Goal: Information Seeking & Learning: Find specific fact

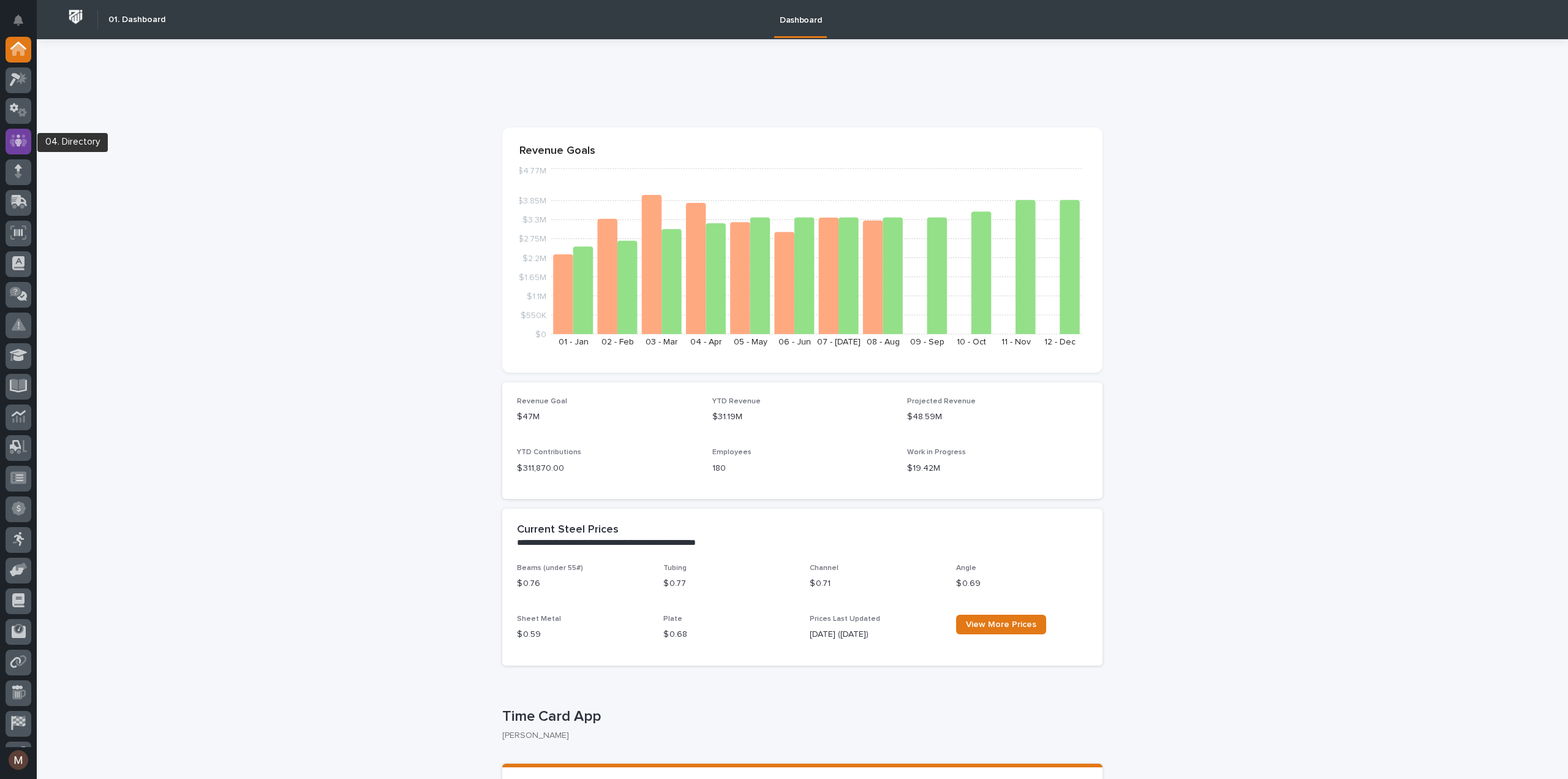
click at [20, 140] on icon at bounding box center [18, 140] width 8 height 12
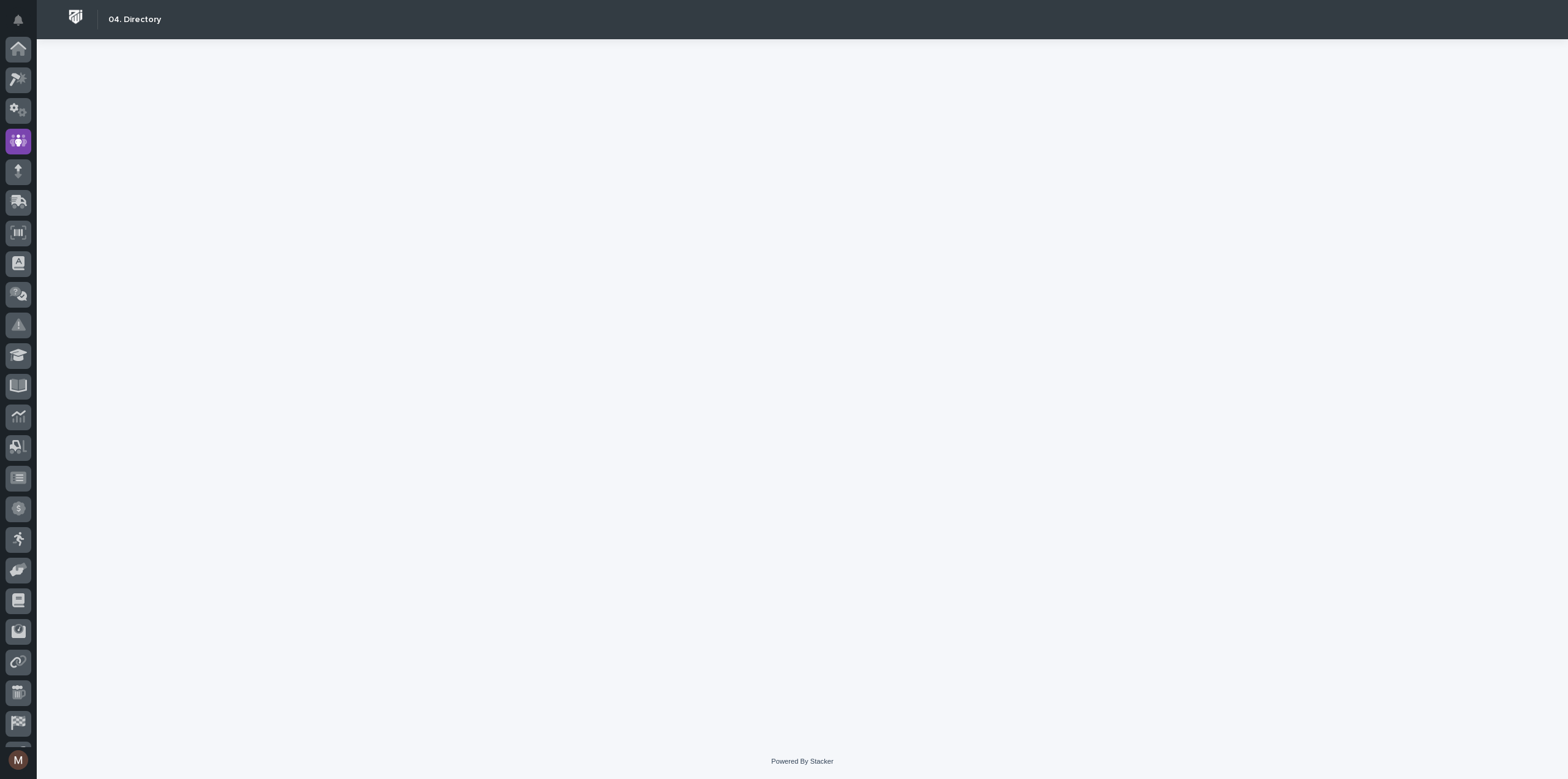
scroll to position [86, 0]
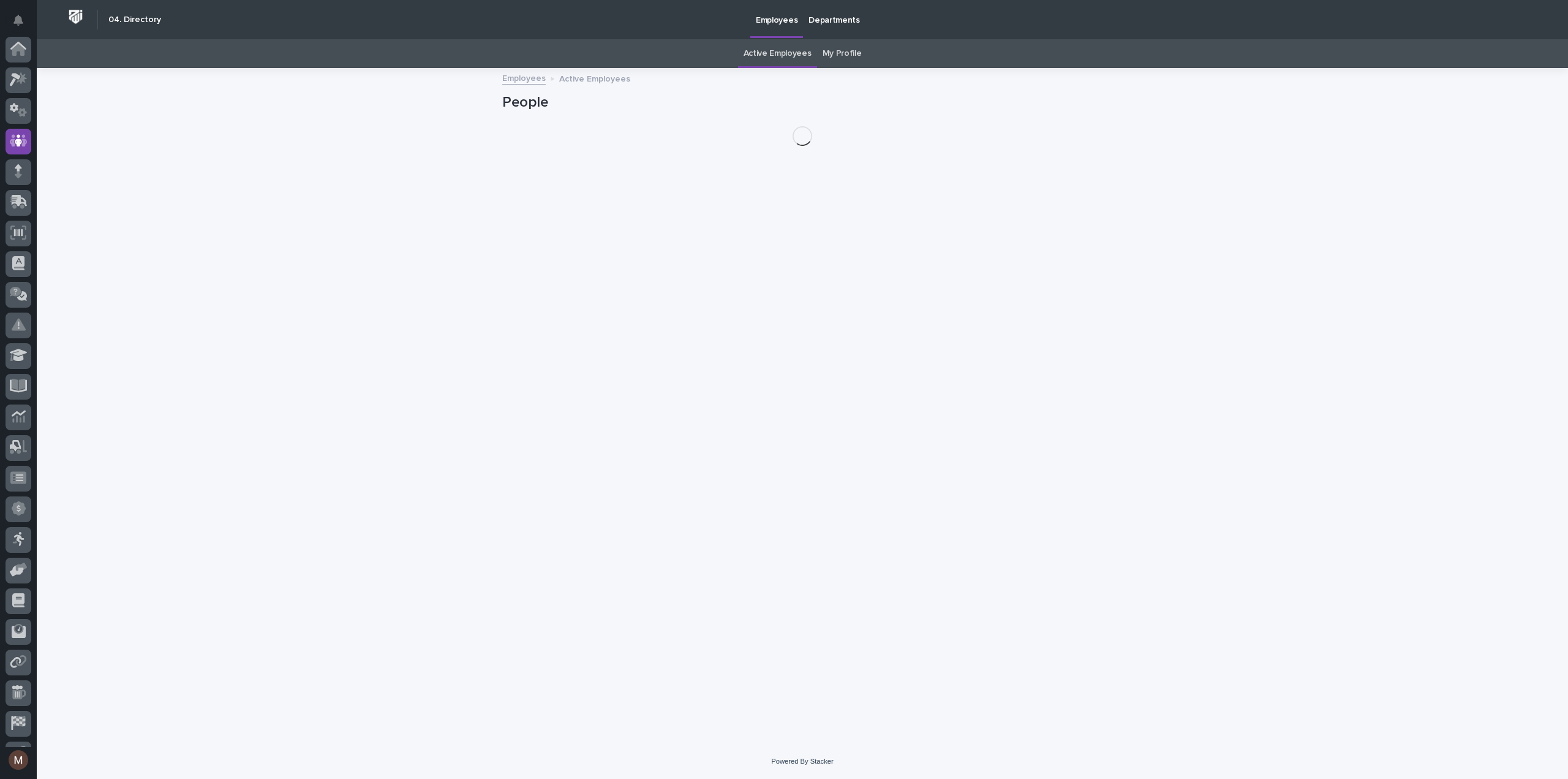
scroll to position [86, 0]
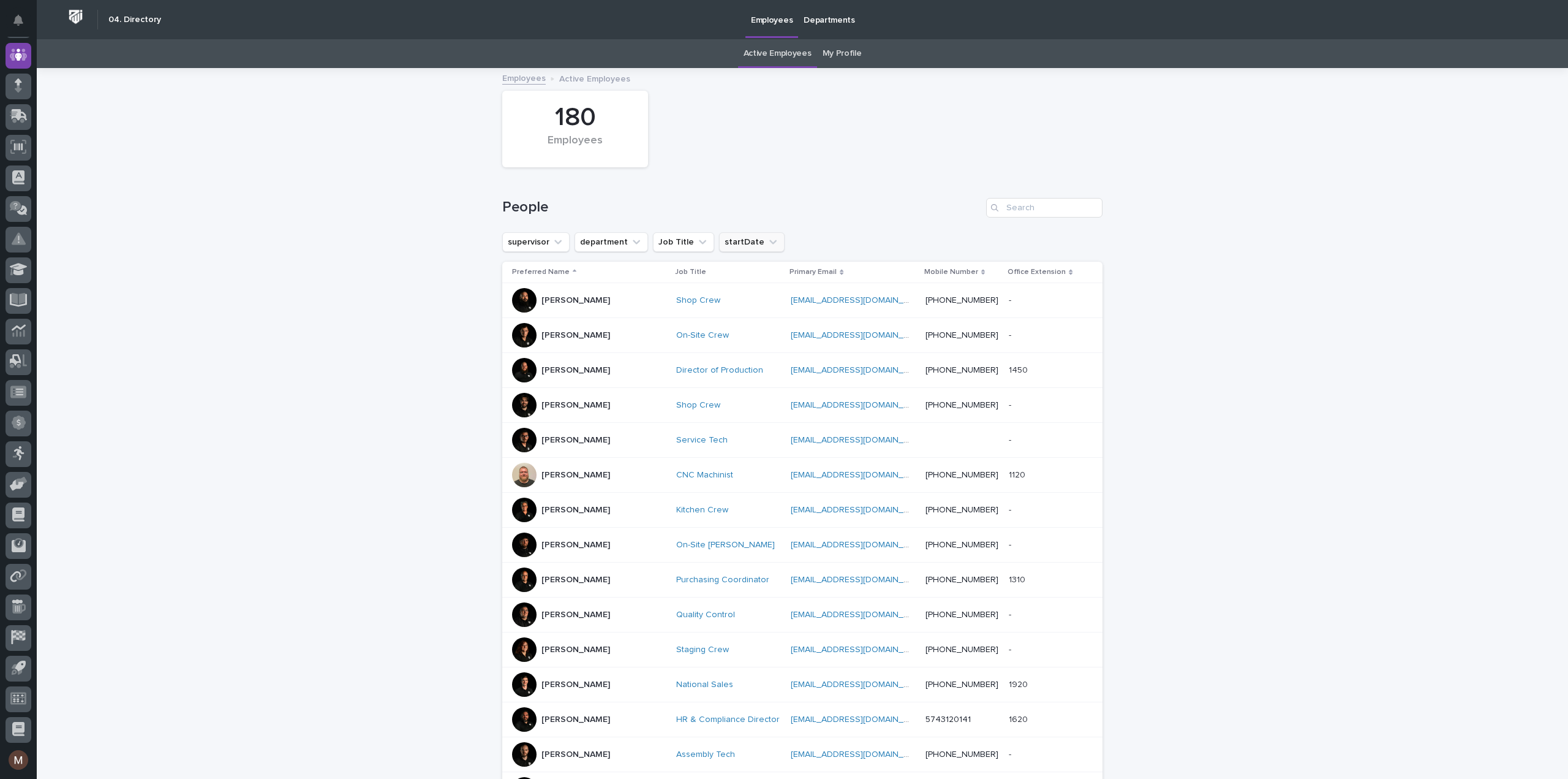
click at [767, 243] on icon "startDate" at bounding box center [772, 242] width 12 height 12
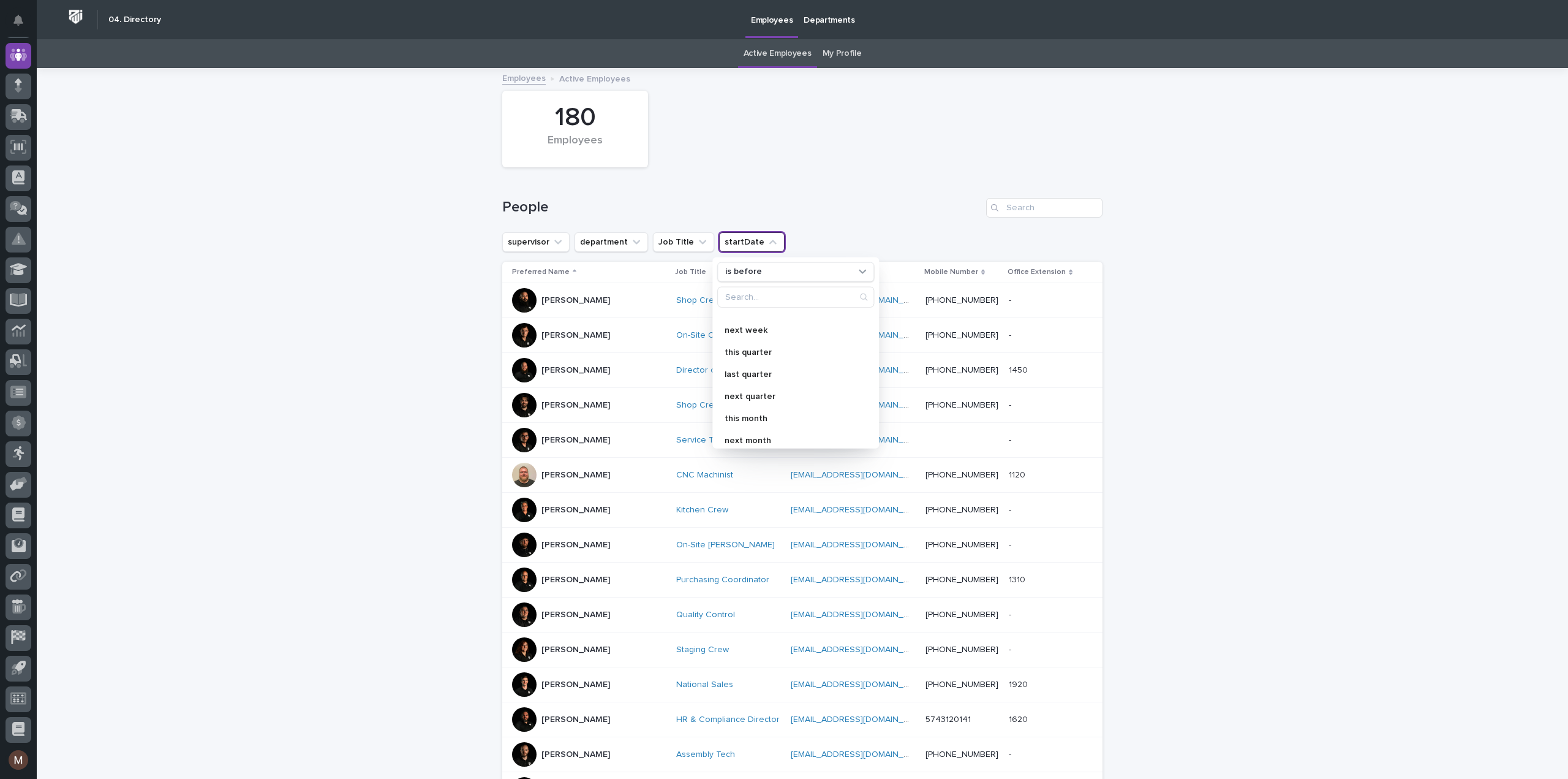
scroll to position [123, 0]
click at [774, 323] on div "next week" at bounding box center [795, 329] width 157 height 20
click at [1315, 326] on div "Loading... Saving… Loading... Saving… 180 Employees People supervisor departmen…" at bounding box center [802, 581] width 1531 height 1023
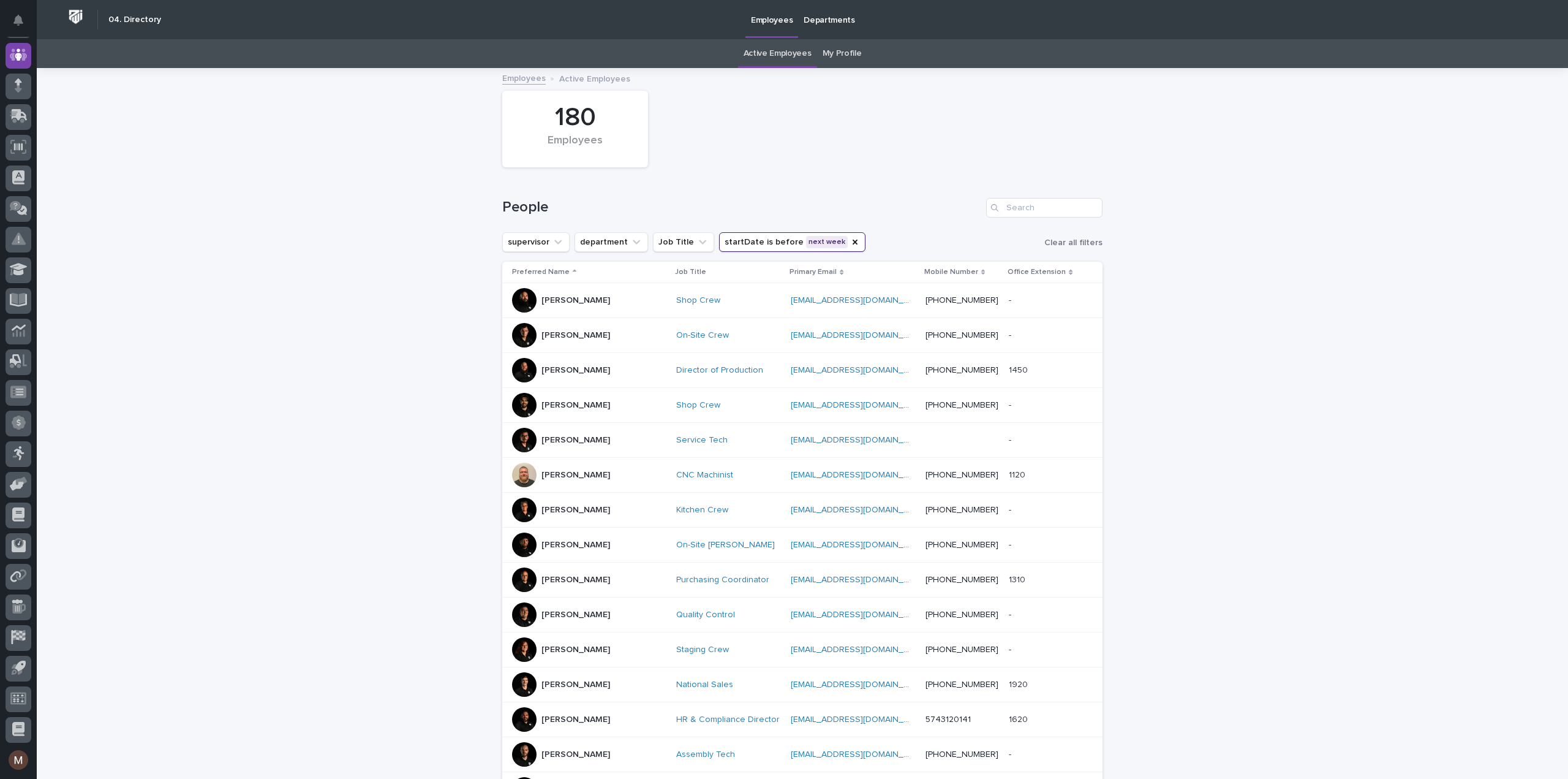
click at [207, 305] on div "Loading... Saving… Loading... Saving… 180 Employees People supervisor departmen…" at bounding box center [802, 581] width 1531 height 1023
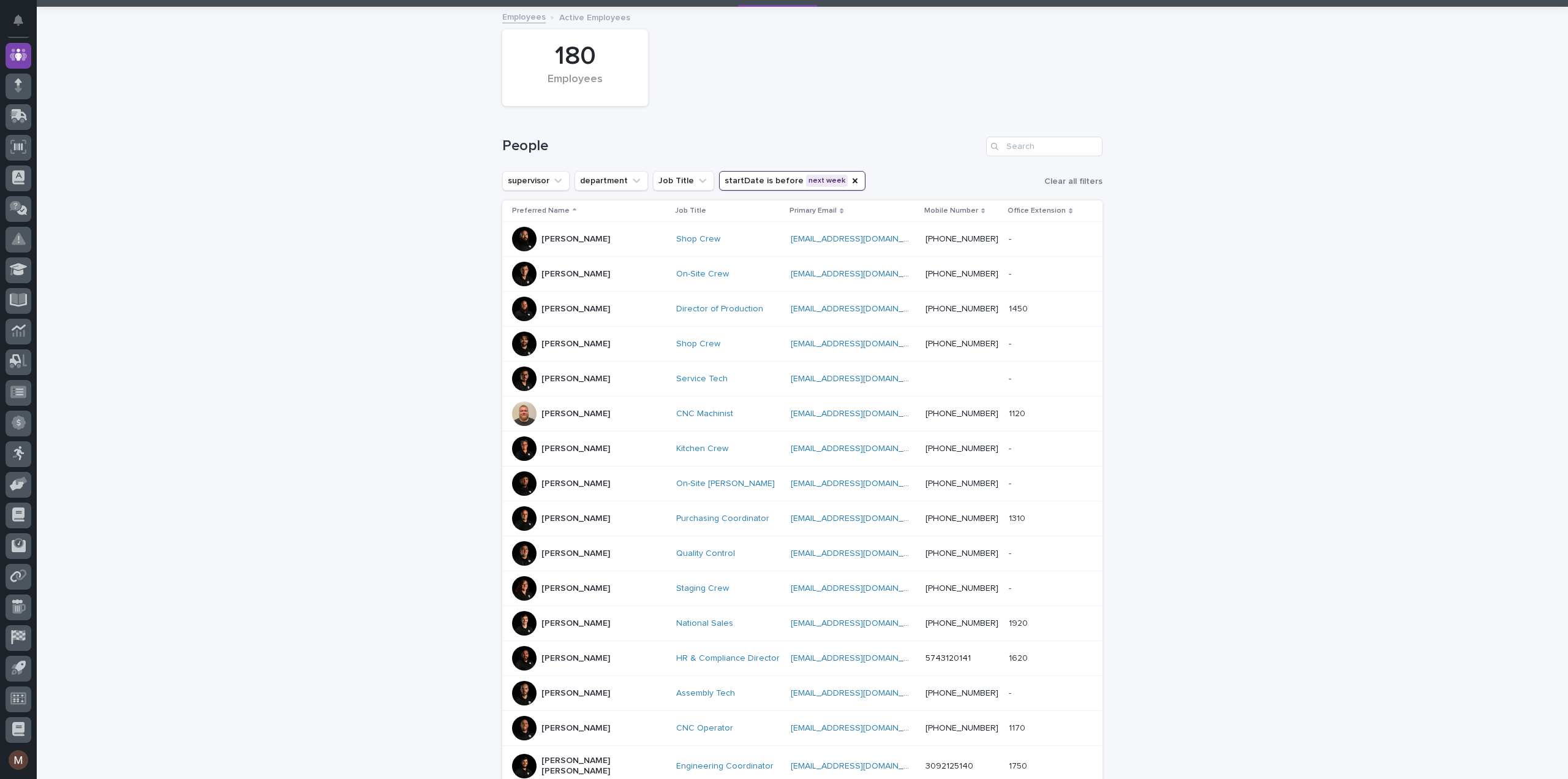
click at [790, 179] on button "startDate is before next week" at bounding box center [792, 180] width 147 height 20
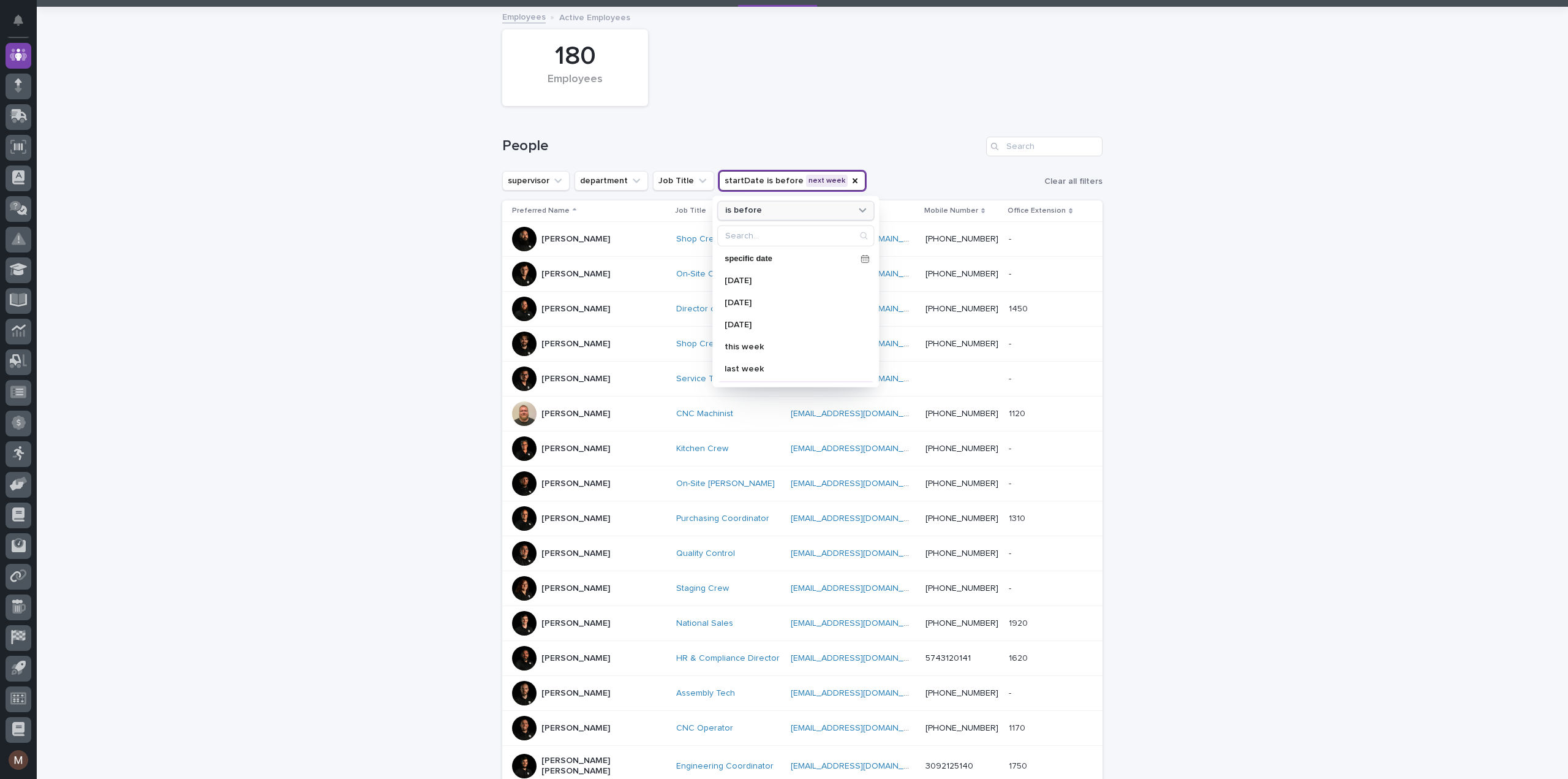
click at [789, 205] on div "is before" at bounding box center [787, 210] width 135 height 13
click at [752, 281] on p "is" at bounding box center [789, 281] width 119 height 9
click at [217, 239] on div "Loading... Saving… Loading... Saving… 180 Employees People supervisor departmen…" at bounding box center [802, 520] width 1531 height 1023
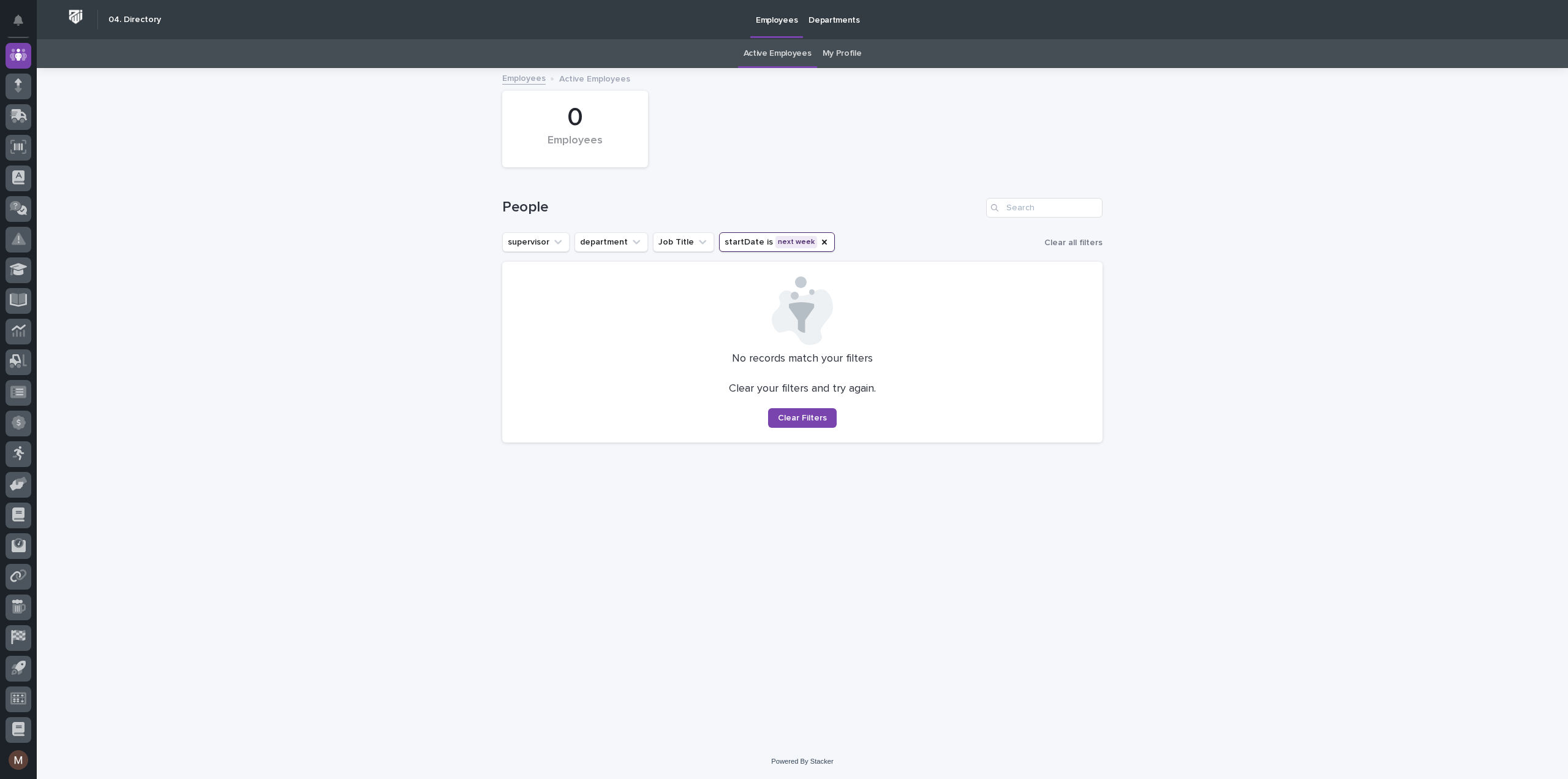
click at [742, 237] on button "startDate is next week" at bounding box center [777, 242] width 116 height 20
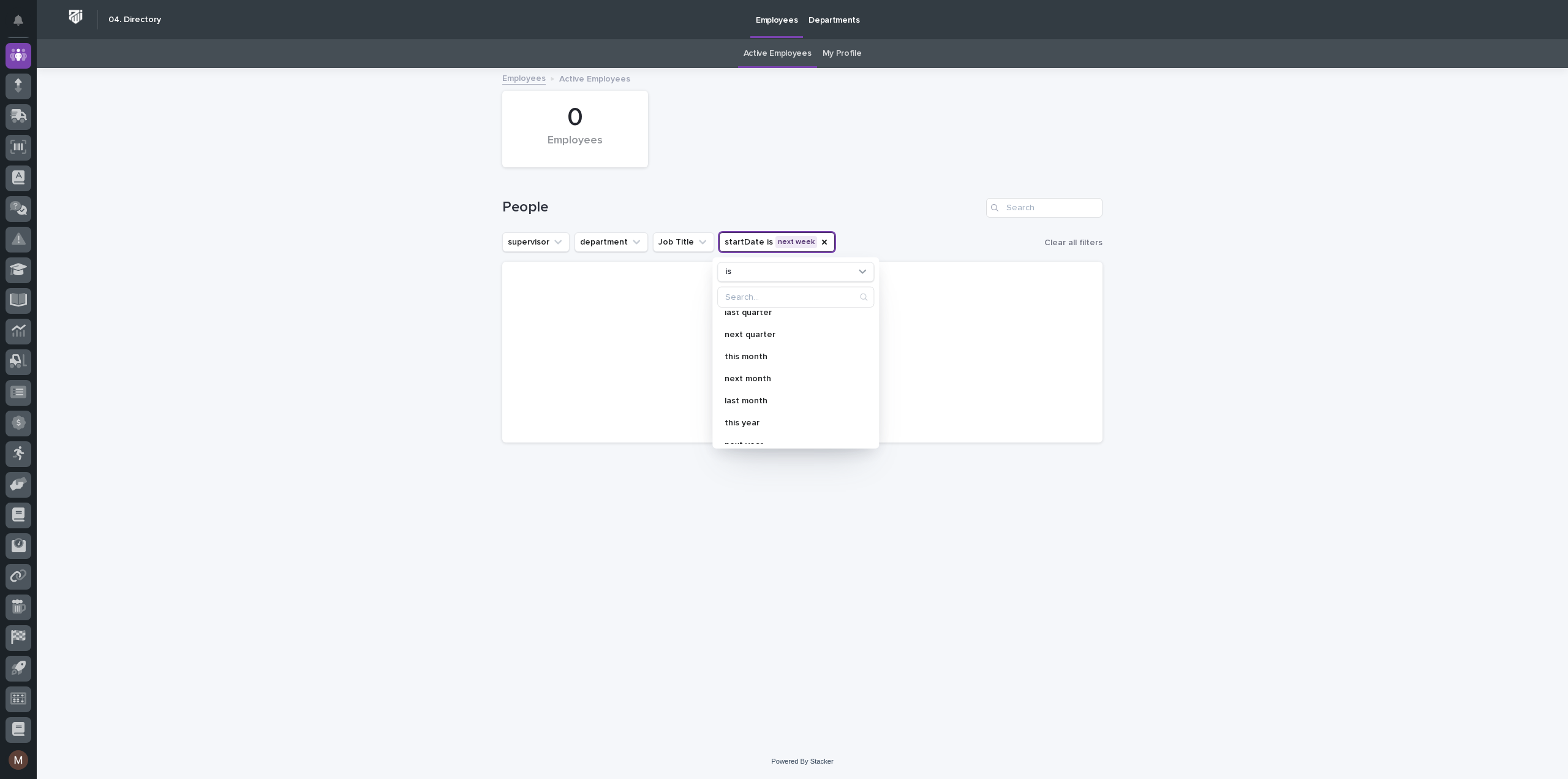
scroll to position [217, 0]
click at [754, 426] on div "last year" at bounding box center [795, 433] width 157 height 20
click at [813, 136] on div "29 Employees" at bounding box center [802, 128] width 612 height 89
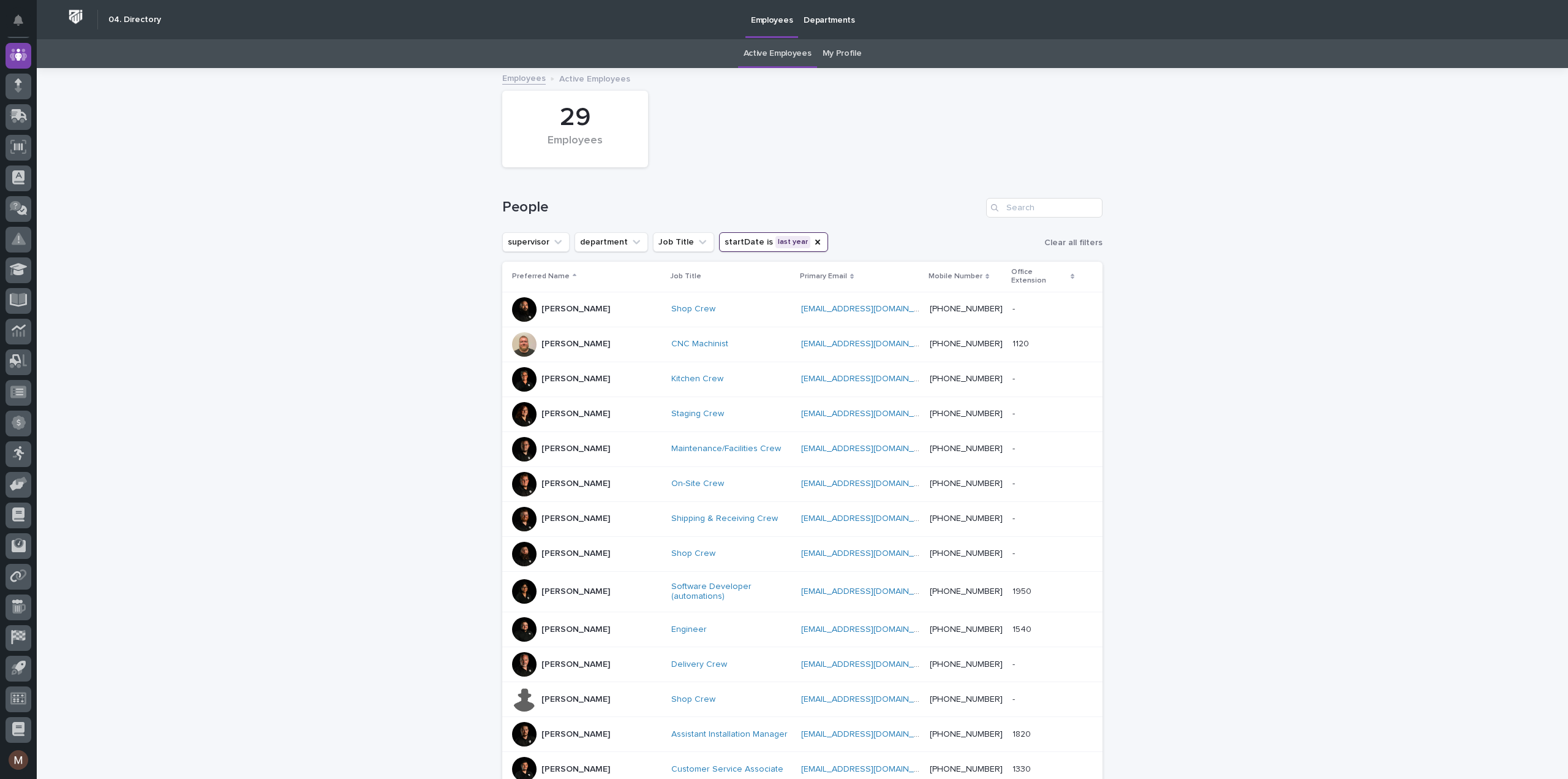
click at [562, 304] on p "[PERSON_NAME]" at bounding box center [575, 309] width 69 height 11
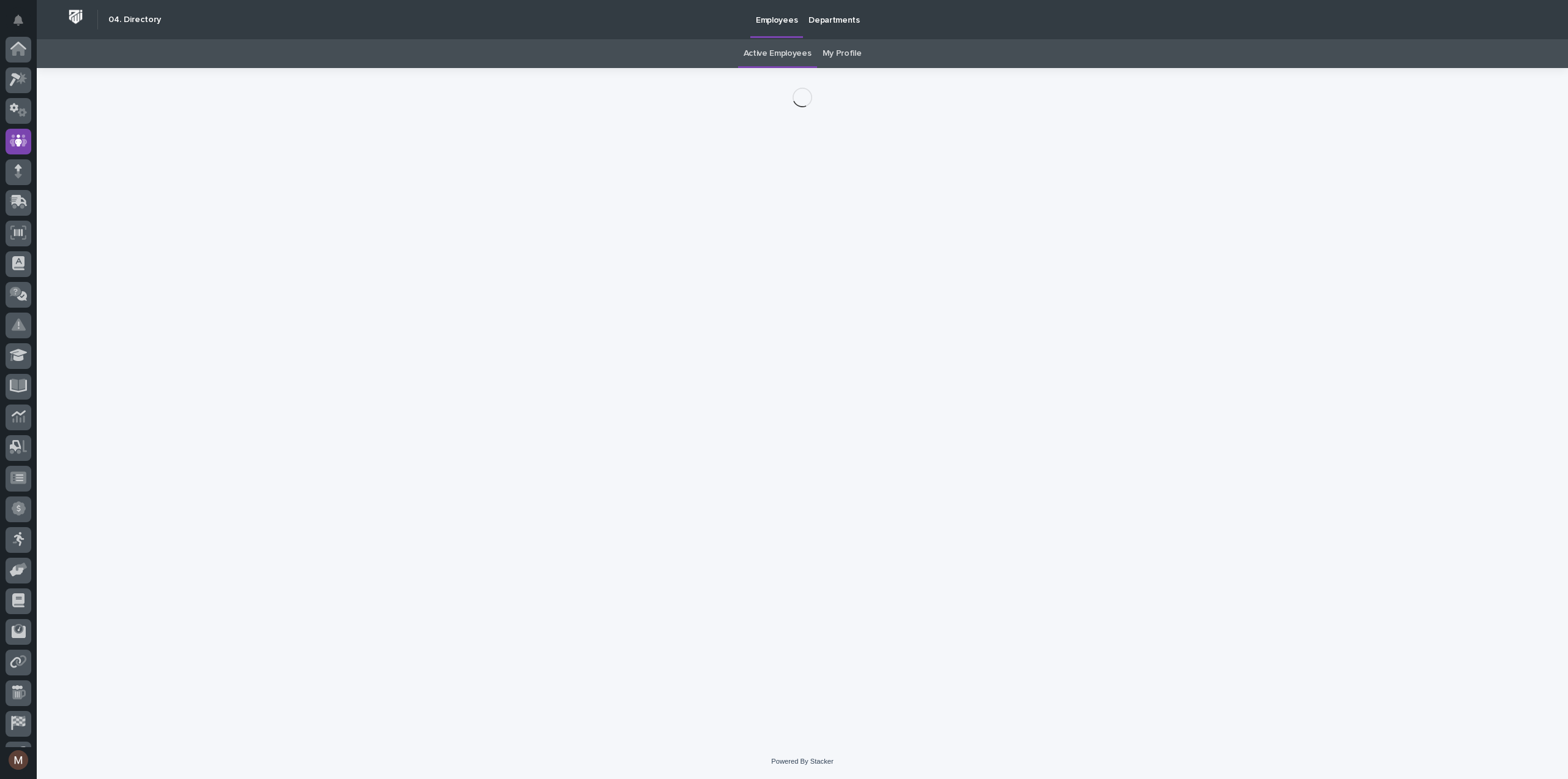
scroll to position [86, 0]
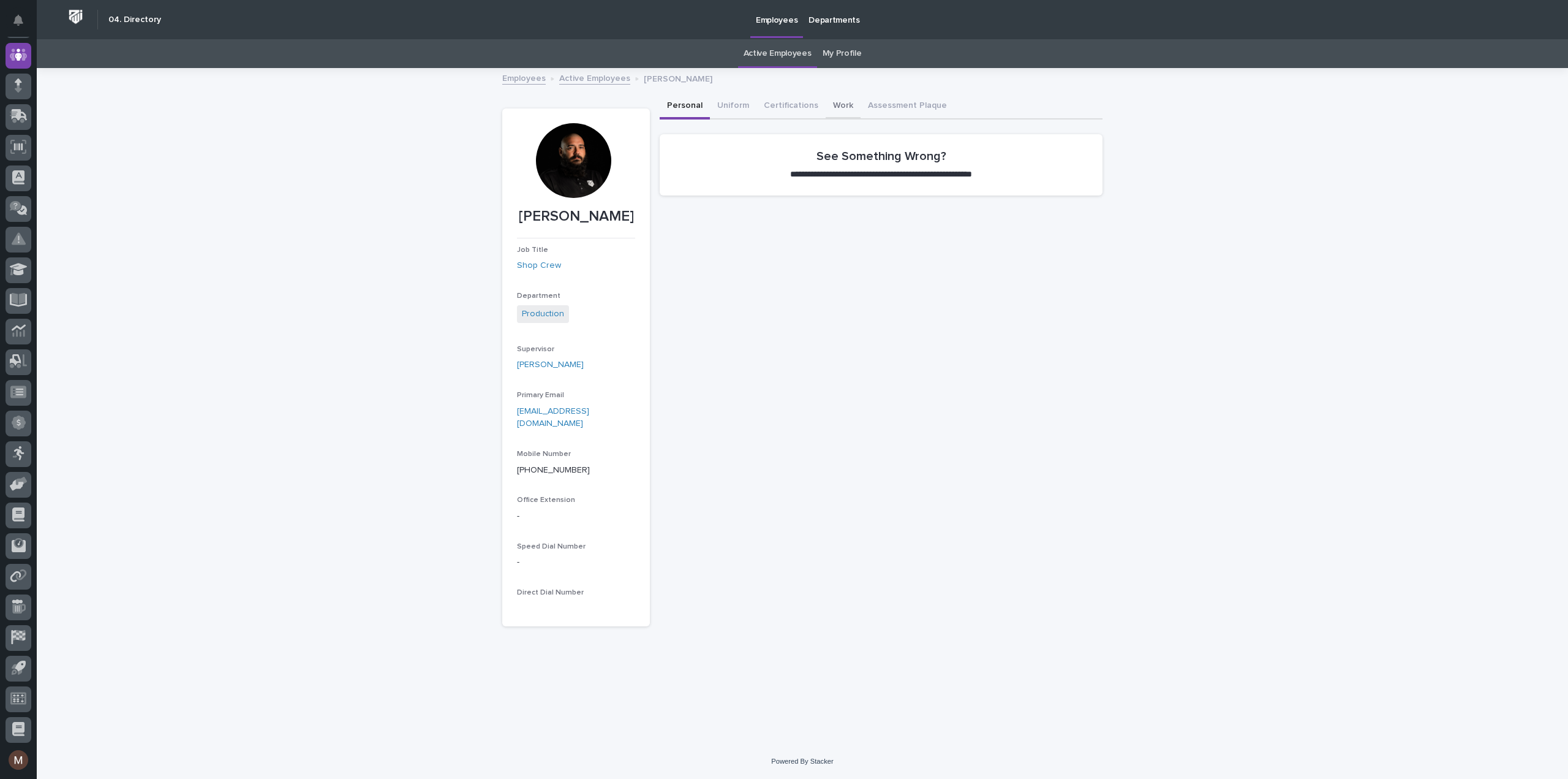
click at [838, 105] on button "Work" at bounding box center [843, 106] width 35 height 26
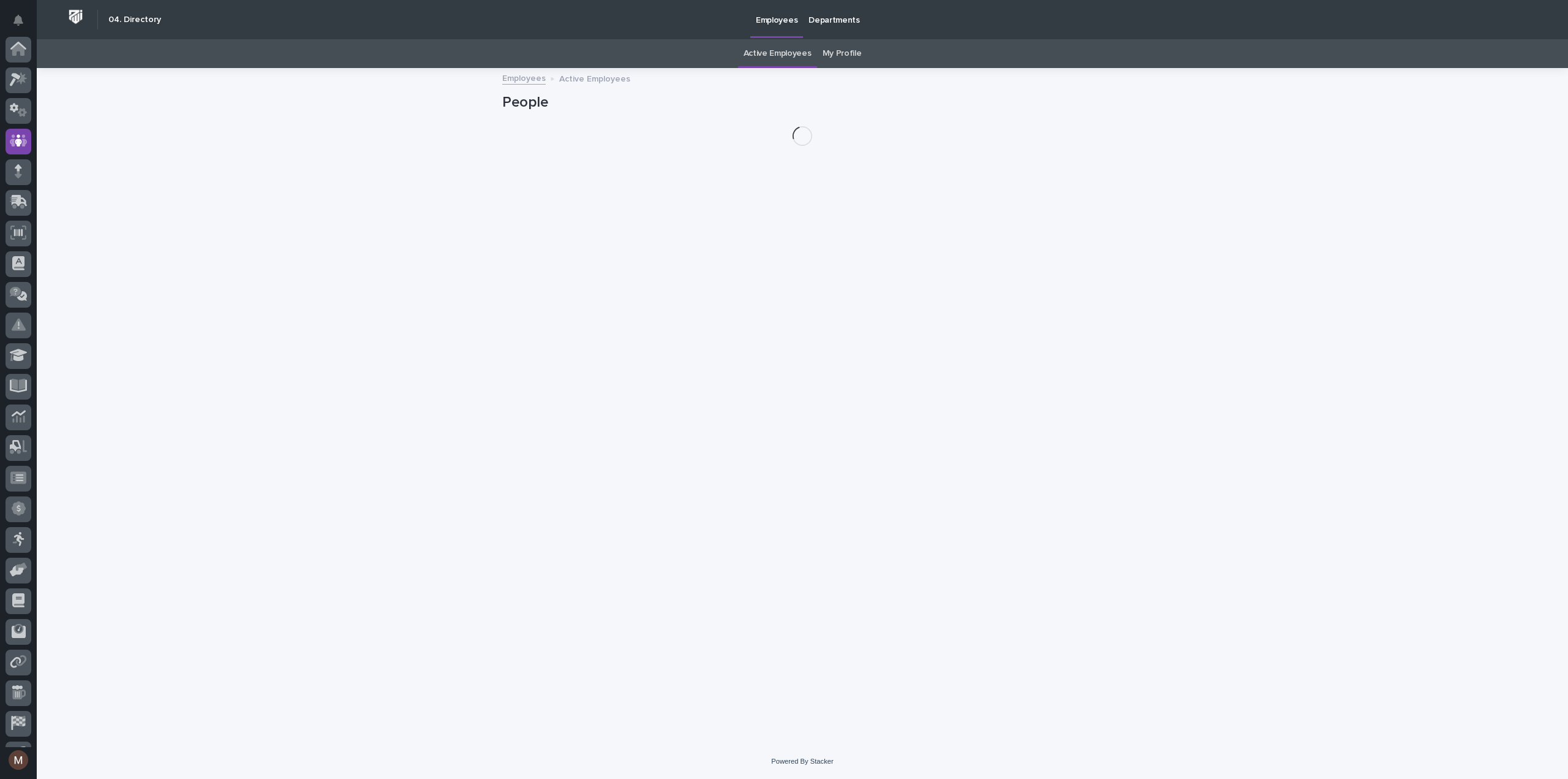
scroll to position [86, 0]
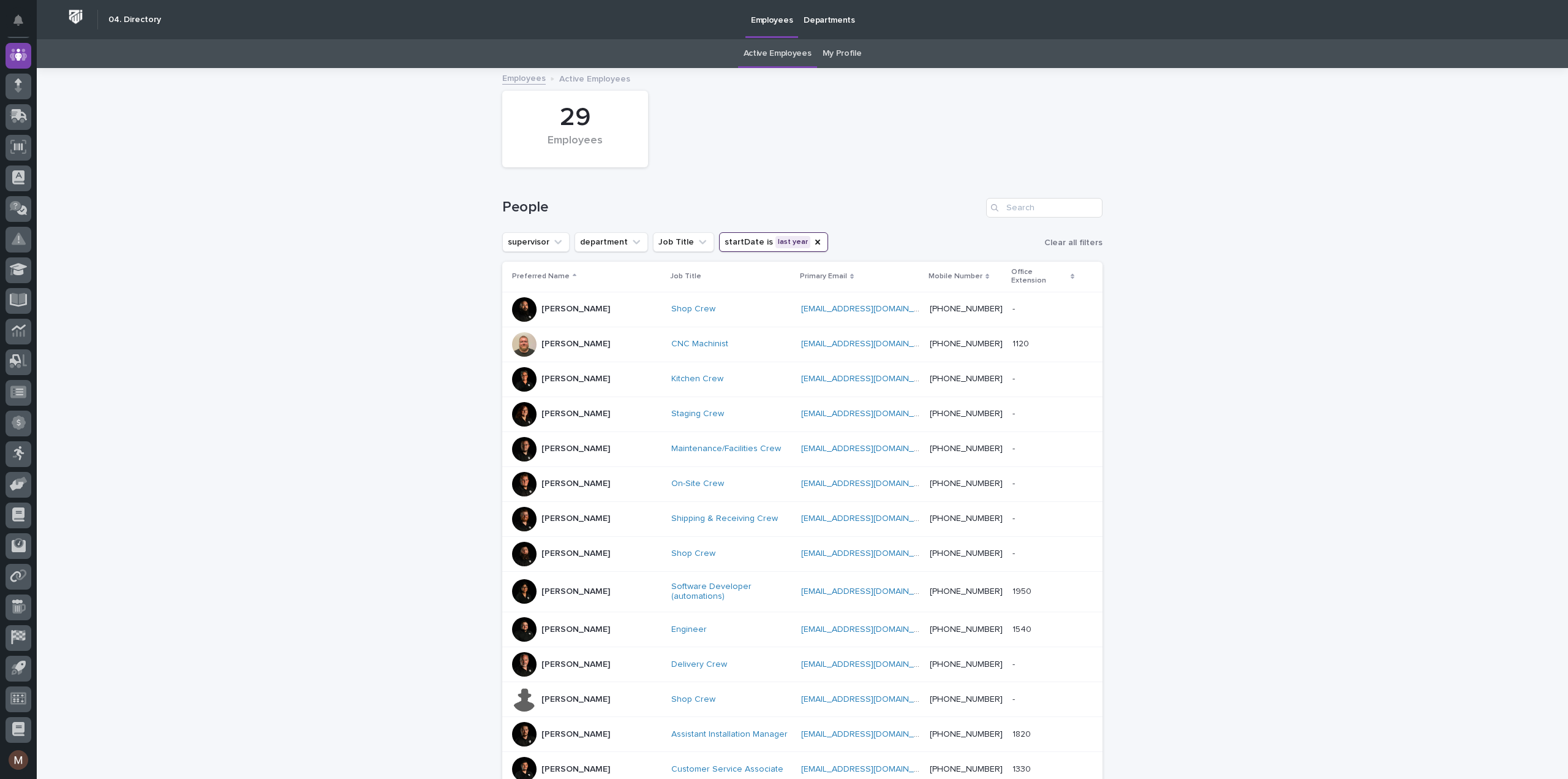
click at [576, 339] on p "[PERSON_NAME]" at bounding box center [575, 344] width 69 height 11
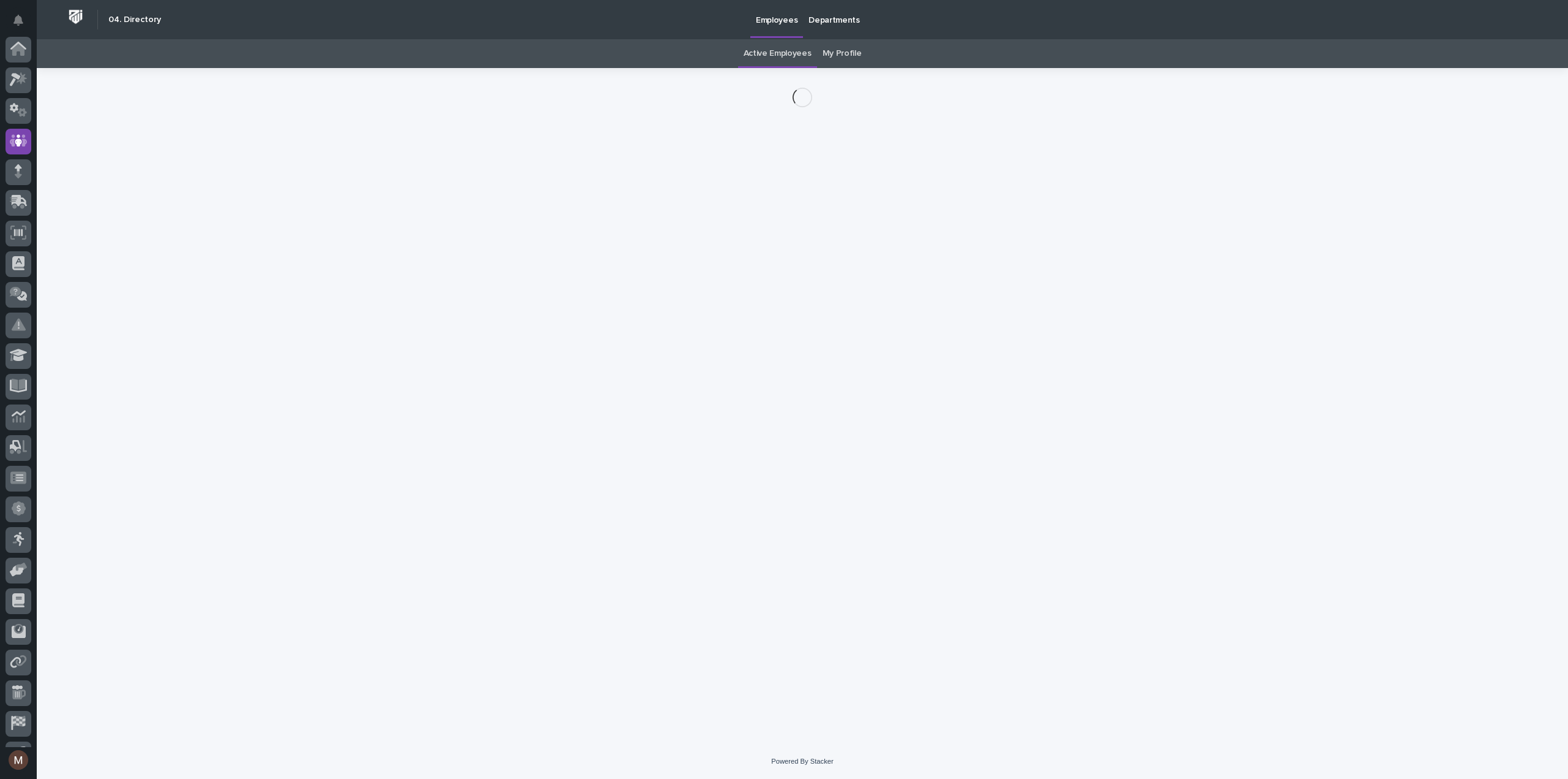
scroll to position [86, 0]
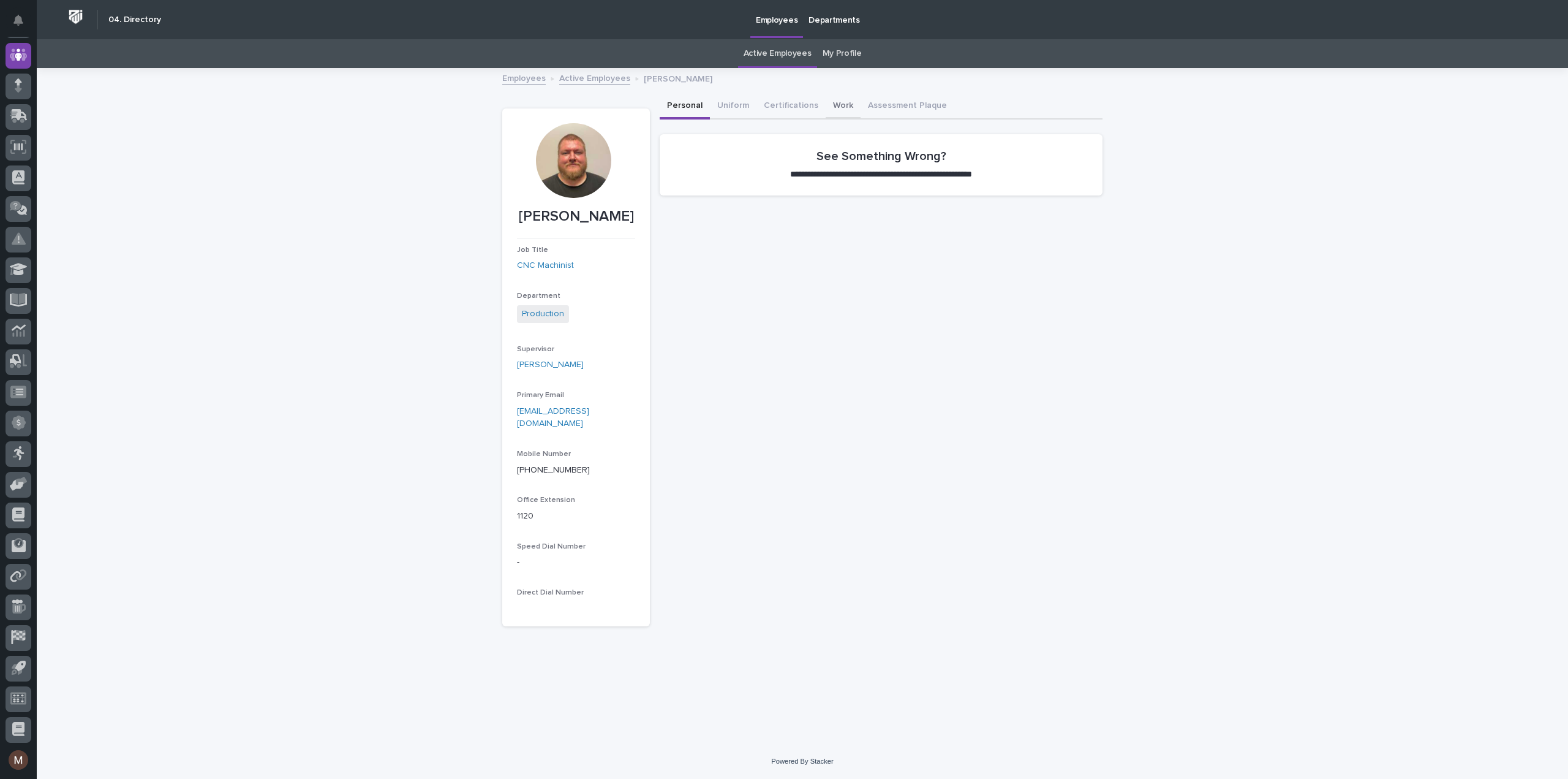
click at [826, 105] on button "Work" at bounding box center [843, 106] width 35 height 26
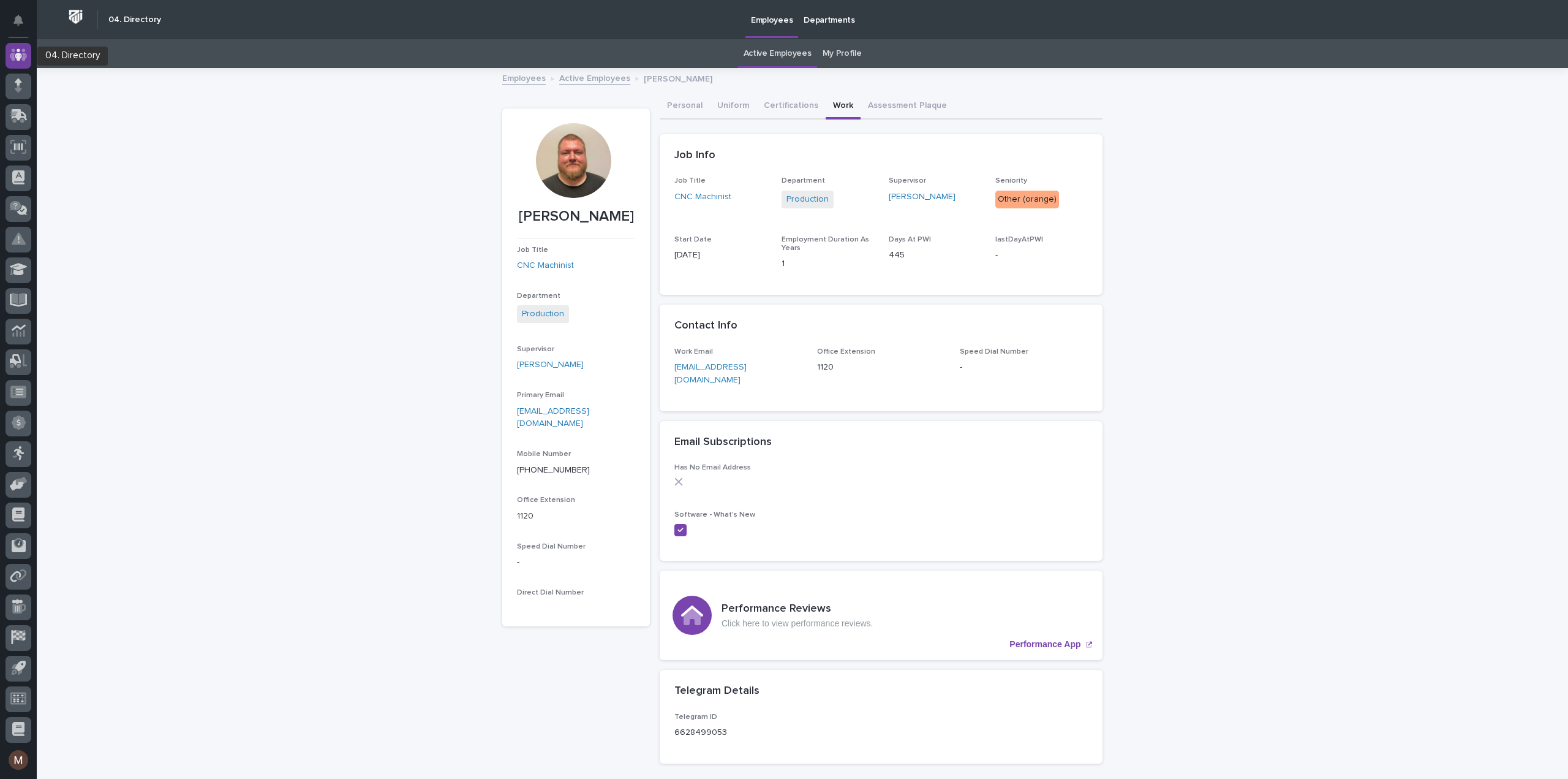
click at [21, 52] on icon at bounding box center [19, 55] width 18 height 14
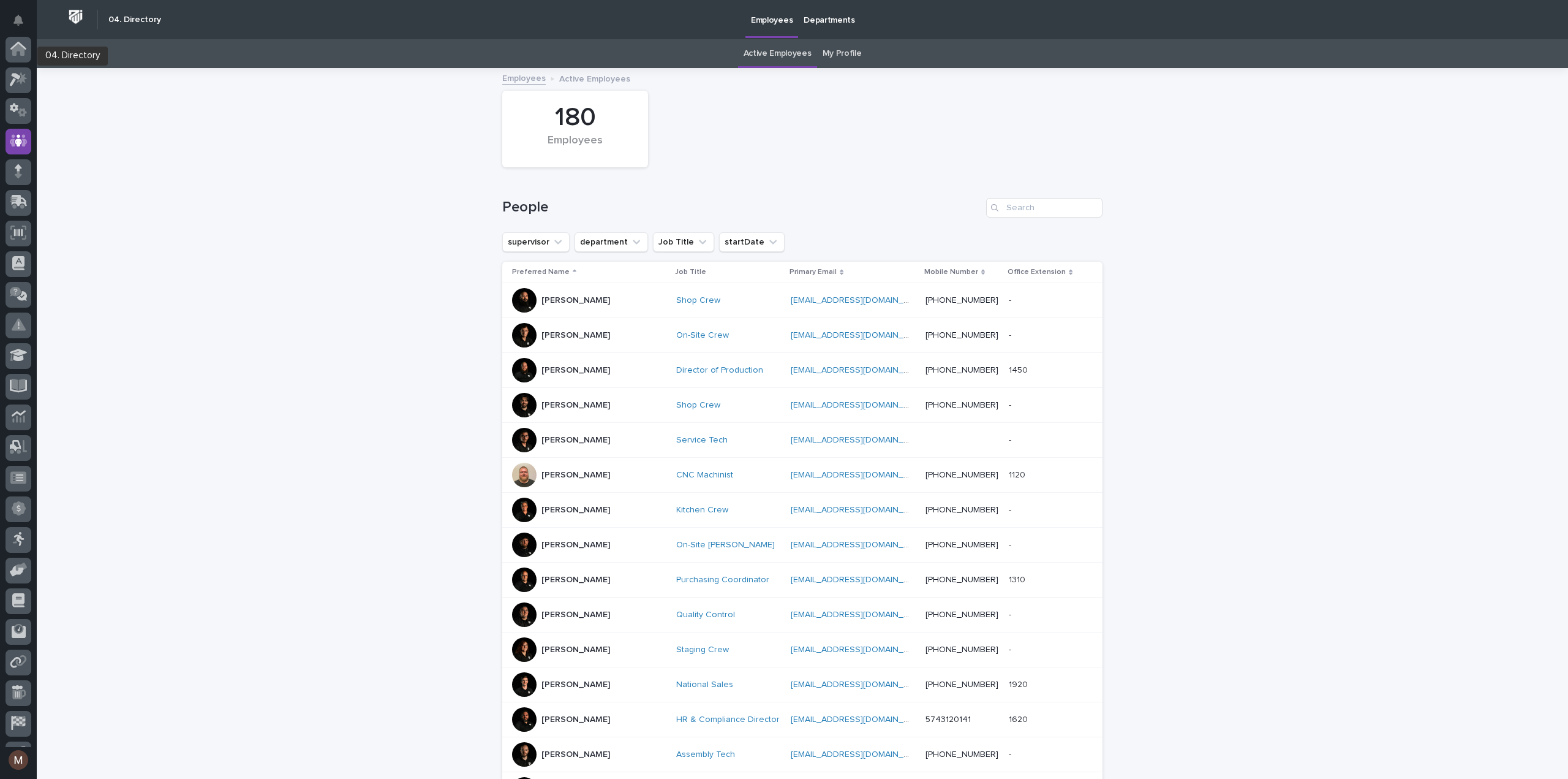
scroll to position [86, 0]
click at [731, 242] on button "startDate" at bounding box center [752, 242] width 65 height 20
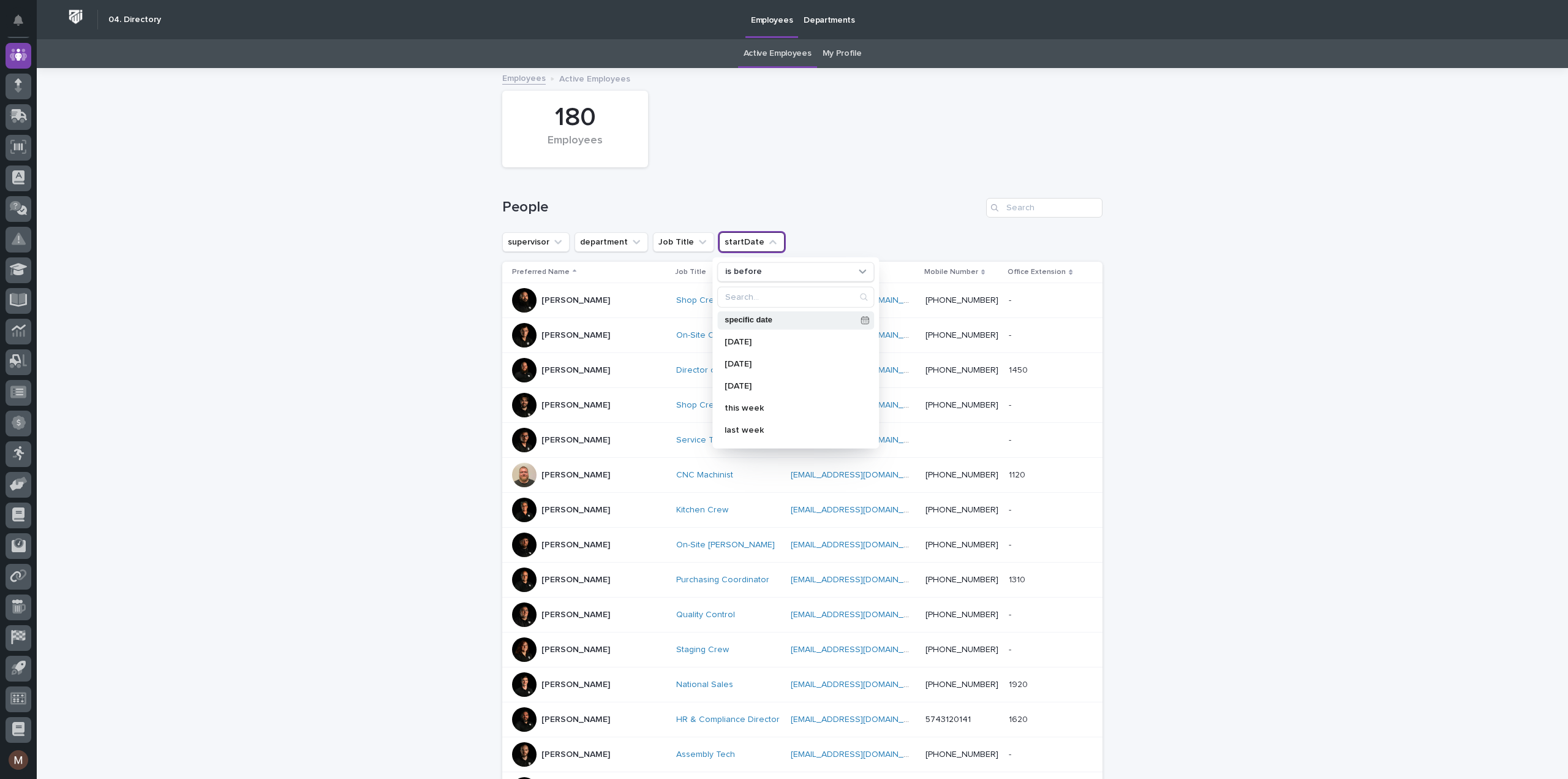
click at [849, 314] on div "specific date" at bounding box center [795, 319] width 157 height 18
click at [791, 132] on div "[DATE]" at bounding box center [787, 130] width 147 height 11
click at [726, 124] on button "Previous Month" at bounding box center [723, 130] width 20 height 20
click at [805, 147] on div "Su Mo Tu We Th Fr Sa" at bounding box center [787, 156] width 147 height 20
click at [804, 144] on span at bounding box center [801, 140] width 11 height 11
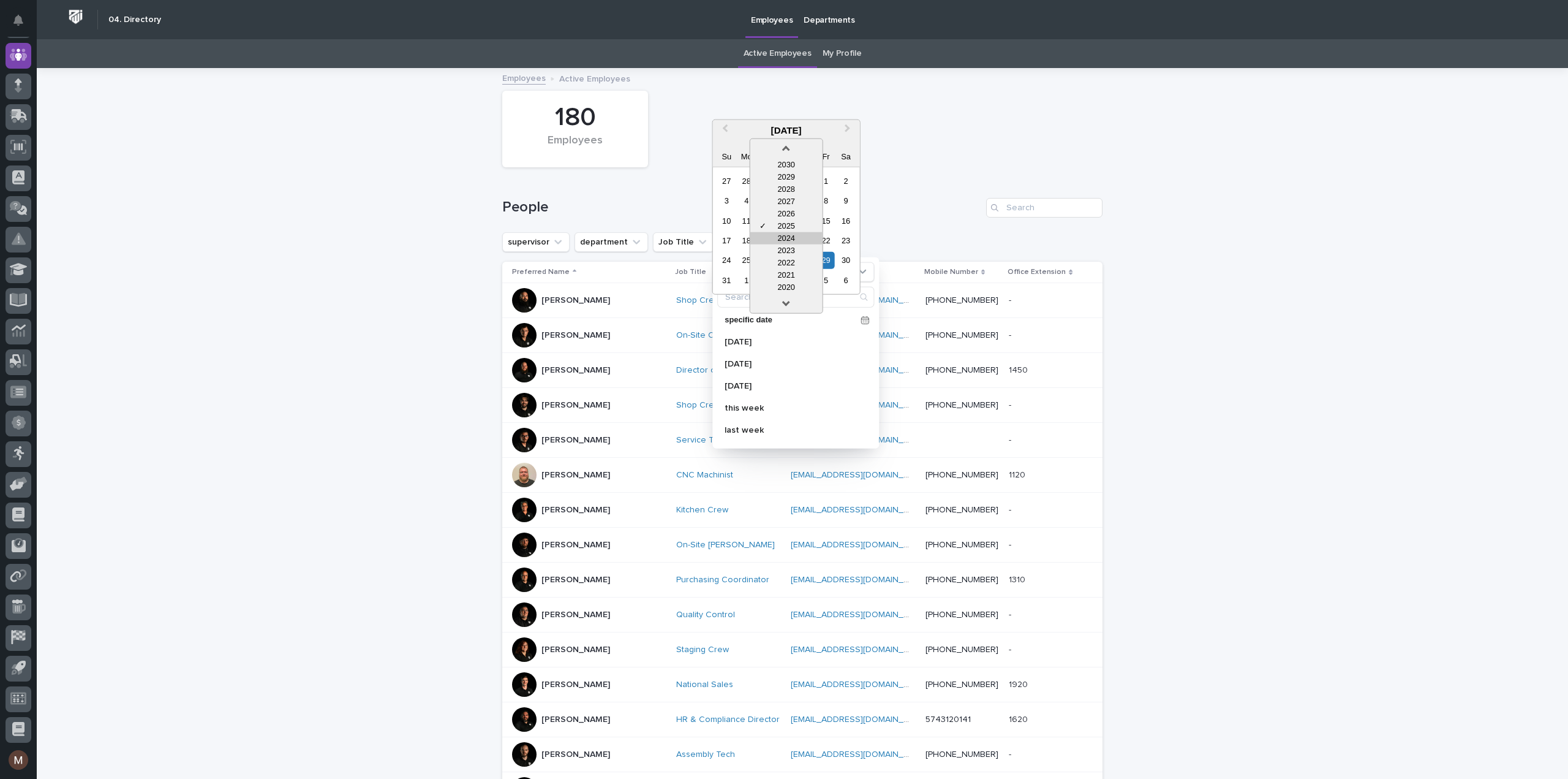
click at [786, 239] on div "2024" at bounding box center [786, 237] width 72 height 12
click at [848, 130] on span "Next Month" at bounding box center [848, 130] width 0 height 16
drag, startPoint x: 769, startPoint y: 177, endPoint x: 786, endPoint y: 205, distance: 32.8
click at [786, 205] on div "29 30 1 2 3 4 5 6 7 8 9 10 11 12 13 14 15 16 17 18 19 20 21 22 23 24 25 26 27 2…" at bounding box center [786, 230] width 139 height 120
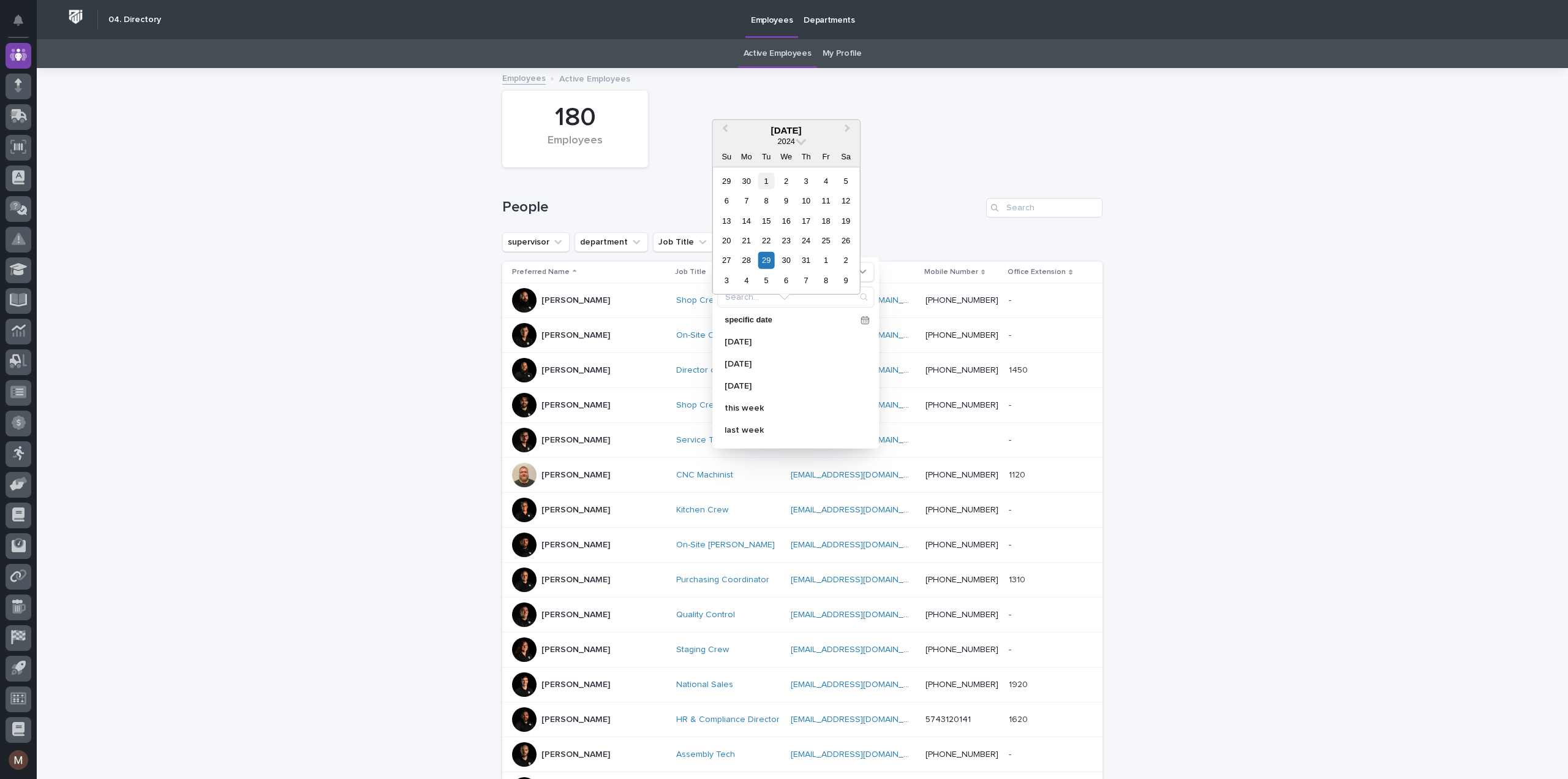
click at [763, 178] on div "1" at bounding box center [767, 180] width 16 height 16
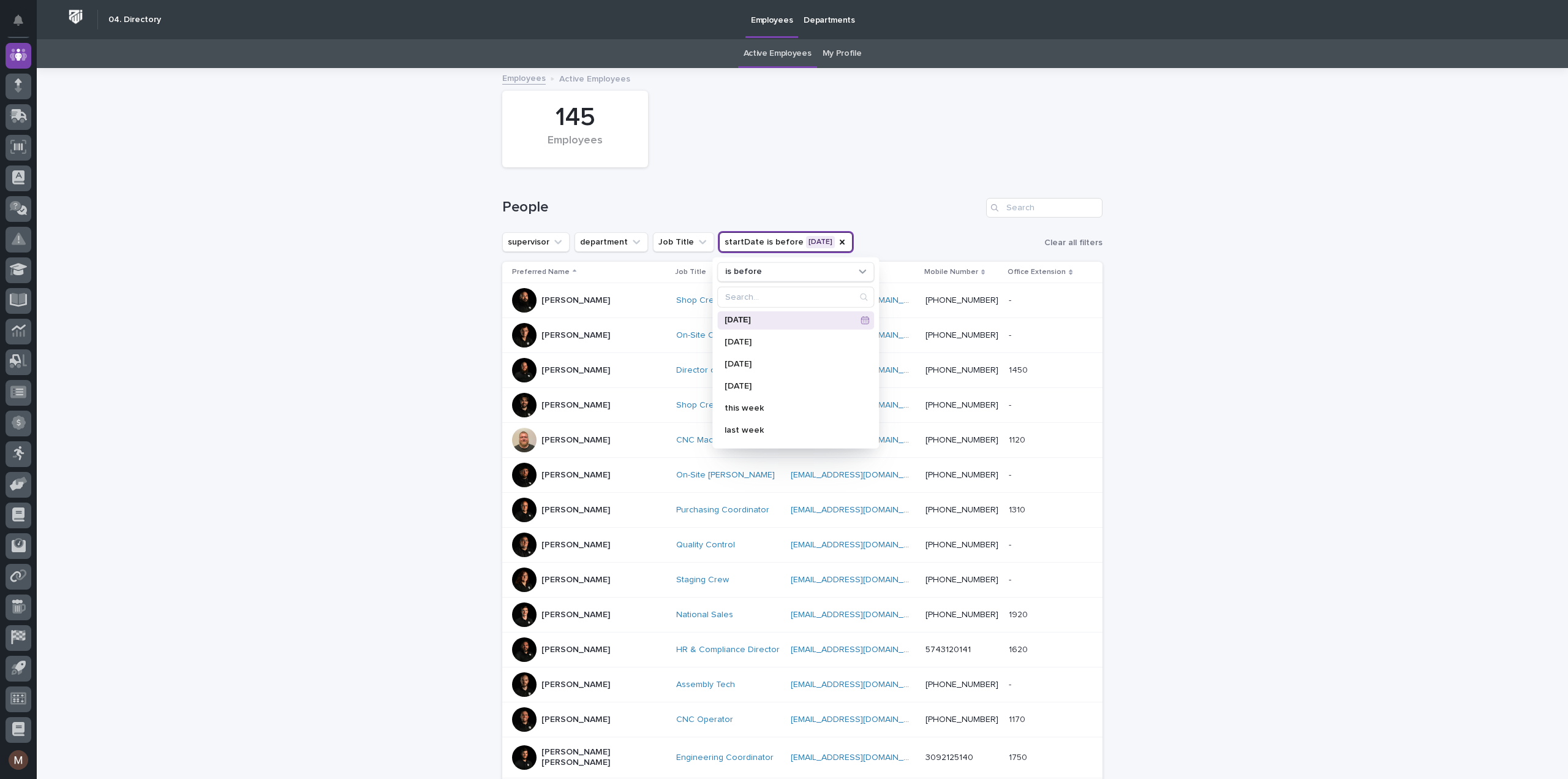
click at [813, 241] on button "startDate is before [DATE]" at bounding box center [786, 242] width 133 height 20
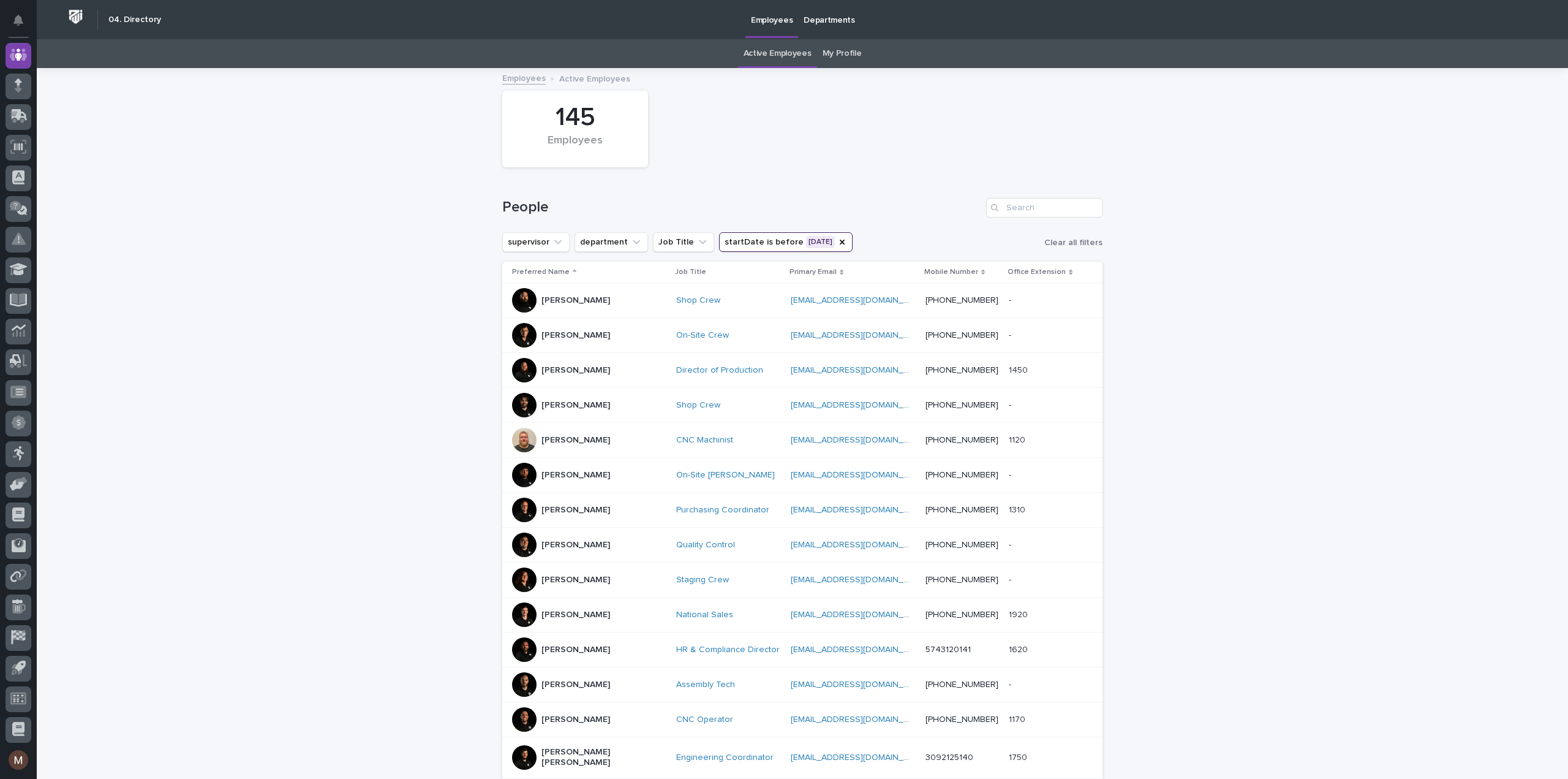
click at [760, 239] on button "startDate is before [DATE]" at bounding box center [786, 242] width 133 height 20
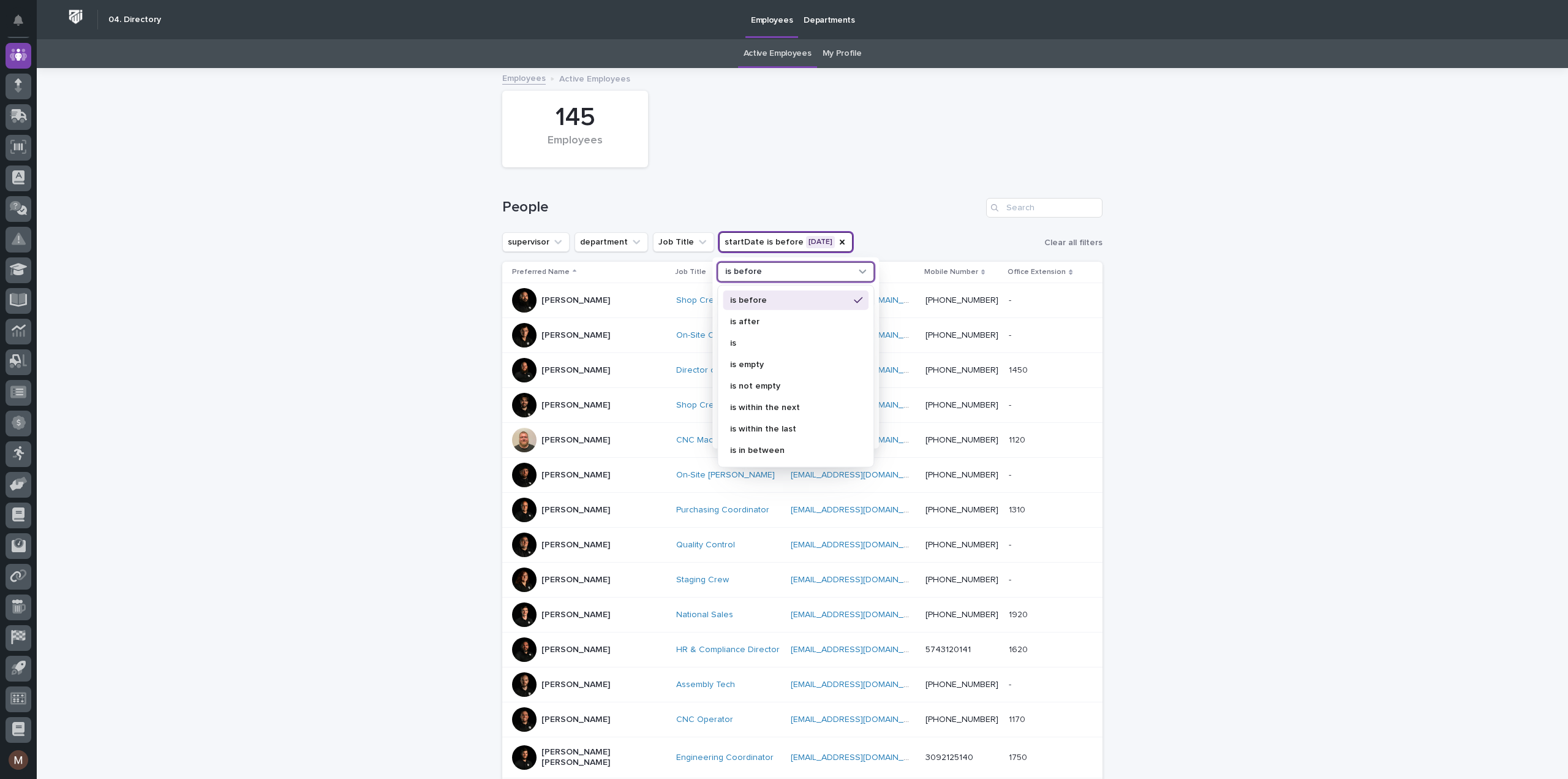
click at [764, 278] on div "is before" at bounding box center [787, 271] width 135 height 13
click at [765, 320] on p "is after" at bounding box center [789, 321] width 119 height 9
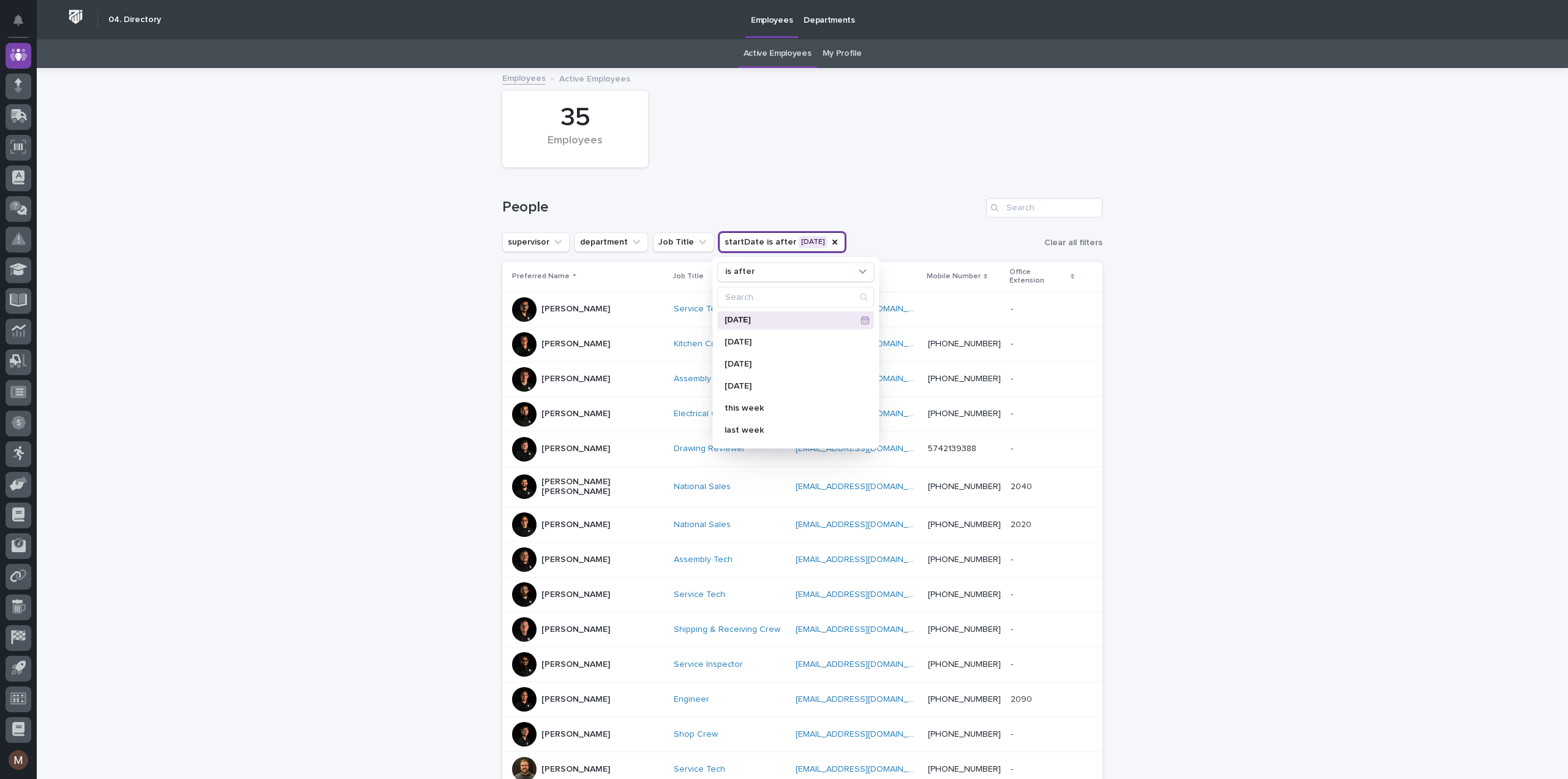
click at [808, 155] on div "35 Employees" at bounding box center [802, 128] width 612 height 89
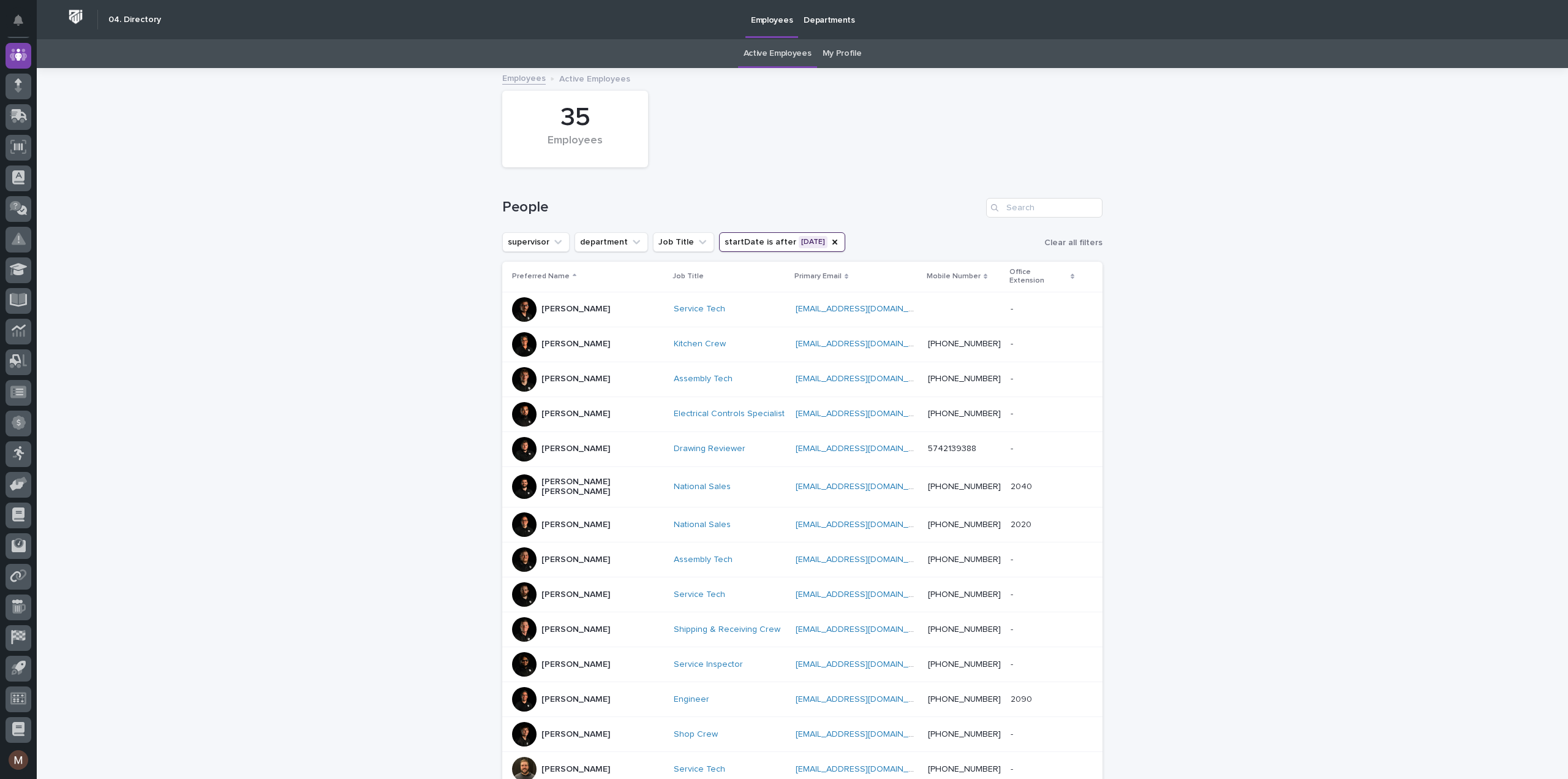
click at [770, 239] on button "startDate is after [DATE]" at bounding box center [782, 242] width 126 height 20
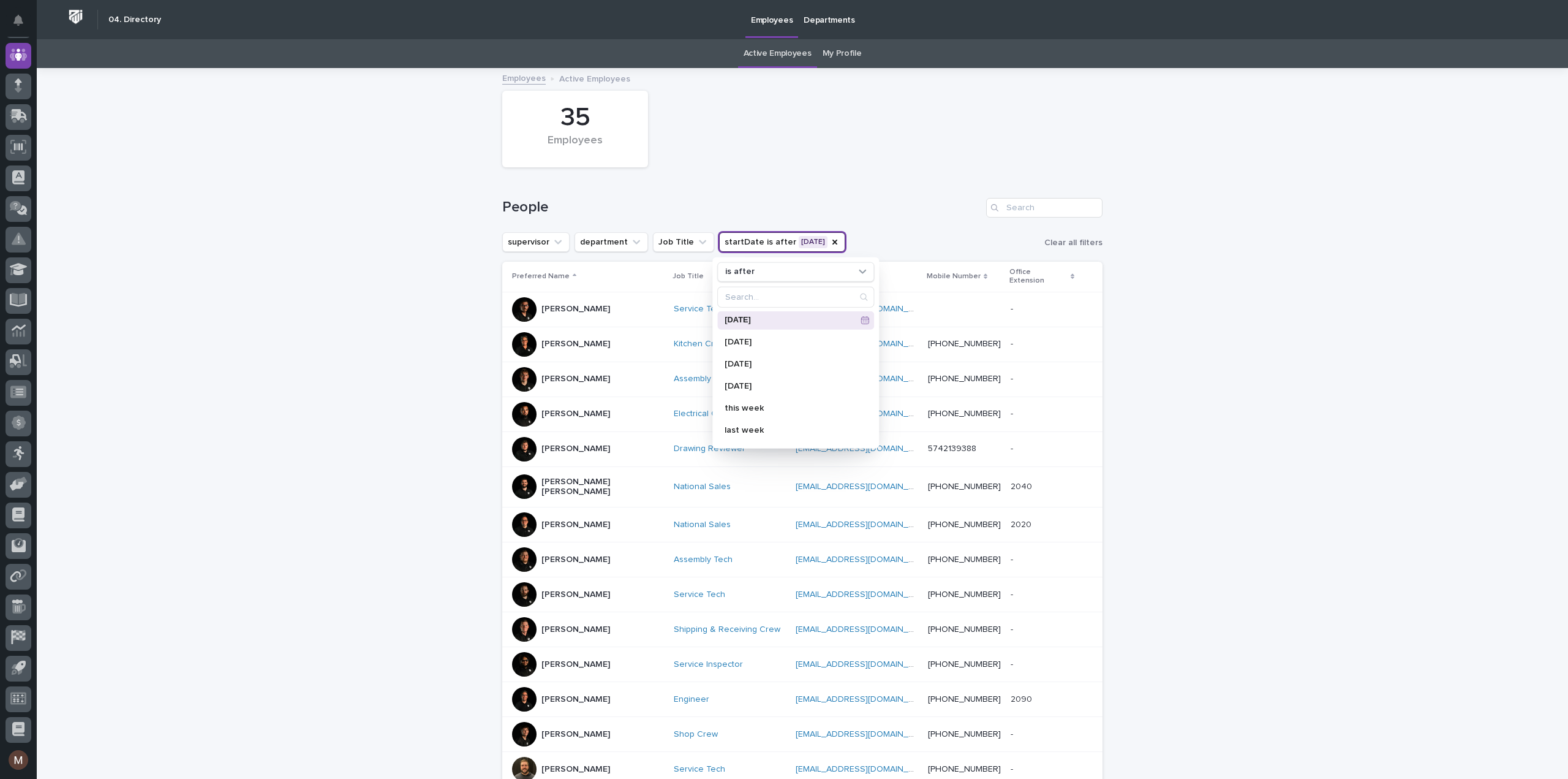
click at [860, 317] on icon at bounding box center [865, 320] width 9 height 9
click at [1243, 237] on div "Loading... Saving… Loading... Saving… 35 Employees People supervisor department…" at bounding box center [802, 588] width 1531 height 1037
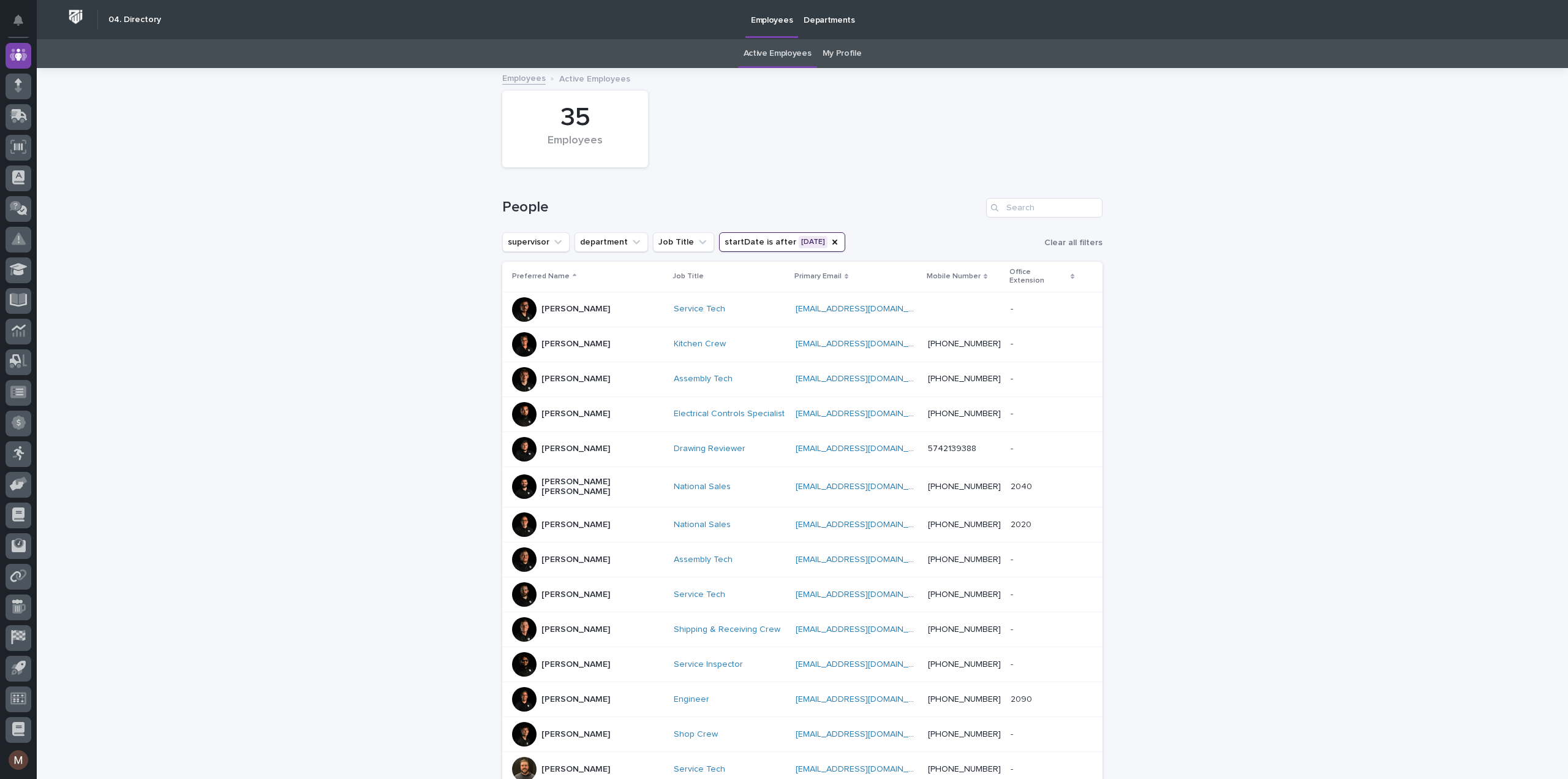
click at [804, 241] on button "startDate is after [DATE]" at bounding box center [782, 242] width 126 height 20
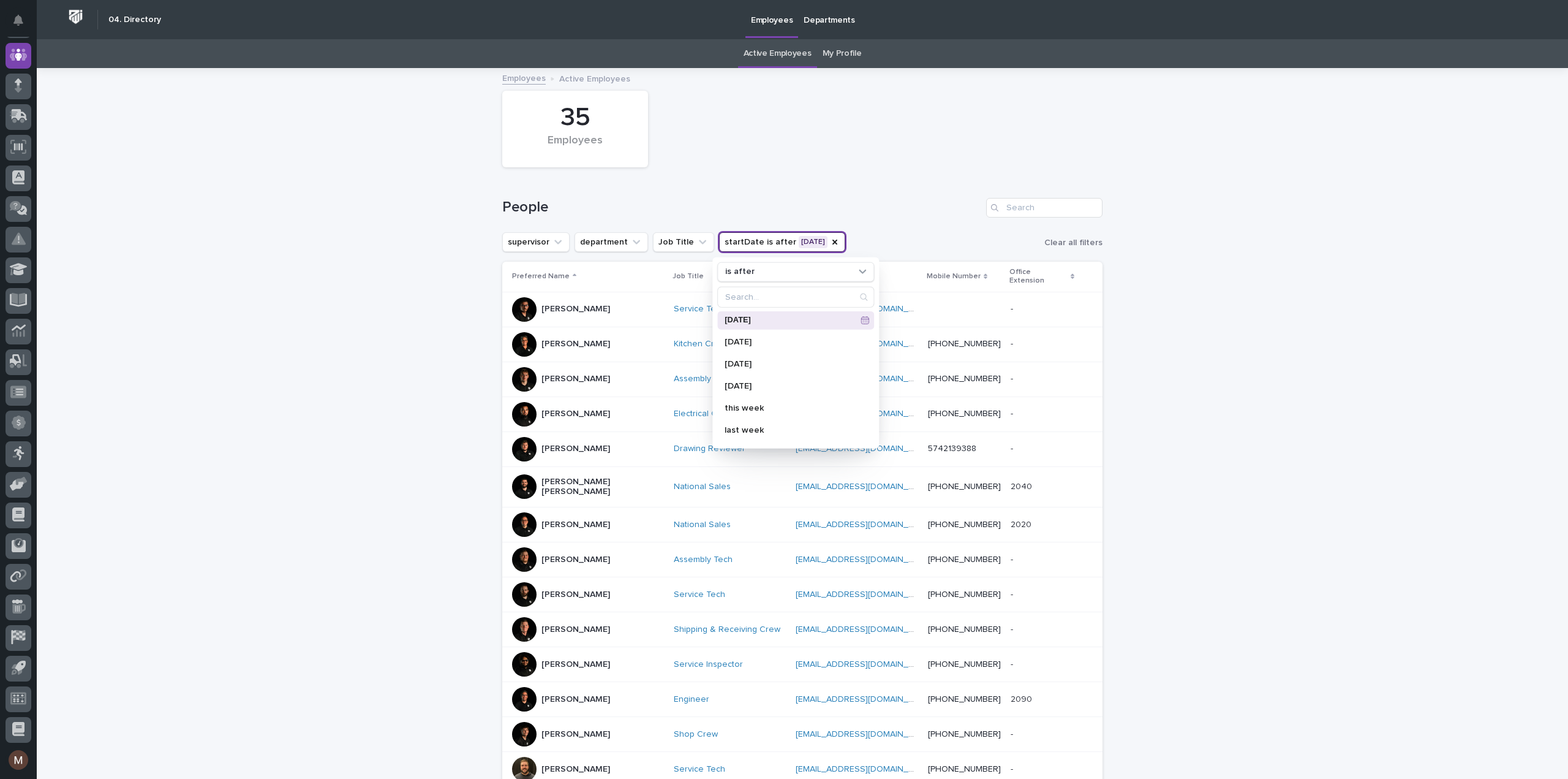
click at [860, 317] on icon at bounding box center [865, 320] width 9 height 9
click at [848, 128] on span "Next Month" at bounding box center [848, 130] width 0 height 16
click at [725, 128] on span "Previous Month" at bounding box center [725, 130] width 0 height 16
click at [799, 144] on div "2025" at bounding box center [787, 140] width 147 height 11
click at [802, 140] on span at bounding box center [801, 140] width 11 height 11
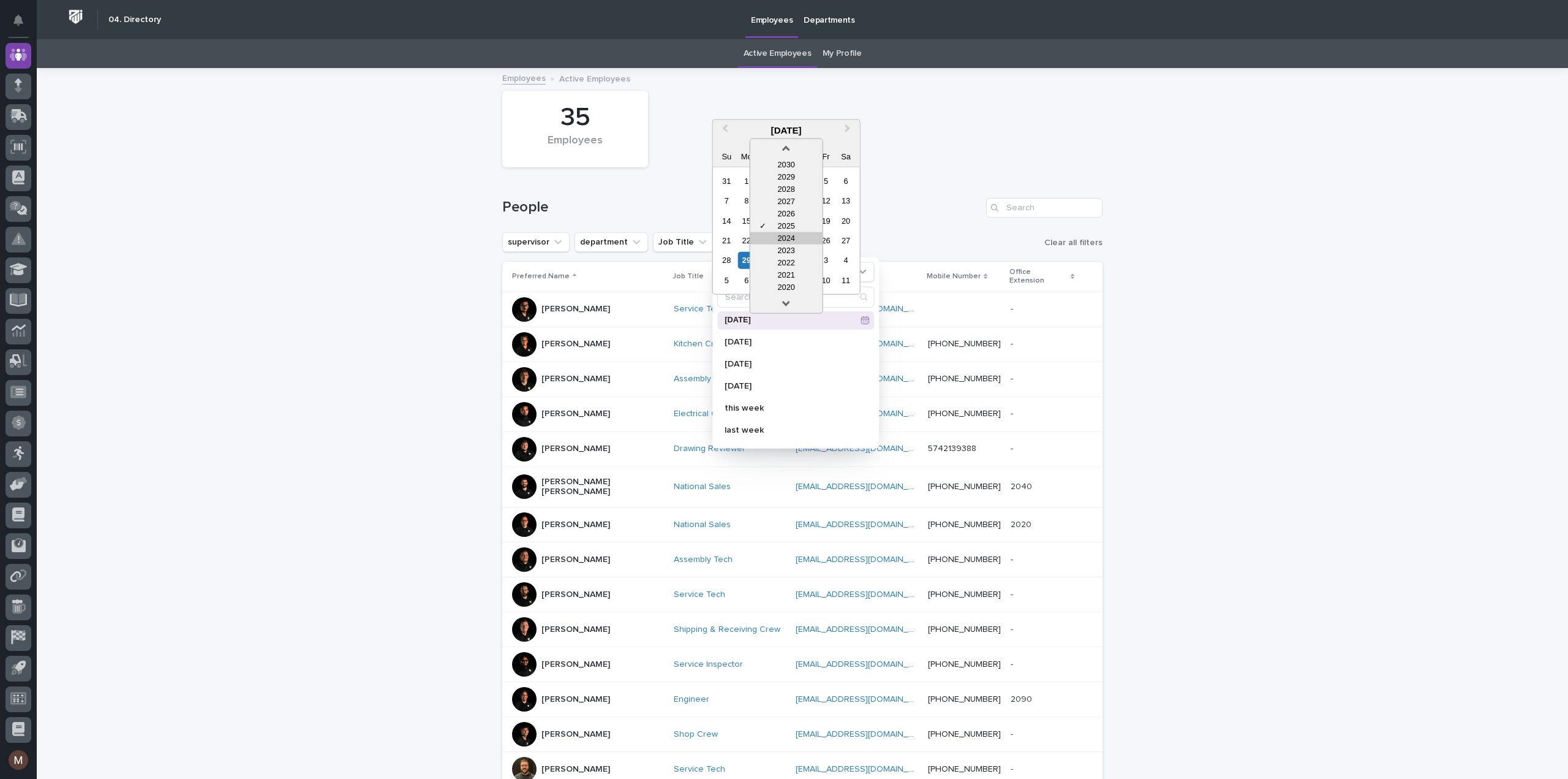
click at [779, 236] on div "2024" at bounding box center [786, 237] width 72 height 12
click at [848, 132] on span "Next Month" at bounding box center [848, 130] width 0 height 16
drag, startPoint x: 767, startPoint y: 182, endPoint x: 786, endPoint y: 259, distance: 79.3
click at [786, 259] on div "29 30 1 2 3 4 5 6 7 8 9 10 11 12 13 14 15 16 17 18 19 20 21 22 23 24 25 26 27 2…" at bounding box center [786, 230] width 139 height 120
click at [764, 177] on div "1" at bounding box center [767, 180] width 16 height 16
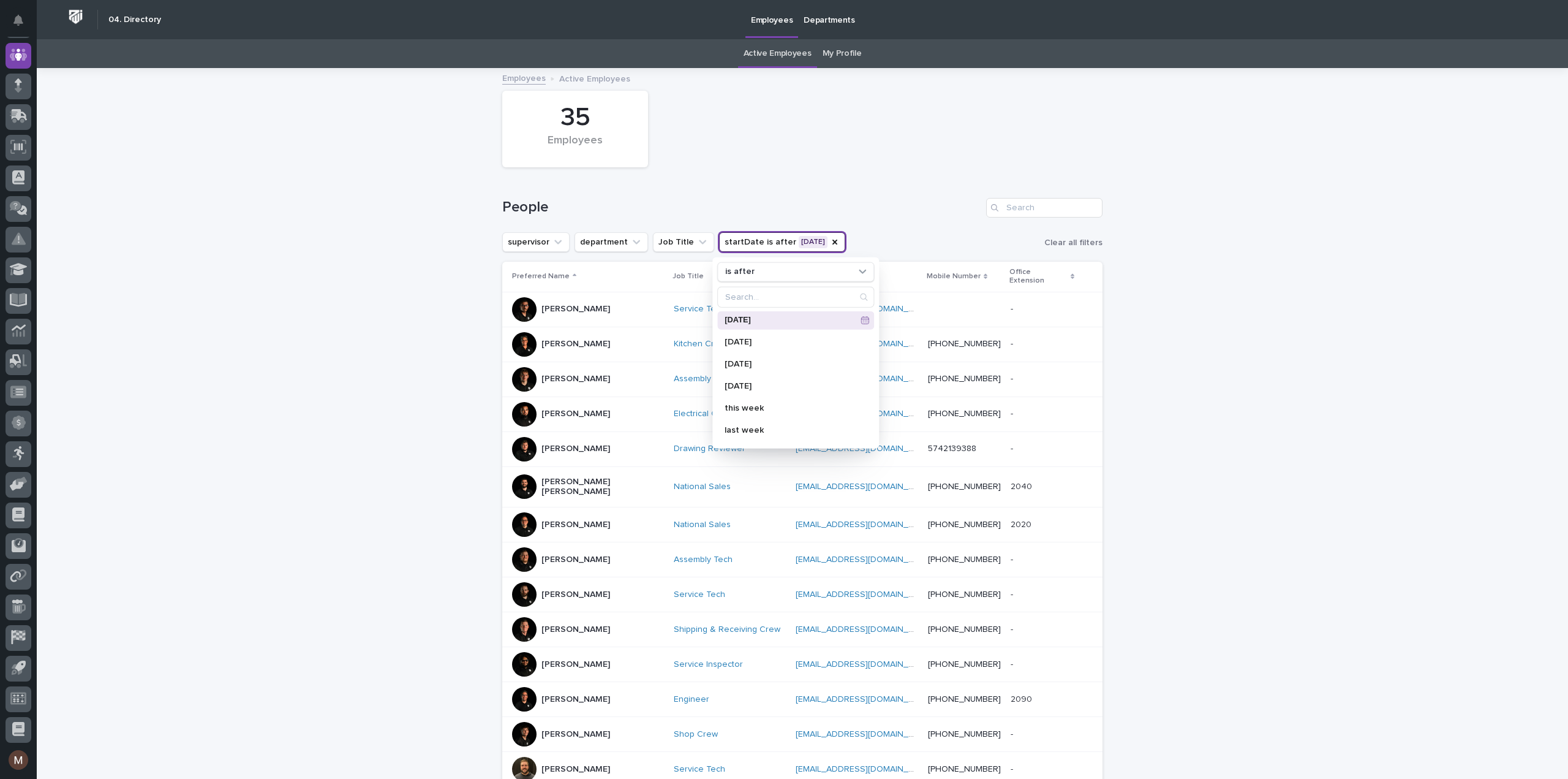
click at [794, 237] on button "startDate is after [DATE]" at bounding box center [782, 242] width 126 height 20
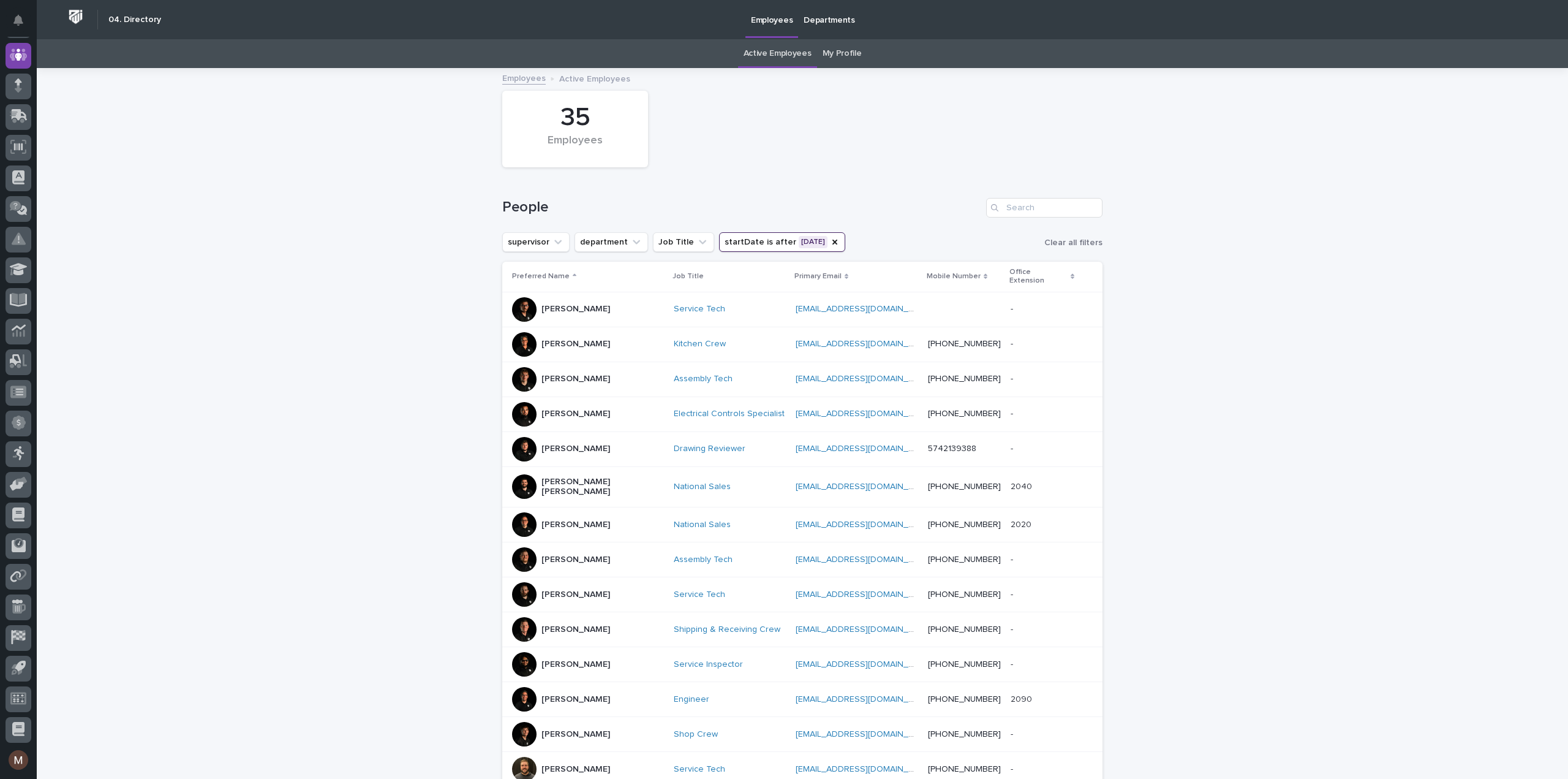
click at [794, 237] on button "startDate is after [DATE]" at bounding box center [782, 242] width 126 height 20
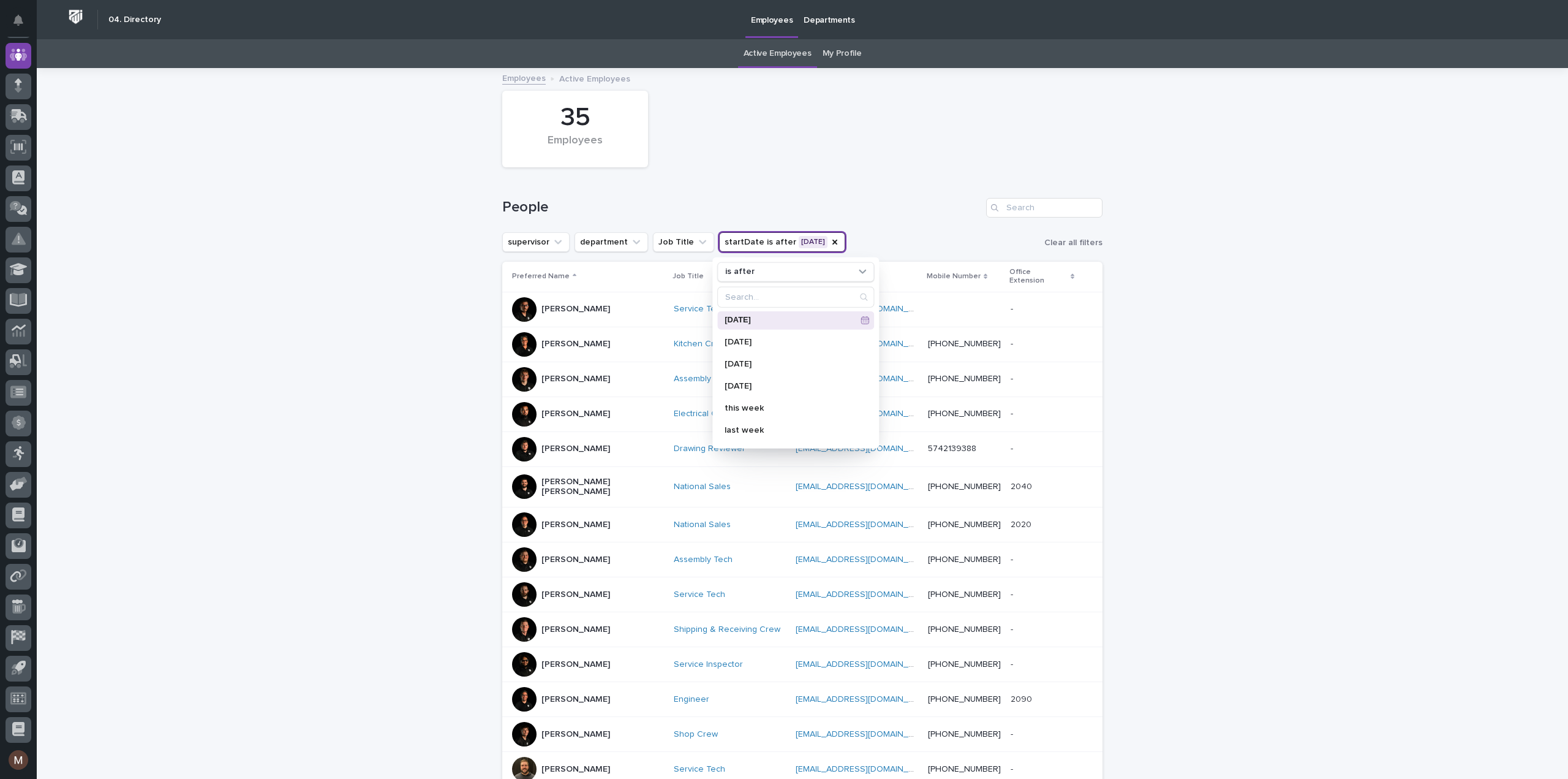
click at [772, 314] on div "[DATE]" at bounding box center [795, 319] width 157 height 18
click at [802, 139] on span at bounding box center [801, 140] width 11 height 11
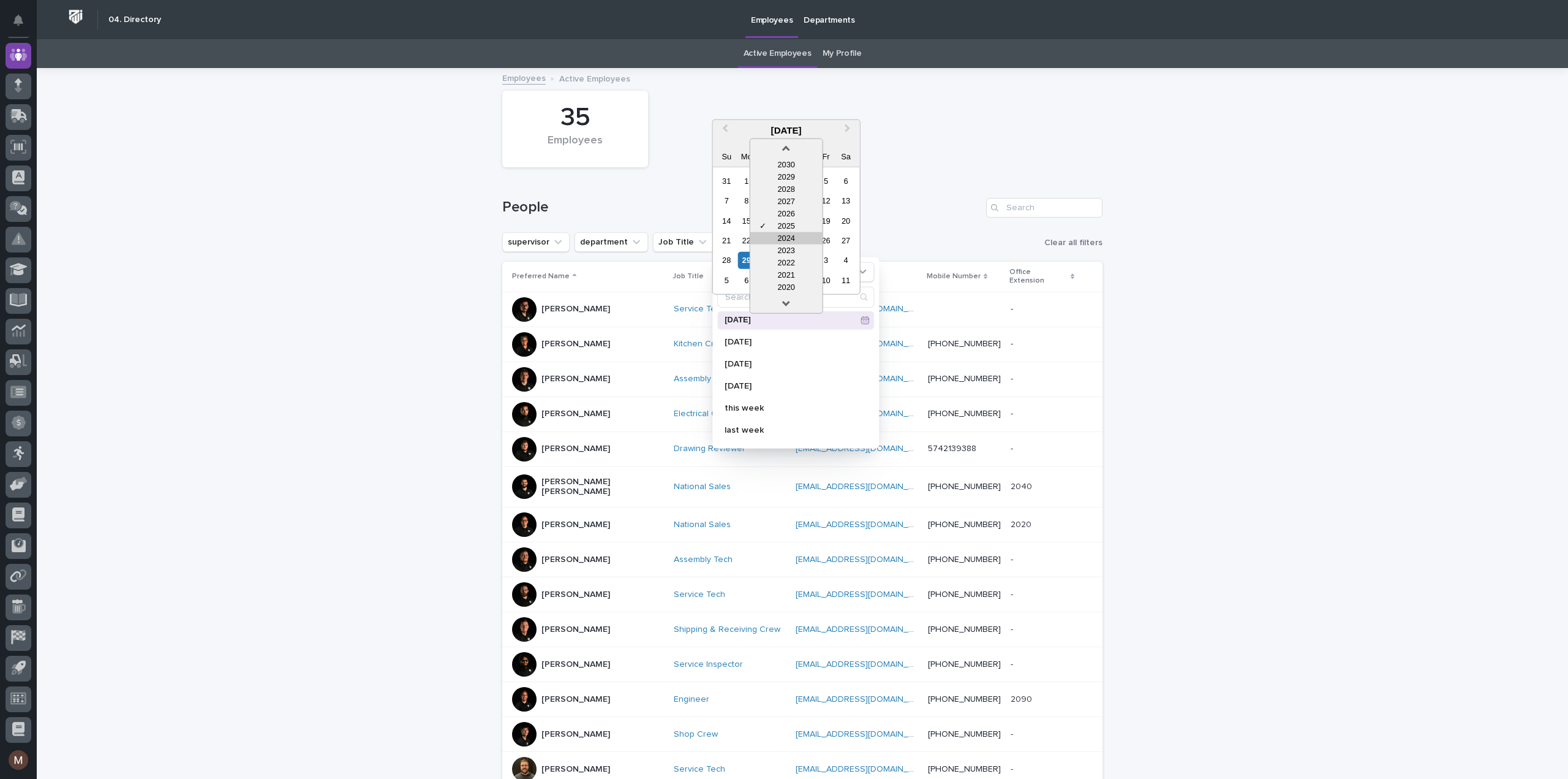
click at [784, 236] on div "2024" at bounding box center [786, 237] width 72 height 12
click at [750, 256] on div "30" at bounding box center [746, 260] width 16 height 16
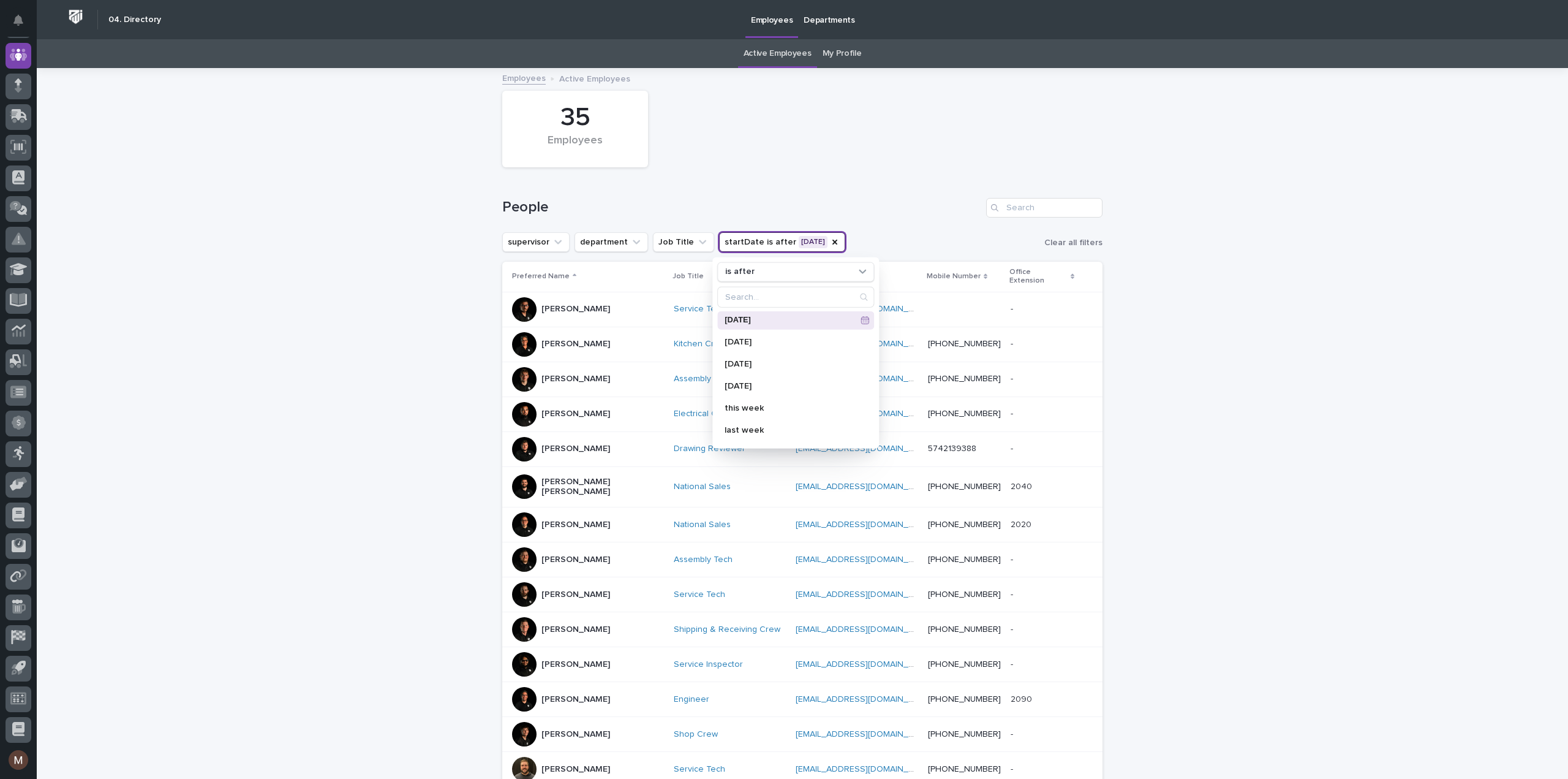
click at [808, 241] on button "startDate is after [DATE]" at bounding box center [782, 242] width 126 height 20
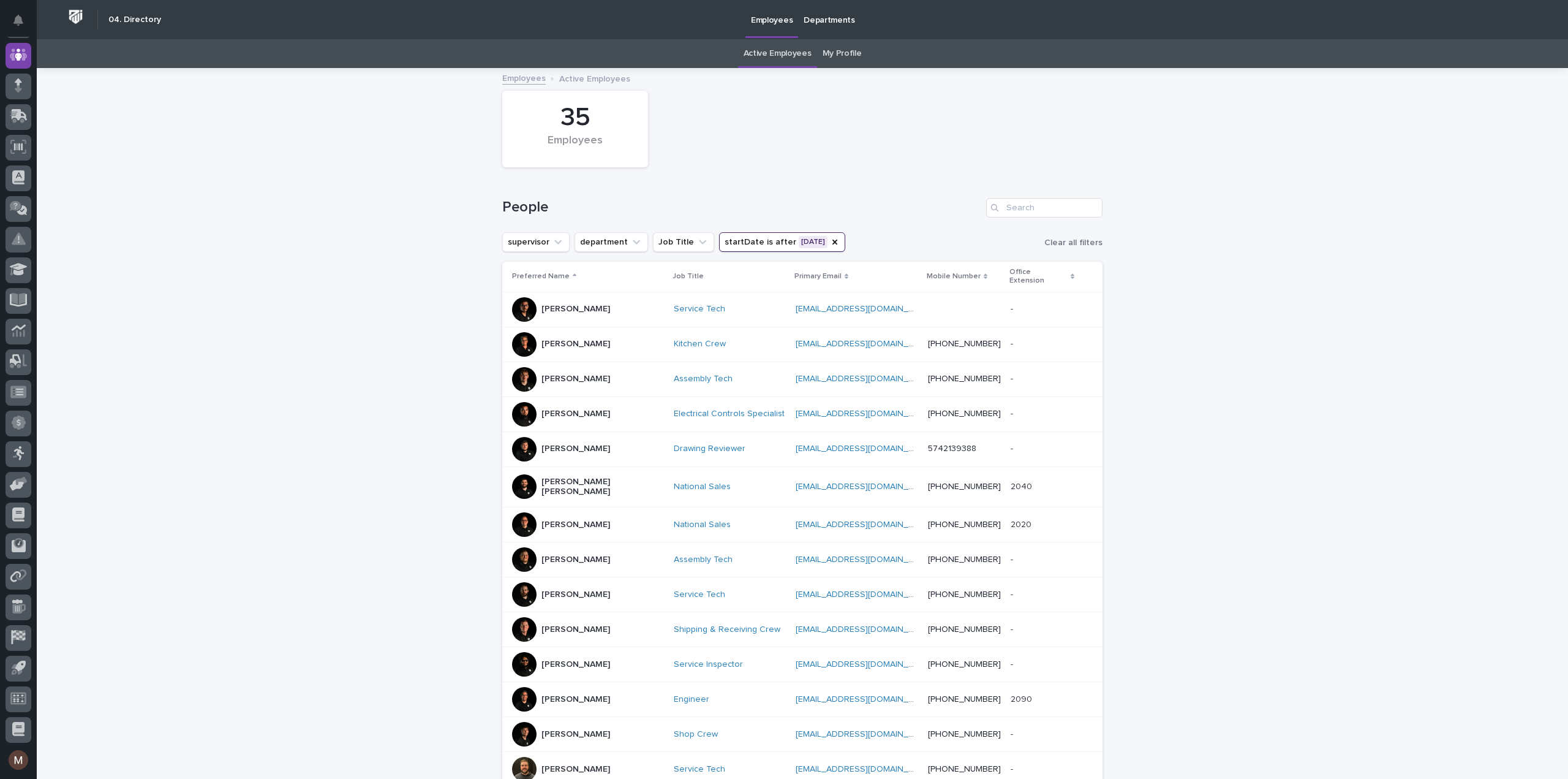
click at [792, 236] on button "startDate is after [DATE]" at bounding box center [782, 242] width 126 height 20
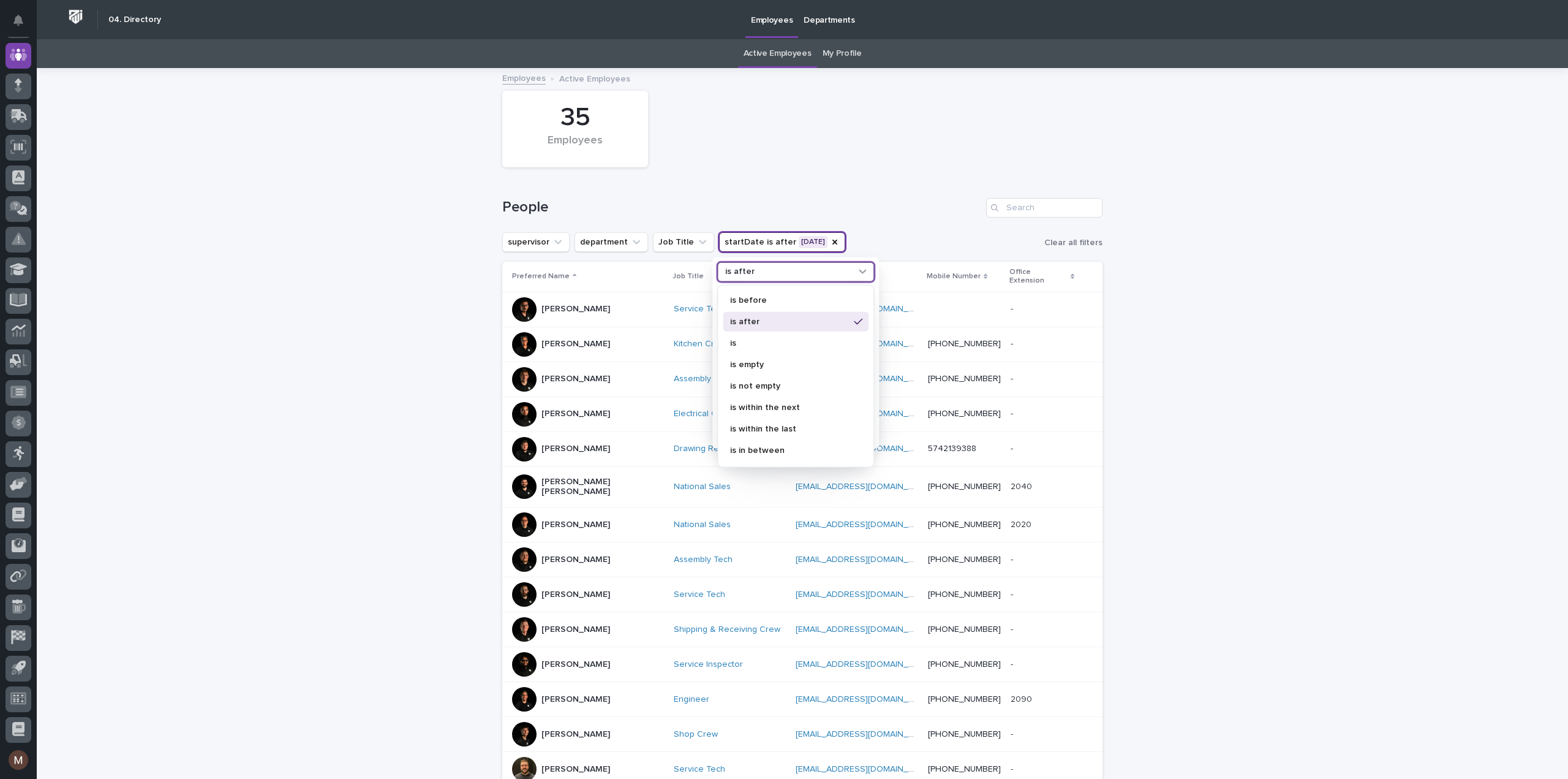
click at [774, 270] on div "is after" at bounding box center [787, 271] width 135 height 13
click at [747, 446] on p "is in between" at bounding box center [789, 450] width 119 height 9
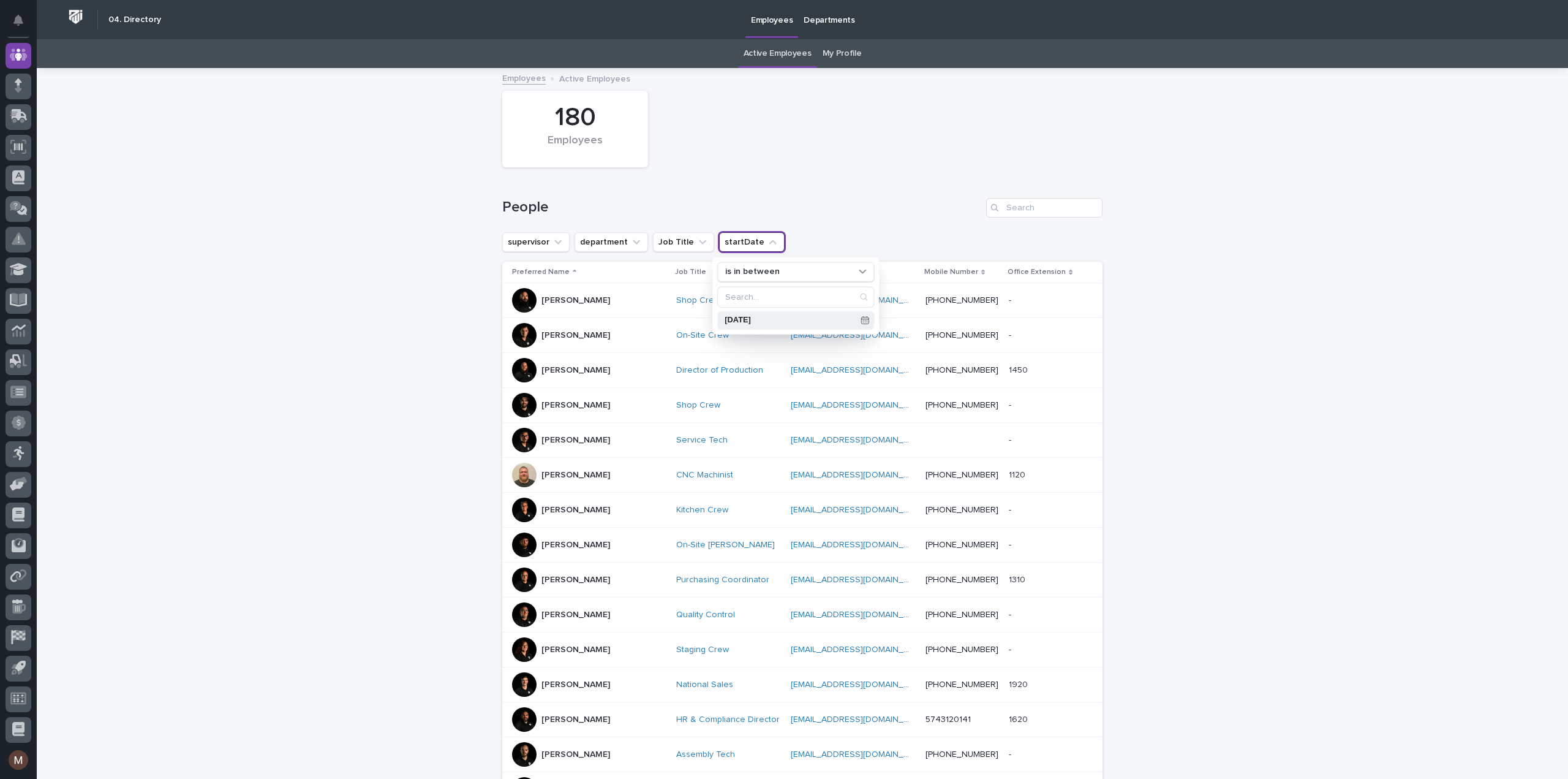
click at [804, 322] on p "[DATE]" at bounding box center [790, 320] width 131 height 8
click at [811, 142] on span at bounding box center [810, 140] width 11 height 11
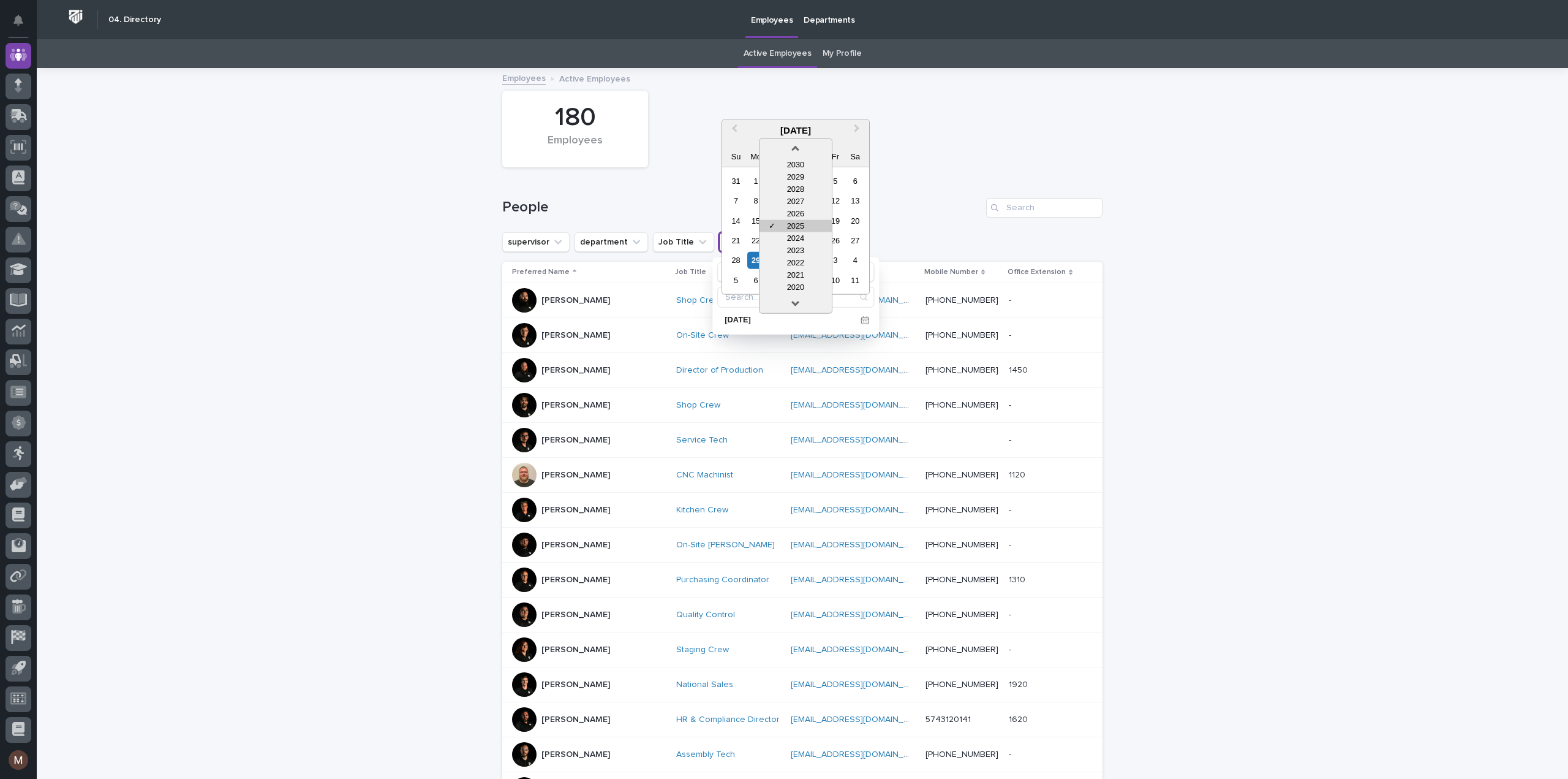
click at [791, 231] on div "✓ 2025" at bounding box center [795, 225] width 72 height 12
click at [811, 140] on span at bounding box center [810, 140] width 11 height 11
click at [795, 236] on div "2024" at bounding box center [795, 237] width 72 height 12
click at [857, 127] on span "Next Month" at bounding box center [857, 130] width 0 height 16
click at [776, 180] on div "1" at bounding box center [776, 180] width 16 height 16
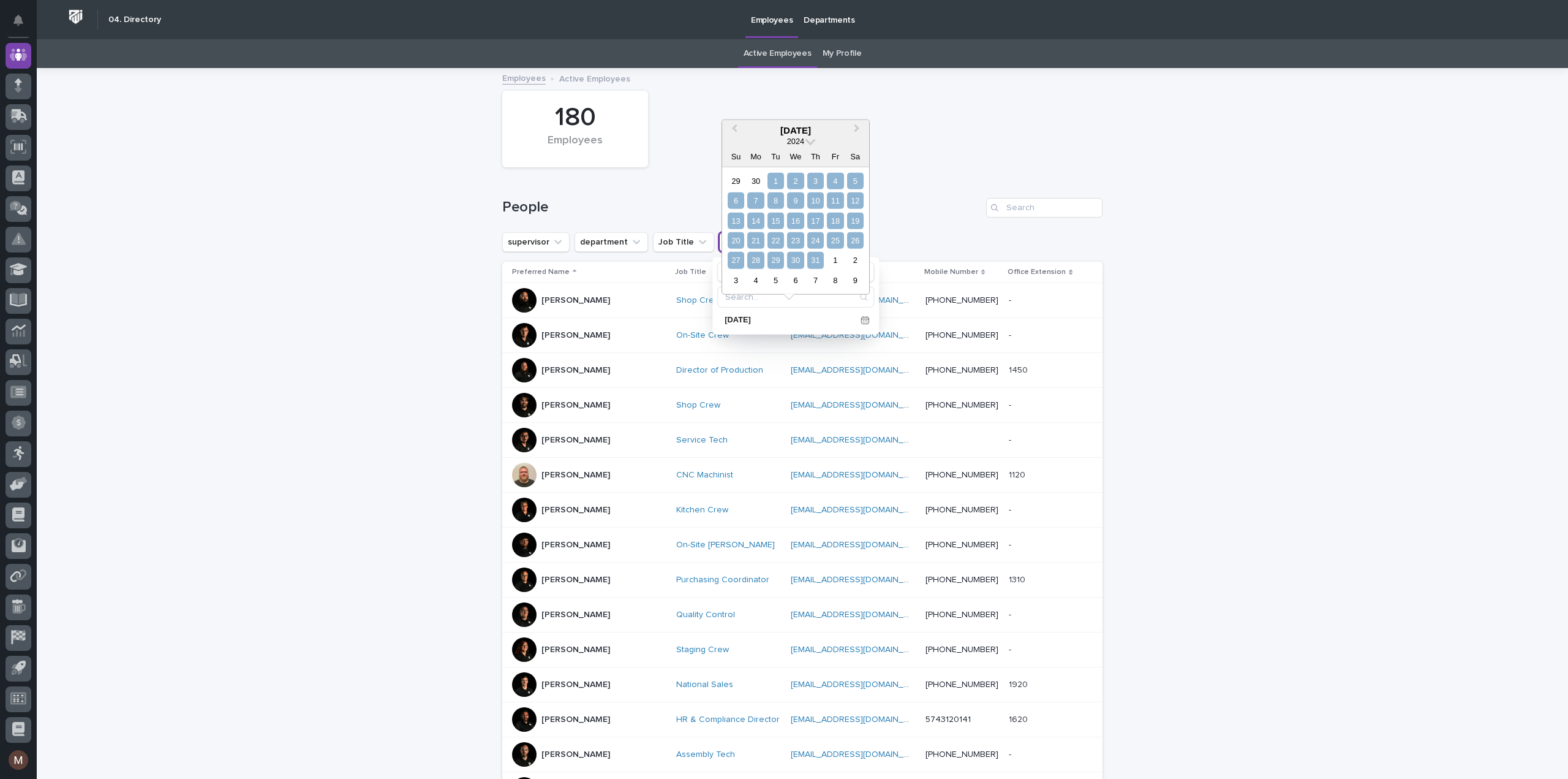
click at [812, 256] on div "31" at bounding box center [815, 260] width 16 height 16
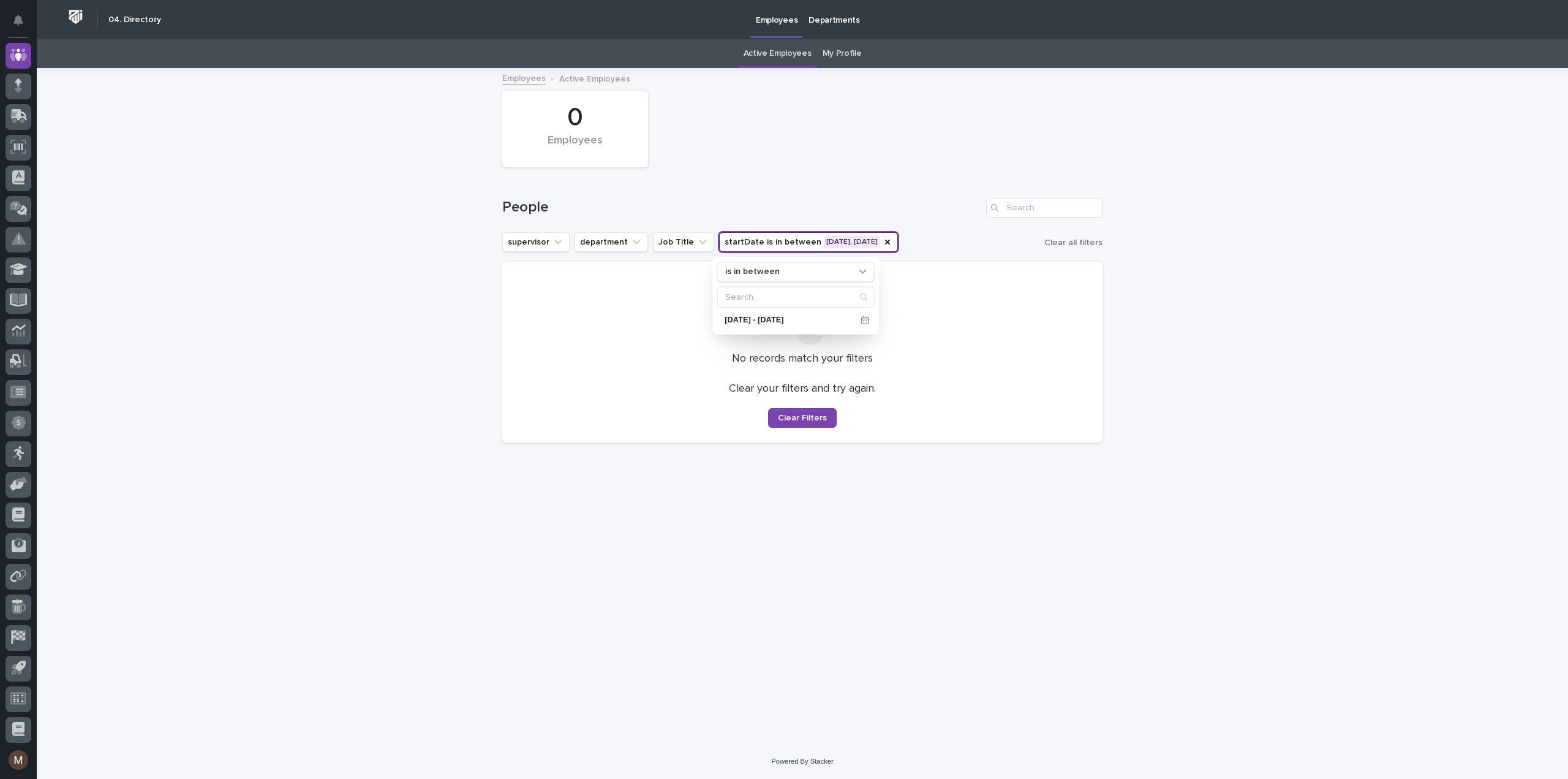
click at [864, 244] on button "startDate is in between [DATE], [DATE]" at bounding box center [808, 242] width 179 height 20
click at [866, 238] on button "startDate is in between [DATE], [DATE]" at bounding box center [808, 242] width 179 height 20
click at [862, 271] on icon at bounding box center [862, 270] width 12 height 12
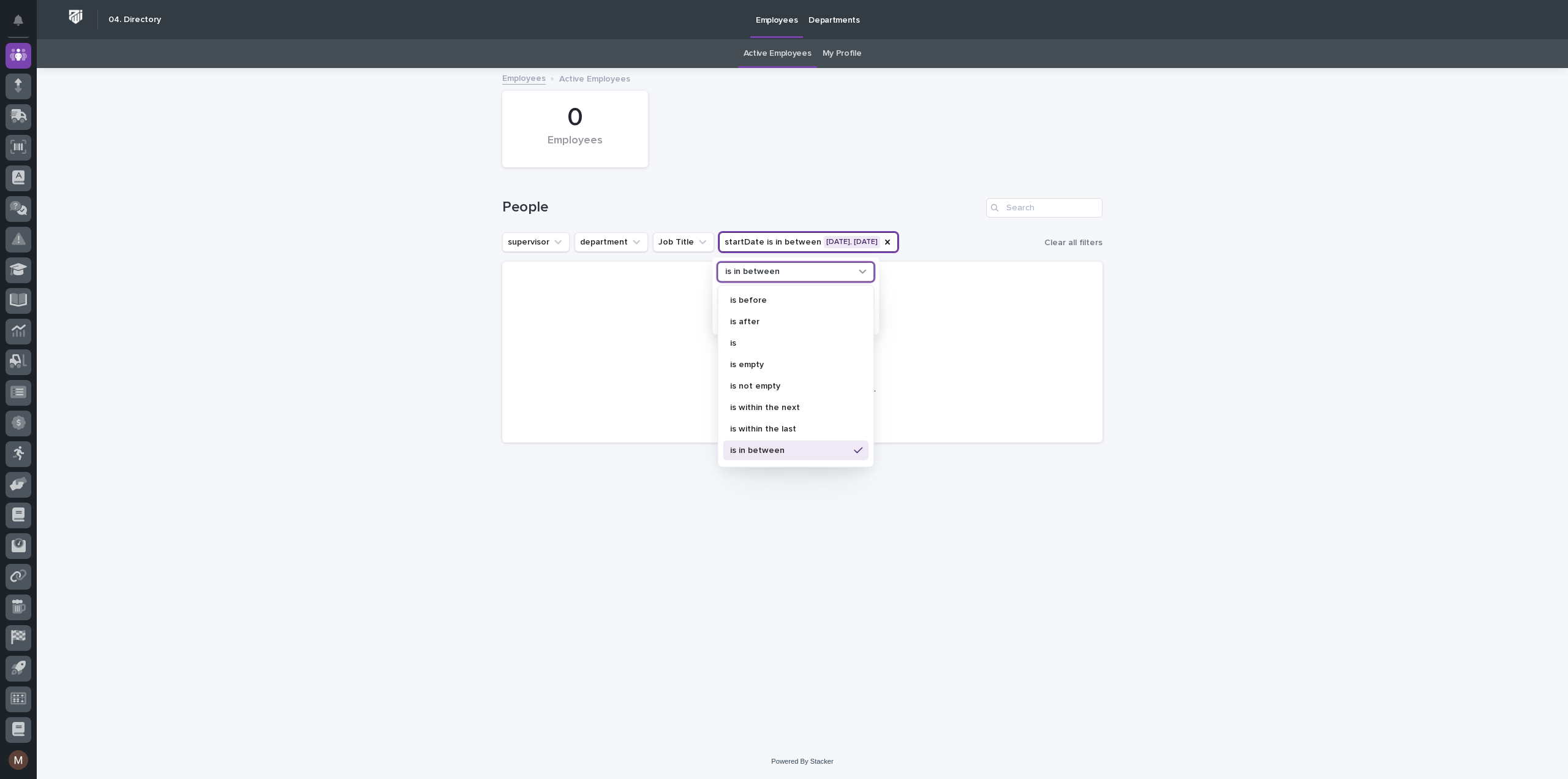
click at [862, 159] on div "0 Employees" at bounding box center [802, 128] width 612 height 89
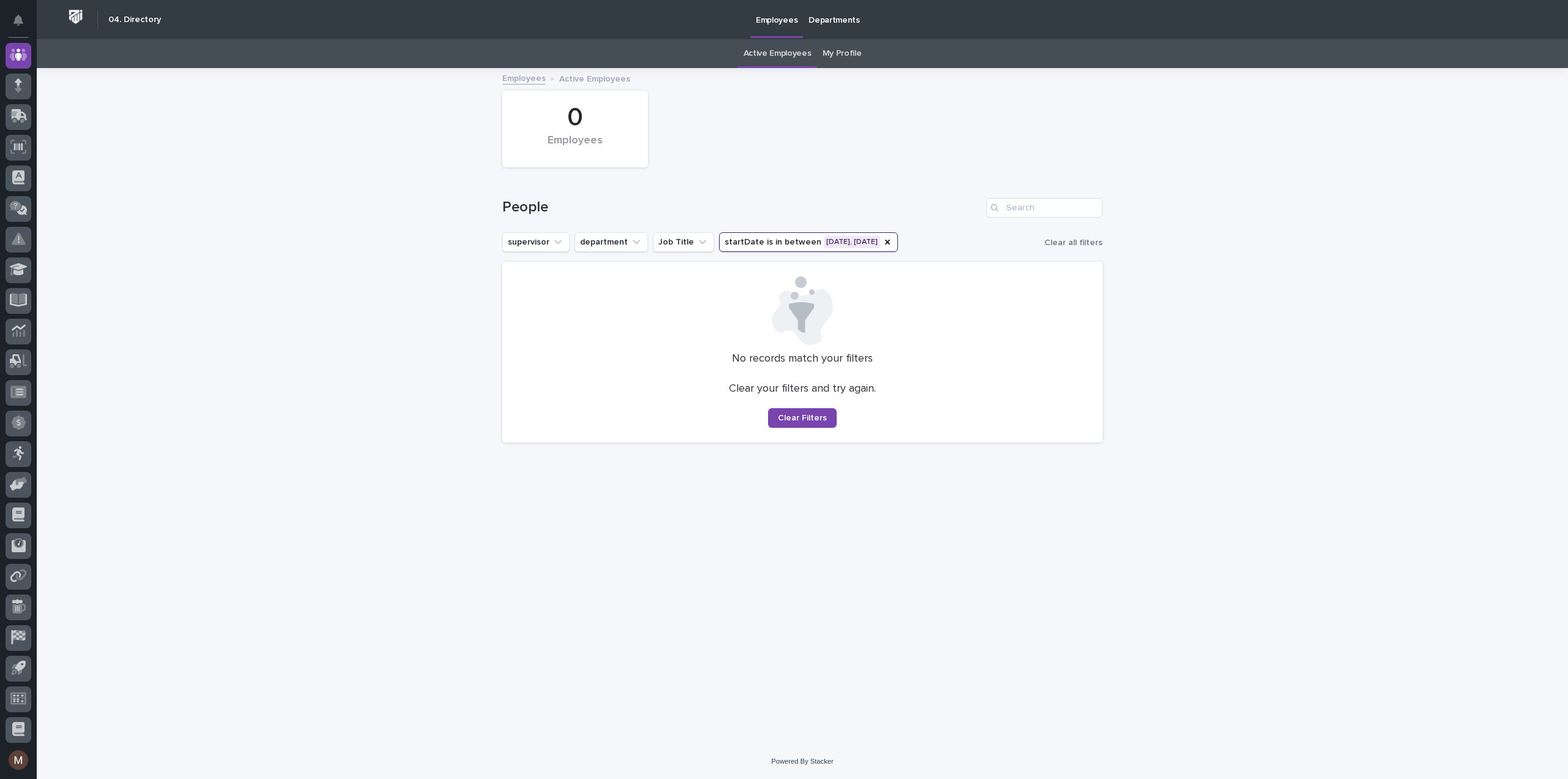
click at [842, 238] on button "startDate is in between [DATE], [DATE]" at bounding box center [808, 242] width 179 height 20
click at [809, 321] on p "[DATE] - [DATE]" at bounding box center [790, 320] width 131 height 8
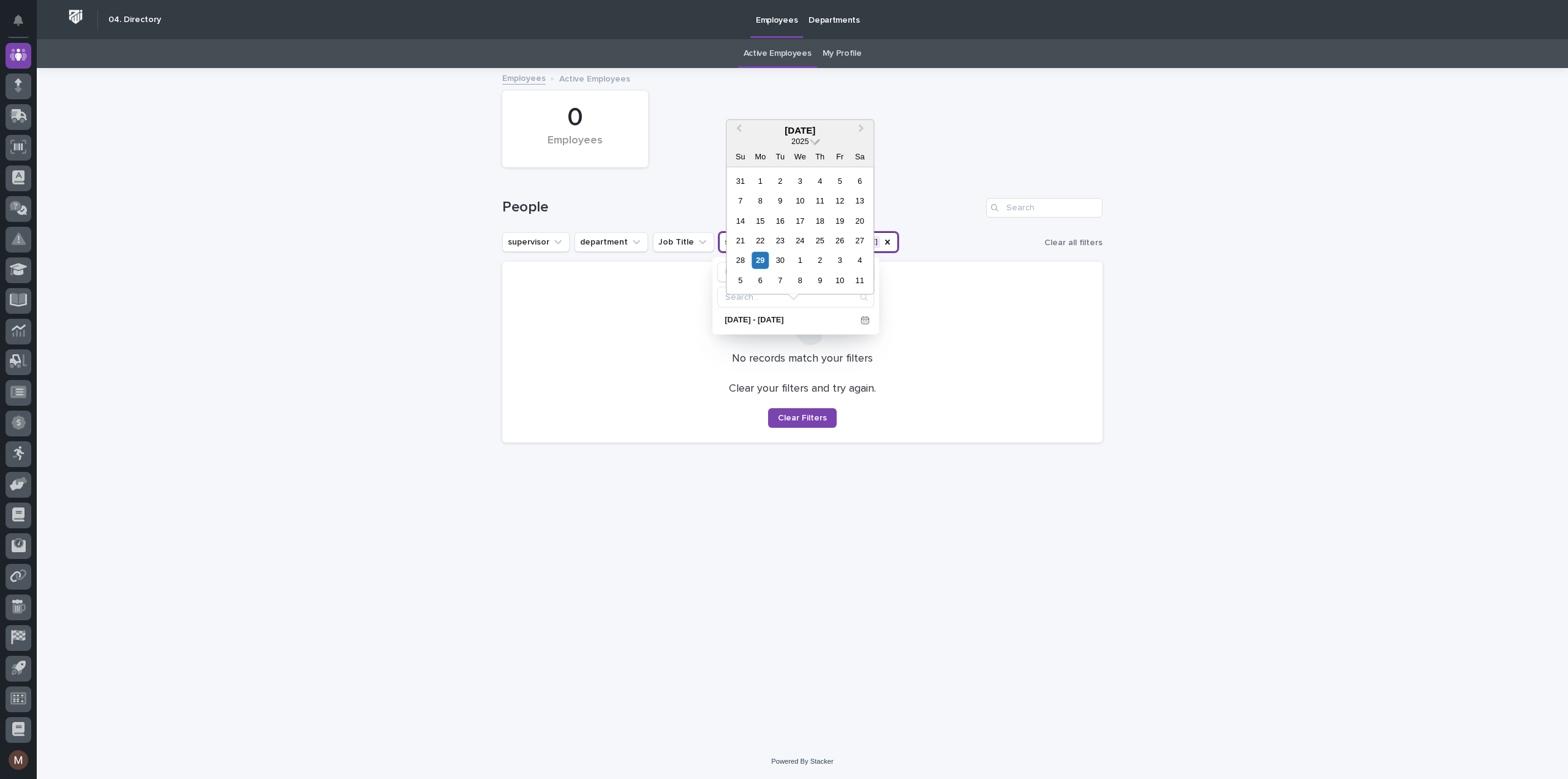
click at [816, 142] on span at bounding box center [815, 140] width 11 height 11
click at [803, 248] on div "2023" at bounding box center [799, 249] width 72 height 12
click at [981, 139] on div "0 Employees" at bounding box center [802, 128] width 612 height 89
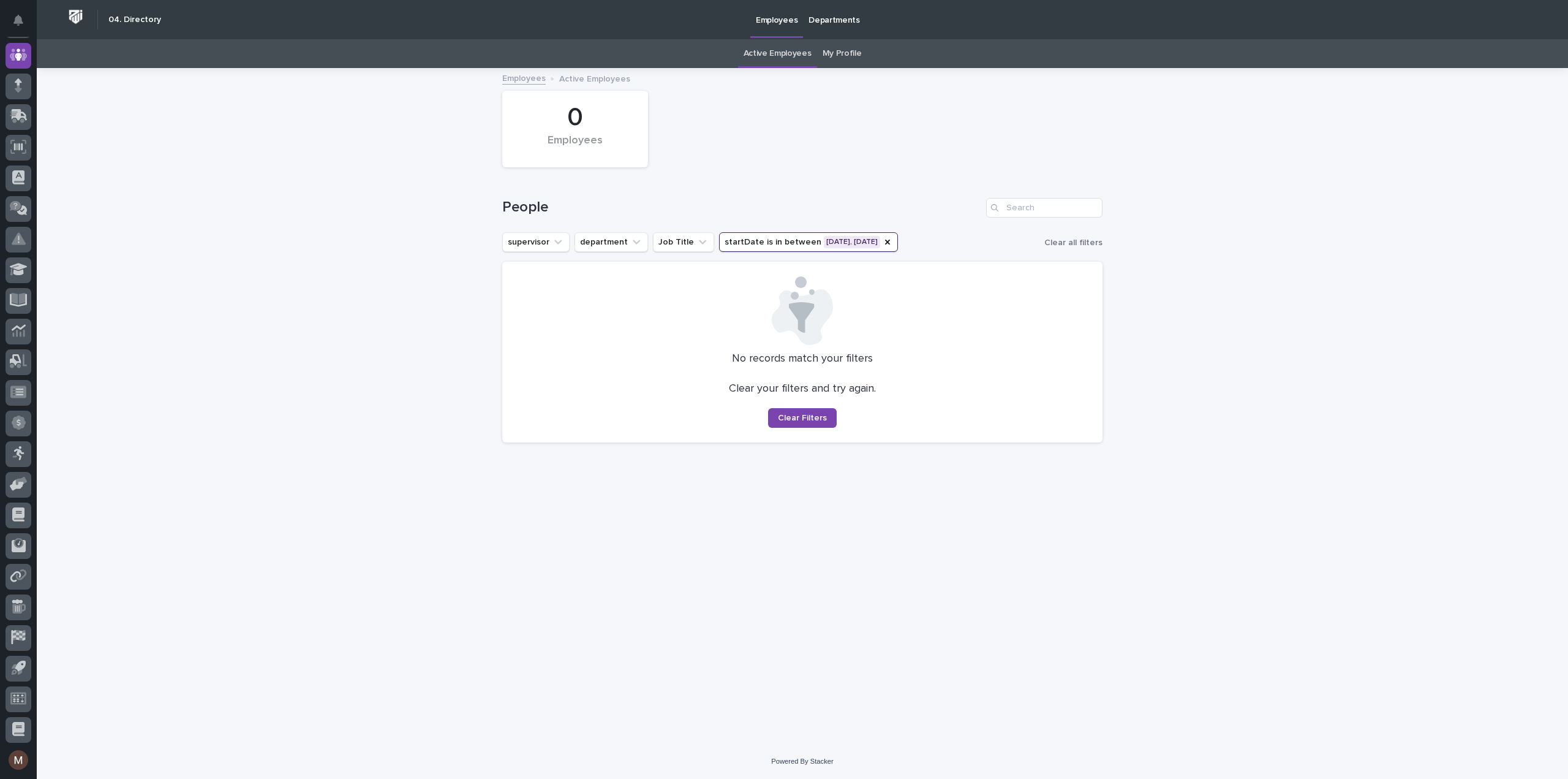
click at [822, 237] on button "startDate is in between [DATE], [DATE]" at bounding box center [808, 242] width 179 height 20
click at [806, 316] on p "[DATE] - [DATE]" at bounding box center [790, 320] width 131 height 8
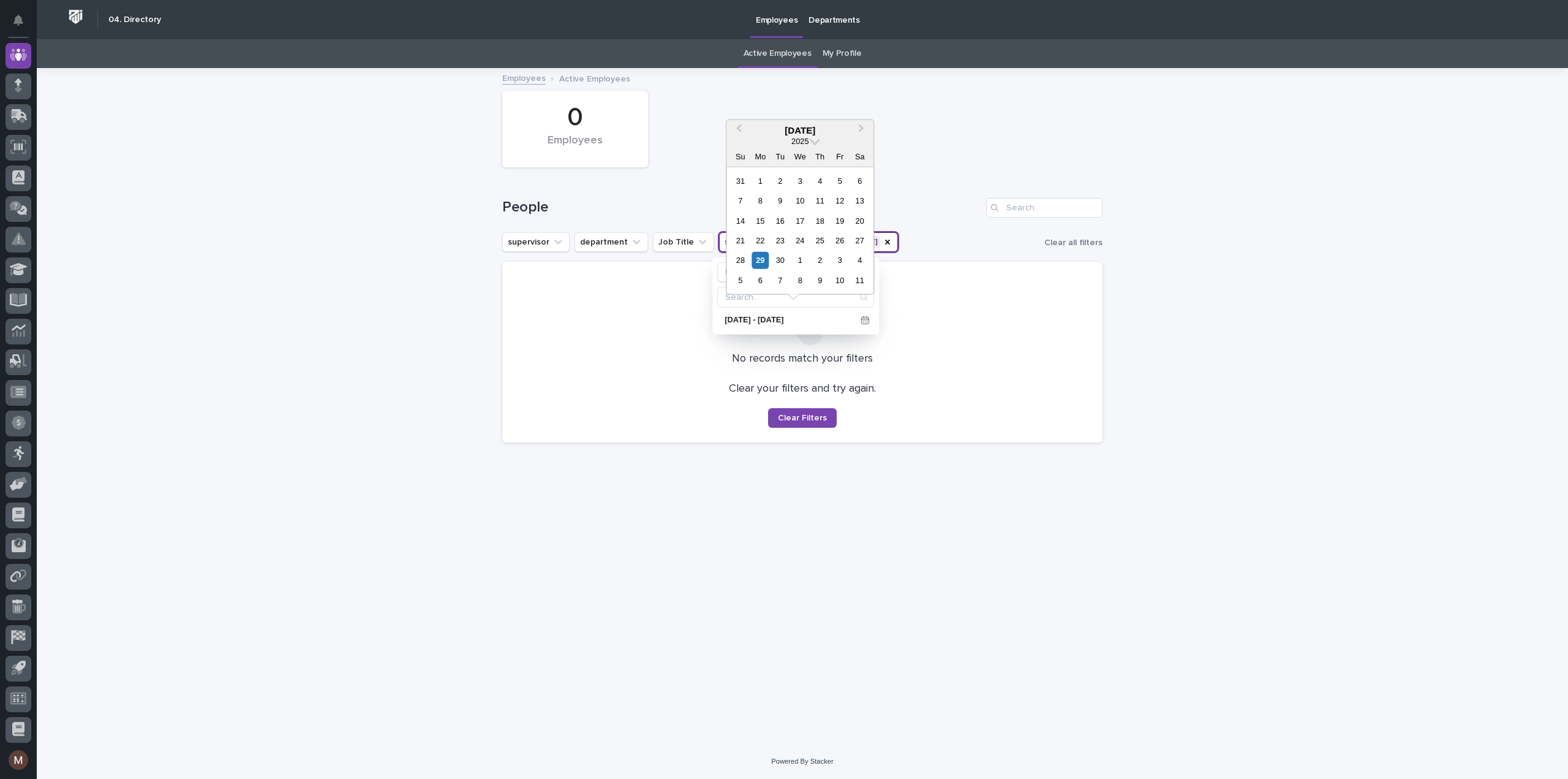
click at [812, 144] on div "2025" at bounding box center [800, 140] width 147 height 11
click at [814, 142] on span at bounding box center [815, 140] width 11 height 11
click at [801, 244] on div "2023" at bounding box center [799, 249] width 72 height 12
click at [861, 129] on span "Next Month" at bounding box center [861, 130] width 0 height 16
click at [745, 176] on div "1" at bounding box center [740, 180] width 16 height 16
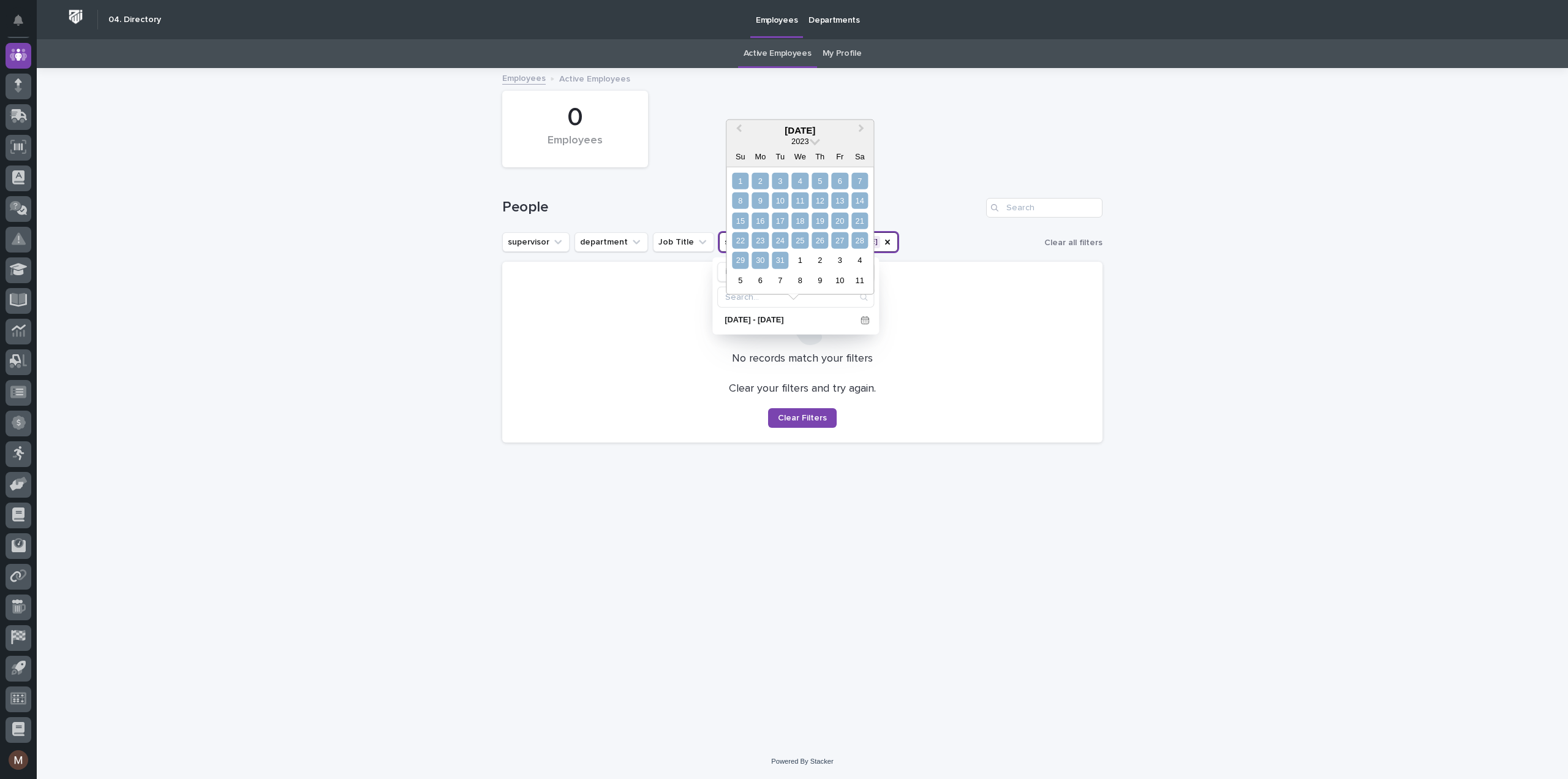
click at [782, 256] on div "31" at bounding box center [780, 260] width 16 height 16
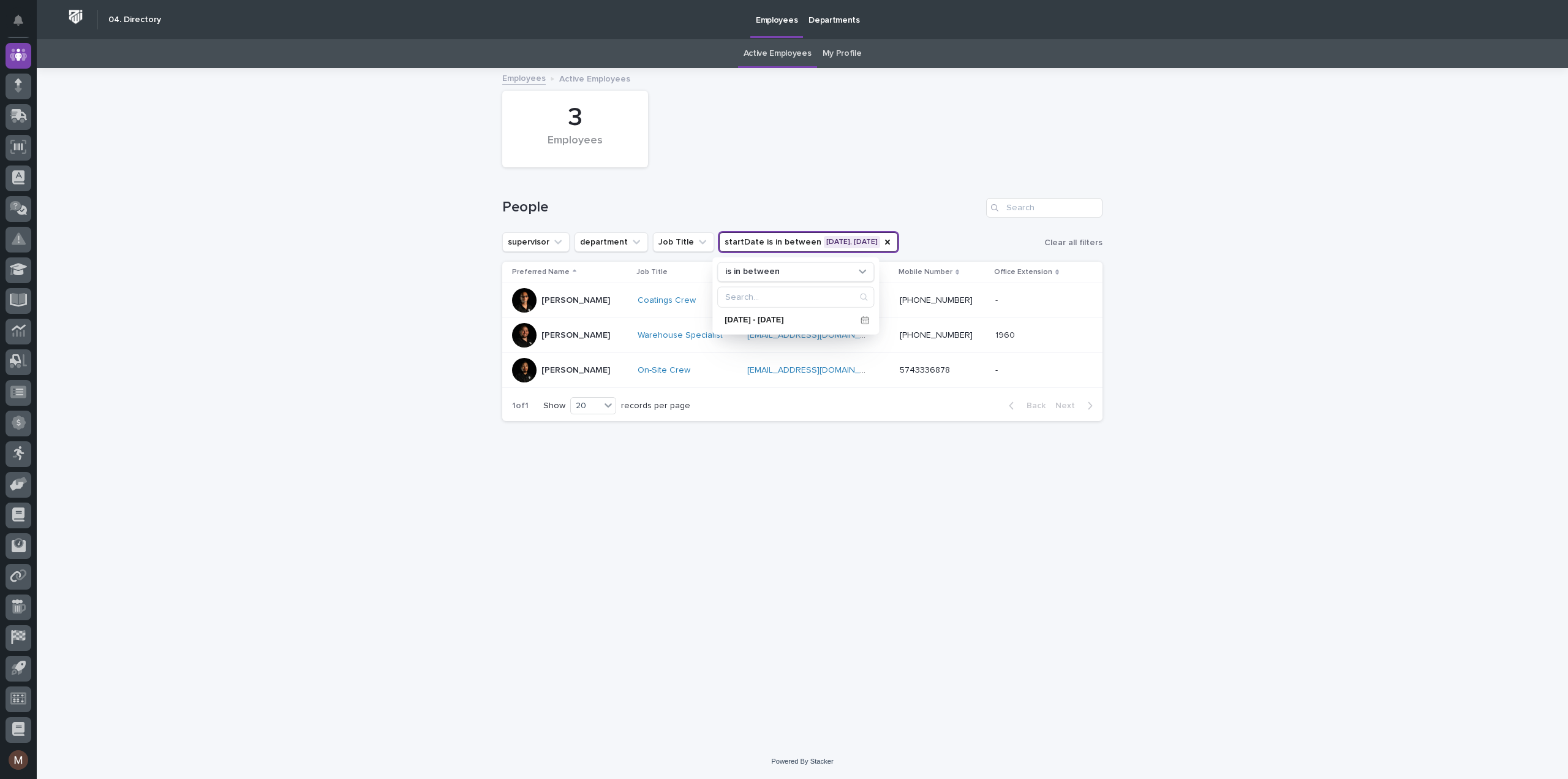
click at [849, 118] on div "3 Employees" at bounding box center [802, 128] width 612 height 89
click at [871, 246] on button "startDate is in between [DATE], [DATE]" at bounding box center [808, 242] width 179 height 20
click at [863, 311] on div "[DATE] - [DATE]" at bounding box center [795, 319] width 157 height 18
click at [816, 140] on span at bounding box center [815, 140] width 11 height 11
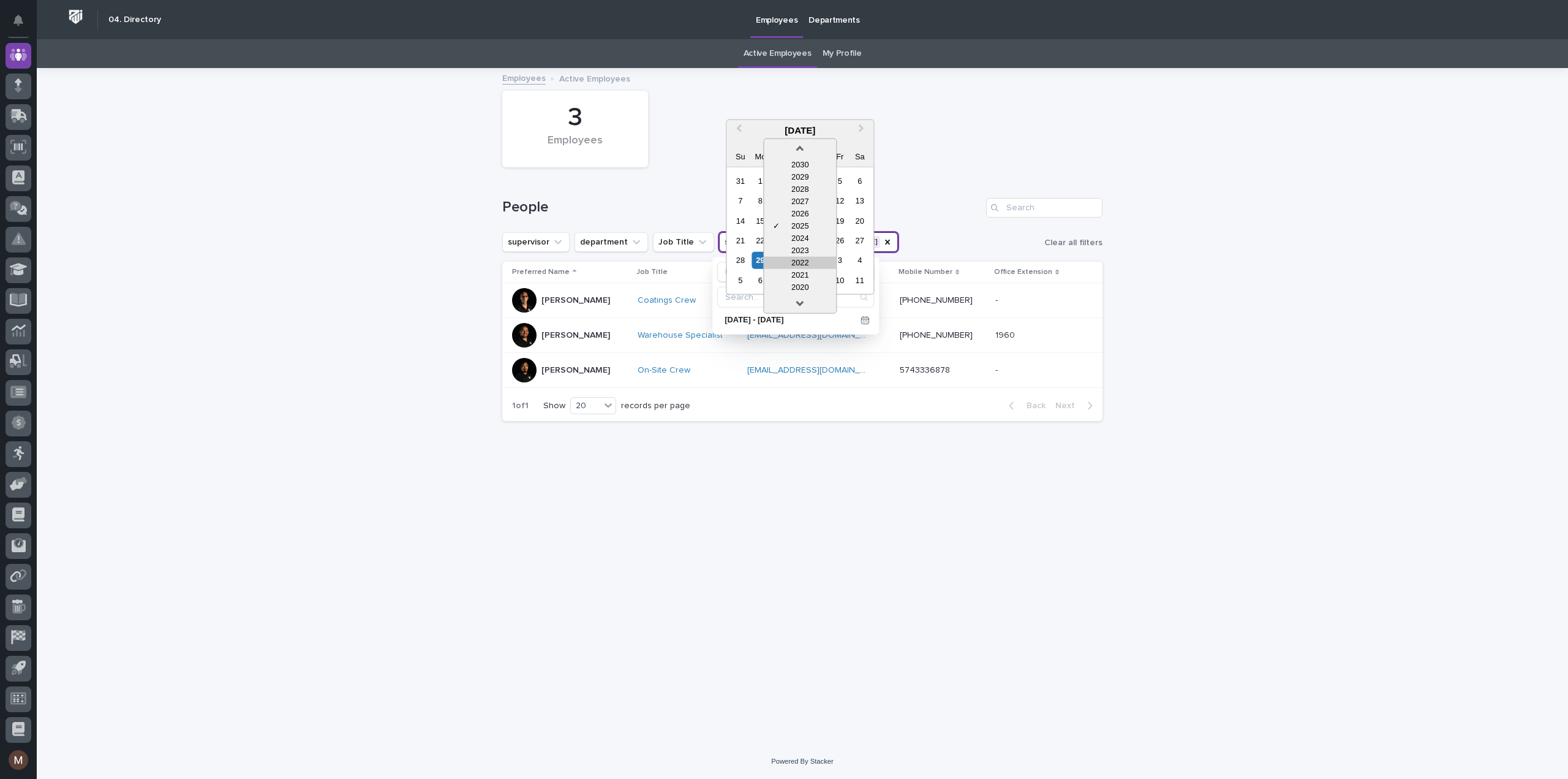
click at [791, 263] on div "2022" at bounding box center [799, 262] width 72 height 12
click at [861, 127] on span "Next Month" at bounding box center [861, 130] width 0 height 16
click at [860, 178] on div "1" at bounding box center [859, 180] width 16 height 16
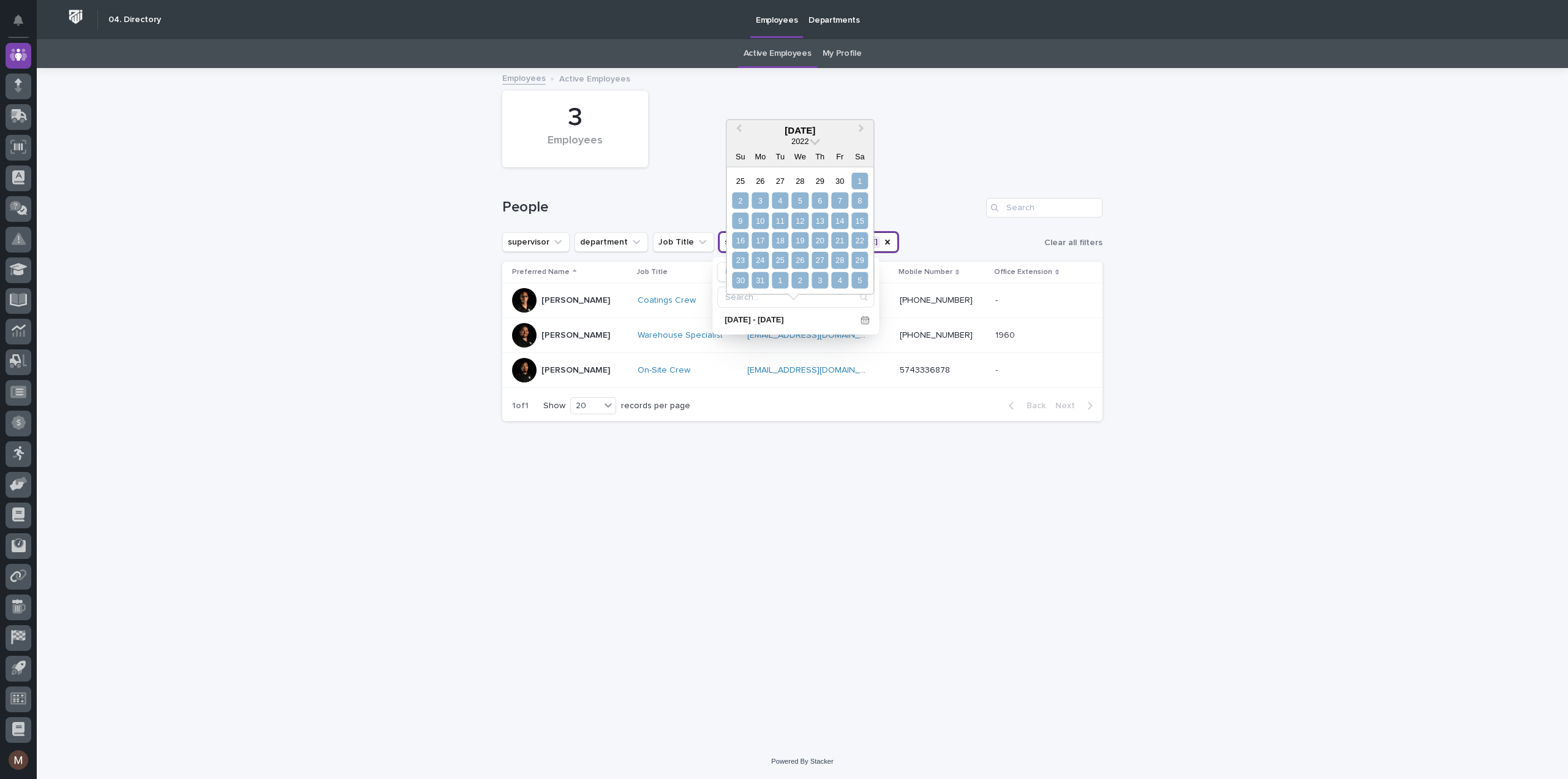
click at [862, 275] on div "5" at bounding box center [859, 280] width 16 height 16
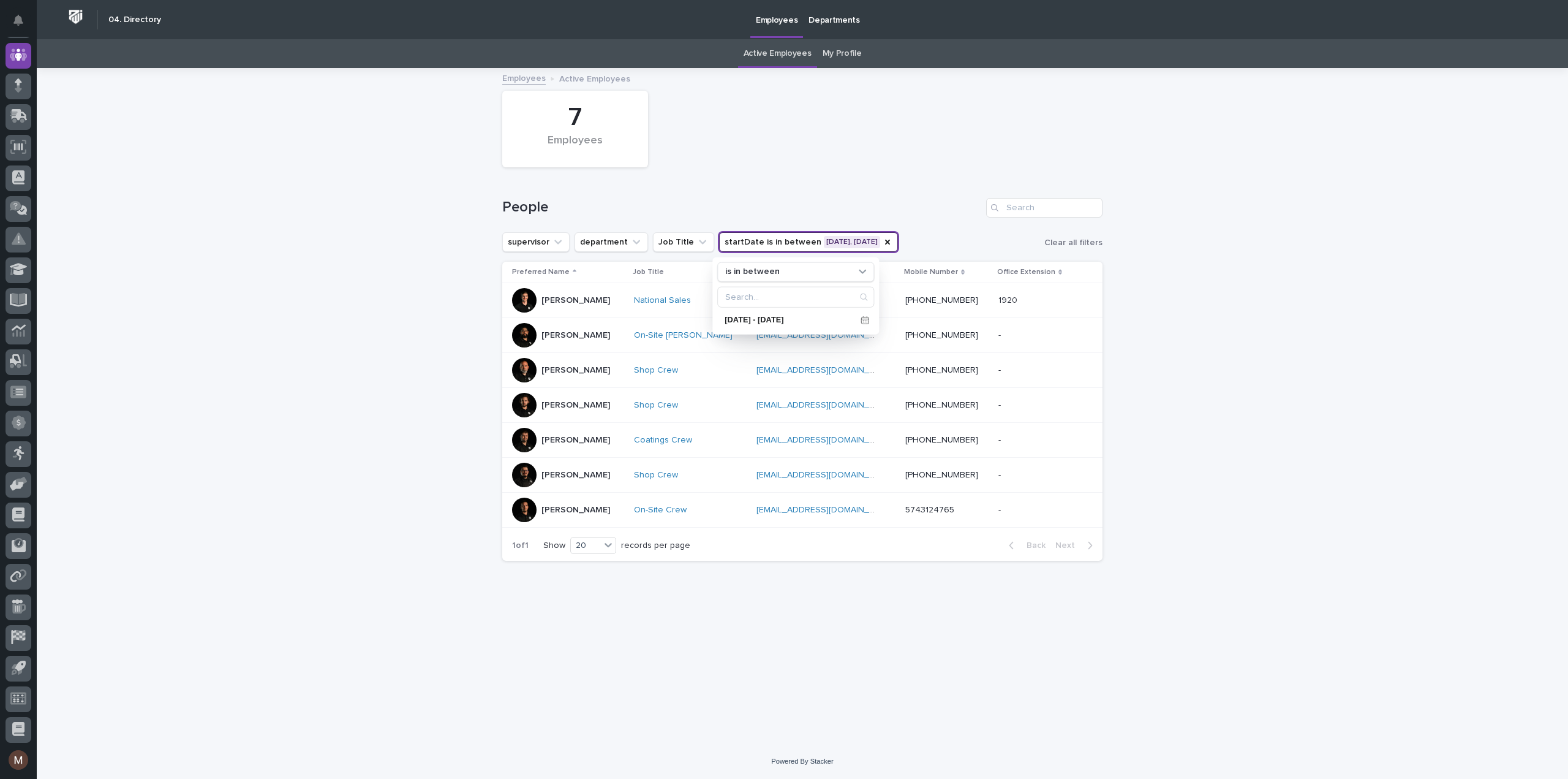
click at [959, 150] on div "7 Employees" at bounding box center [802, 128] width 612 height 89
click at [847, 237] on button "startDate is in between [DATE], [DATE]" at bounding box center [808, 242] width 179 height 20
click at [838, 317] on p "[DATE] - [DATE]" at bounding box center [790, 320] width 131 height 8
click at [817, 140] on span at bounding box center [815, 140] width 11 height 11
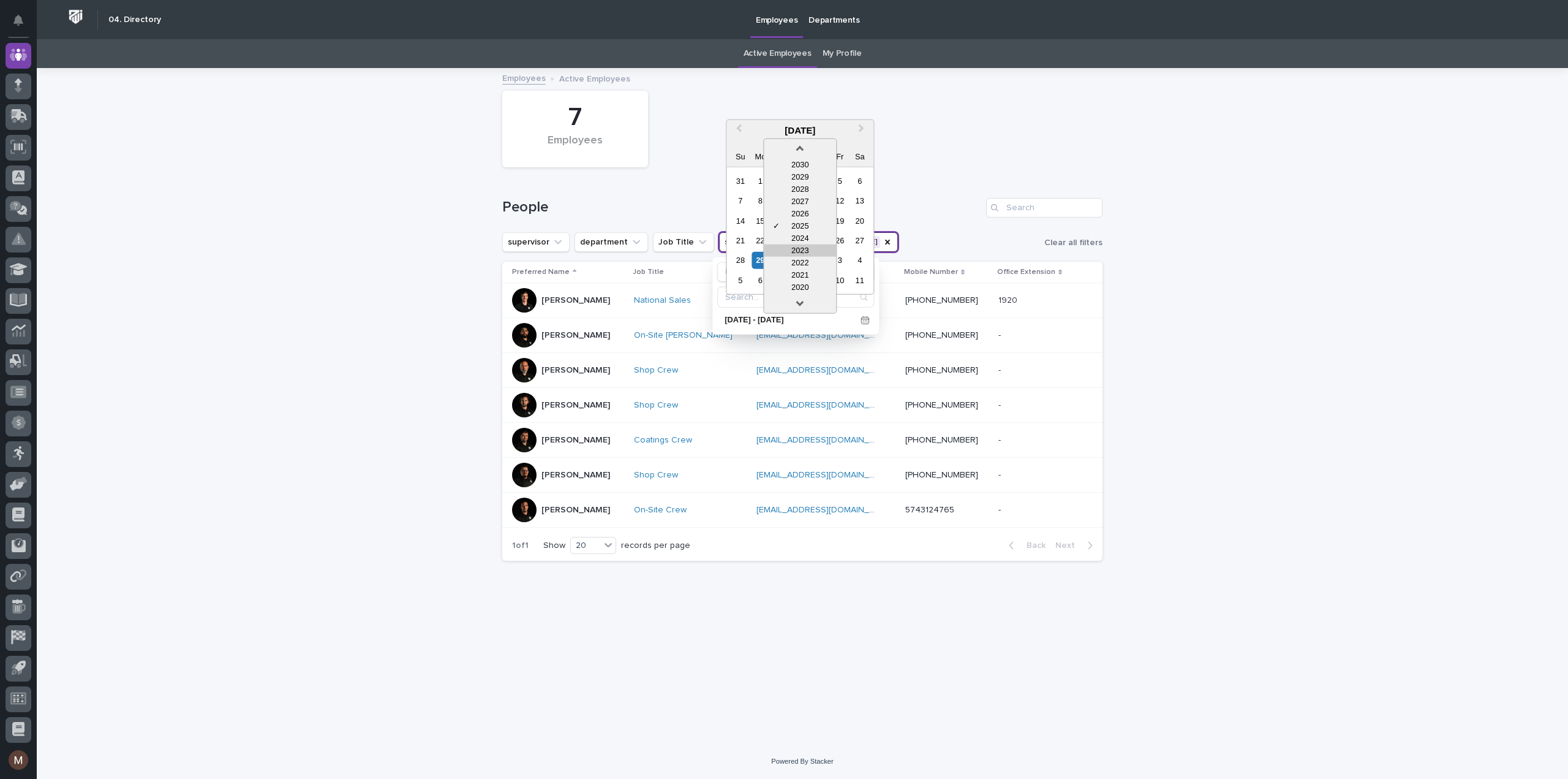
click at [800, 249] on div "2023" at bounding box center [799, 249] width 72 height 12
click at [862, 253] on div "30" at bounding box center [859, 260] width 16 height 16
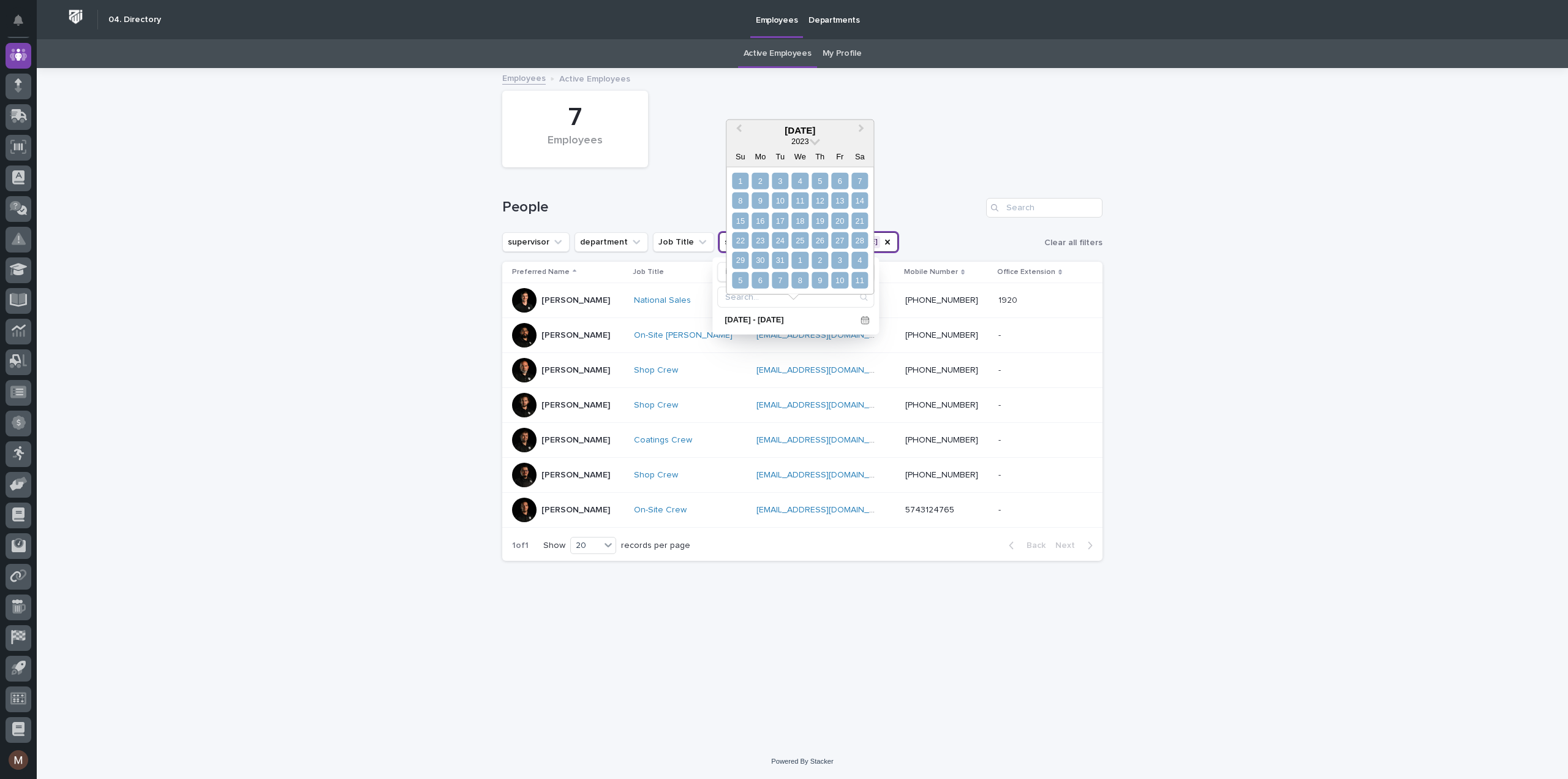
click at [858, 280] on div "11" at bounding box center [859, 280] width 16 height 16
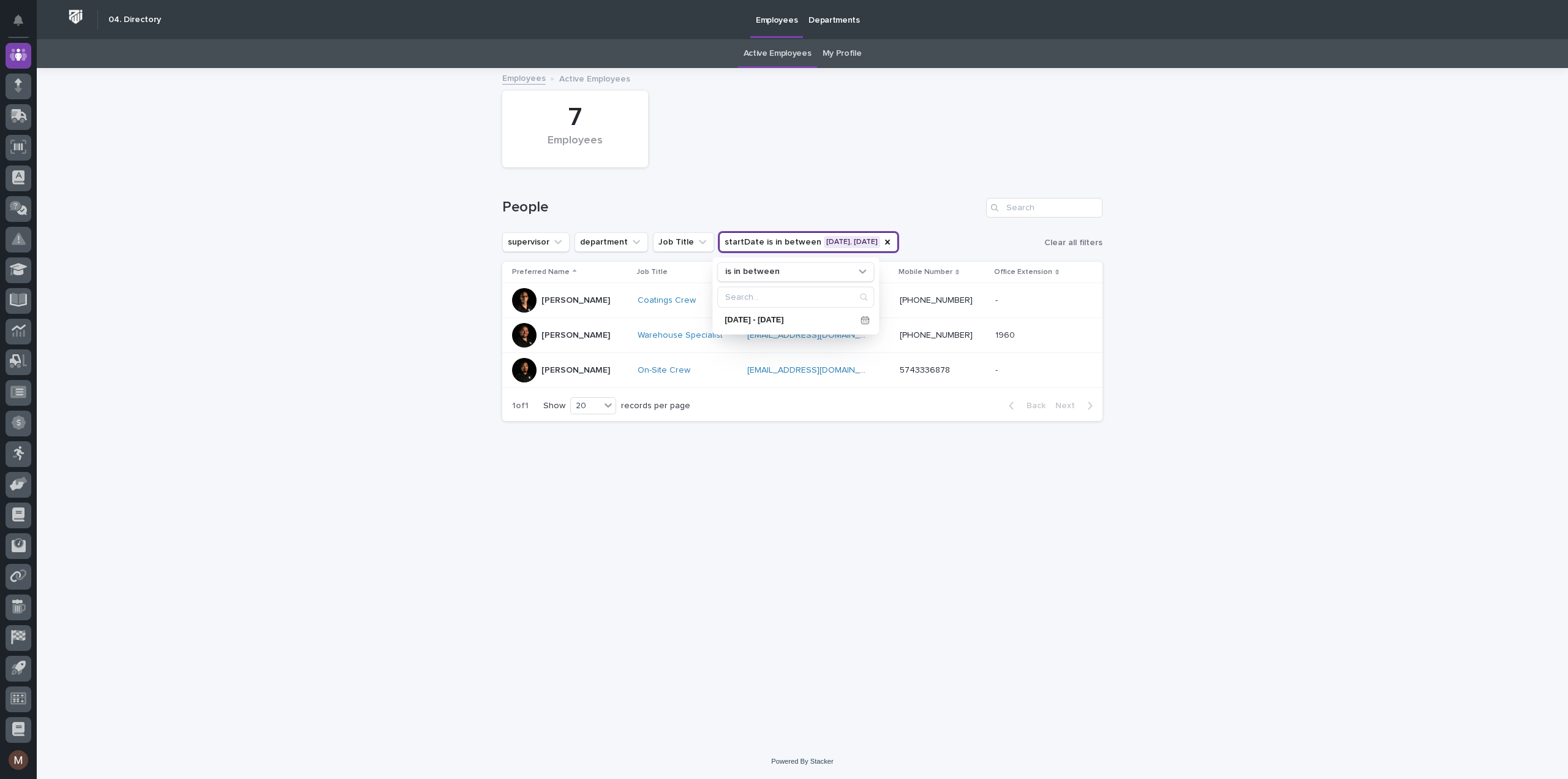
click at [1261, 577] on div "Loading... Saving… Loading... Saving… 7 Employees People supervisor department …" at bounding box center [802, 406] width 1531 height 674
click at [844, 236] on button "startDate is in between [DATE], [DATE]" at bounding box center [808, 242] width 179 height 20
click at [823, 276] on div "is in between" at bounding box center [787, 271] width 135 height 13
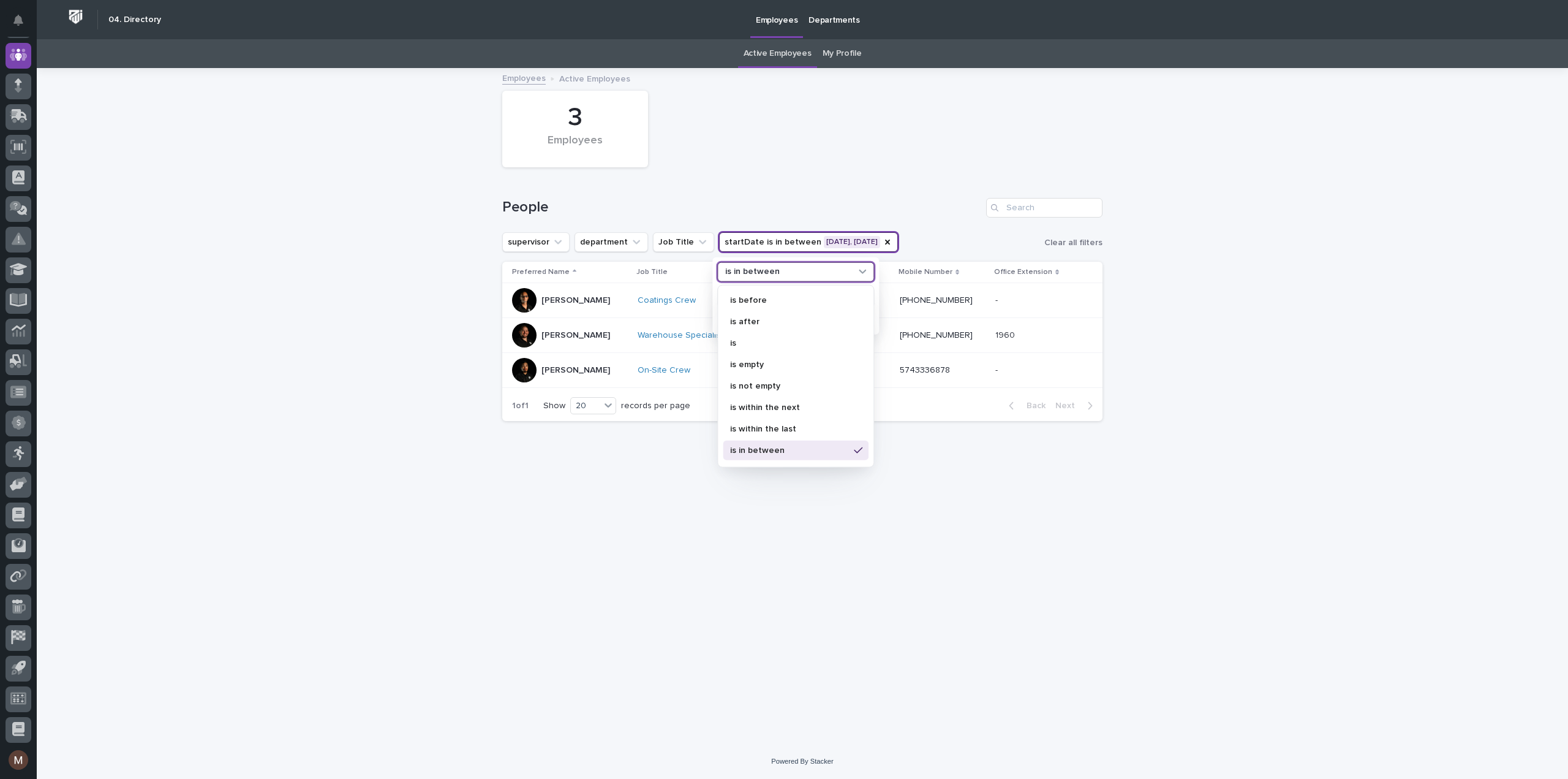
click at [871, 176] on div "People" at bounding box center [802, 202] width 600 height 59
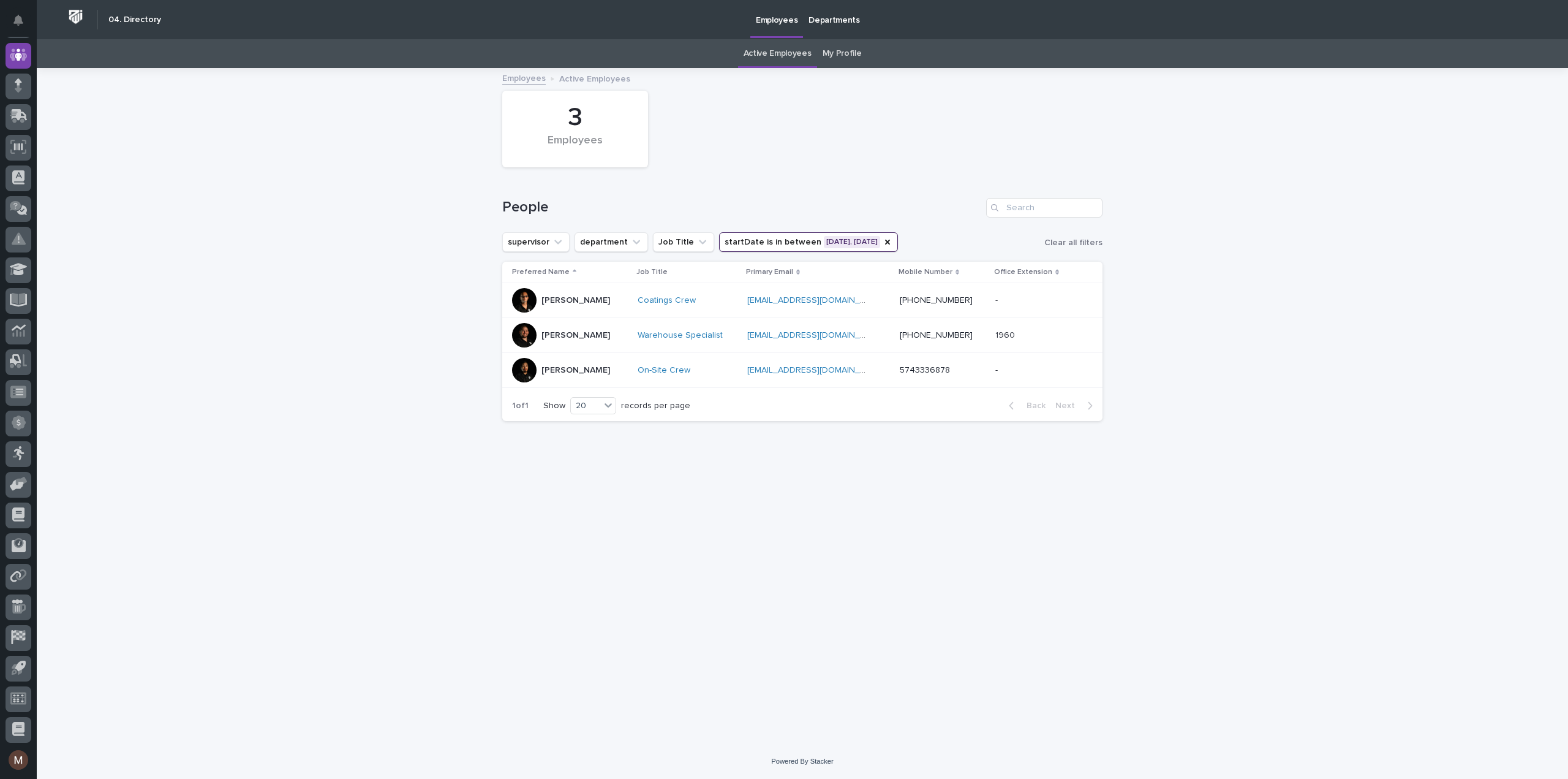
click at [849, 237] on button "startDate is in between [DATE], [DATE]" at bounding box center [808, 242] width 179 height 20
click at [869, 318] on icon at bounding box center [865, 320] width 8 height 7
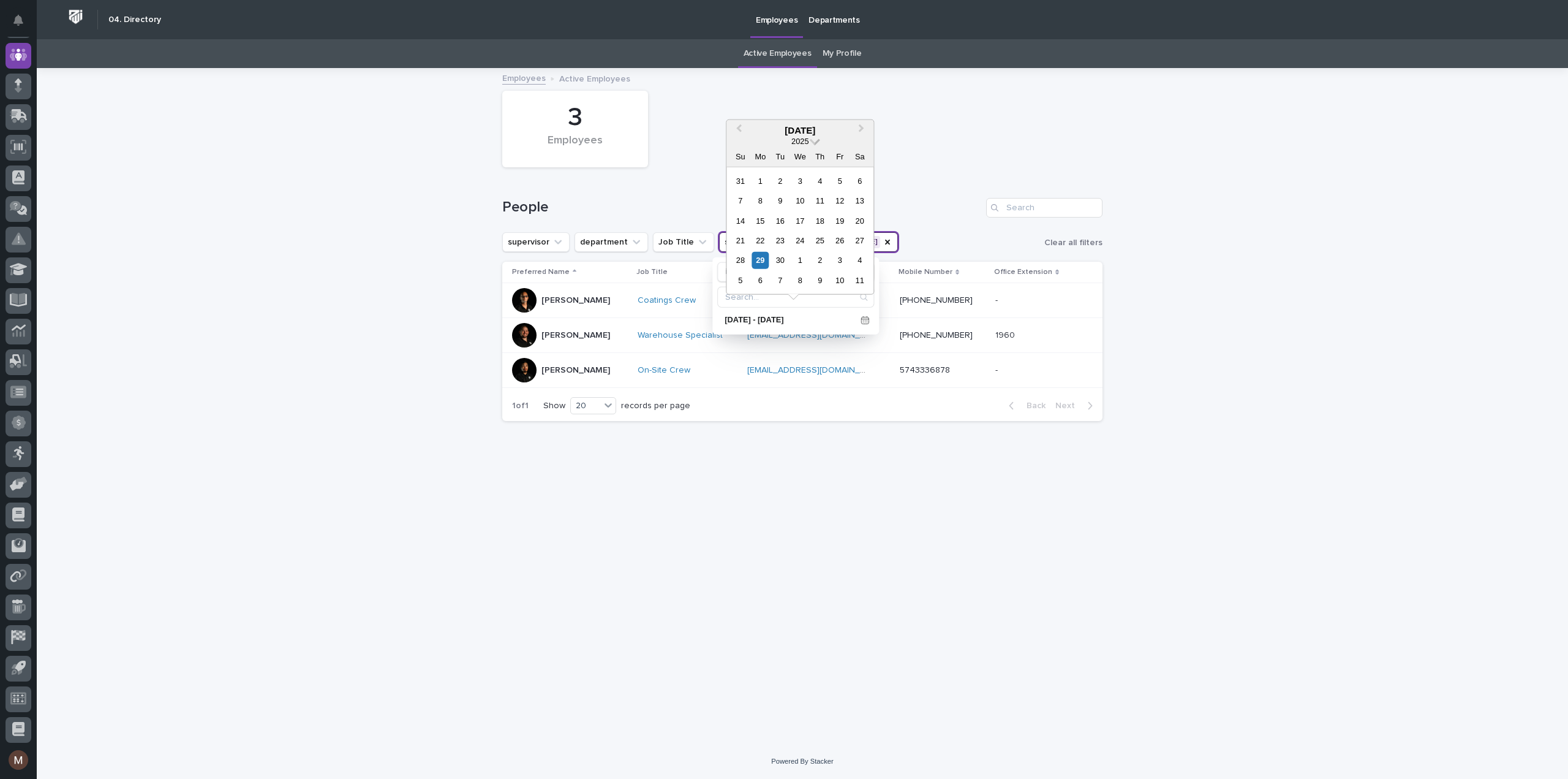
click at [816, 138] on span at bounding box center [815, 140] width 11 height 11
click at [795, 237] on div "2024" at bounding box center [799, 237] width 72 height 12
click at [762, 261] on div "30" at bounding box center [760, 260] width 16 height 16
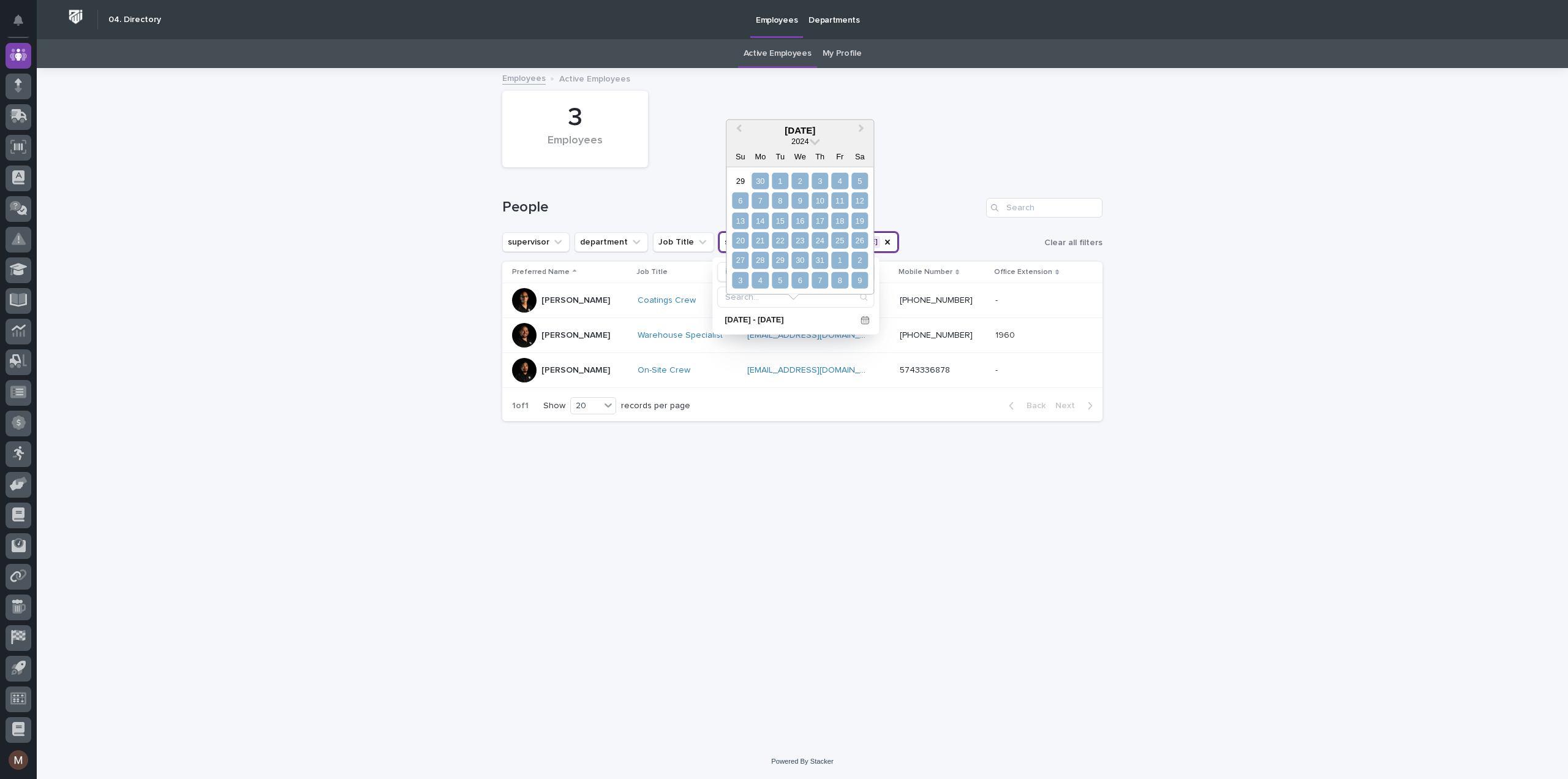
click at [859, 276] on div "9" at bounding box center [859, 280] width 16 height 16
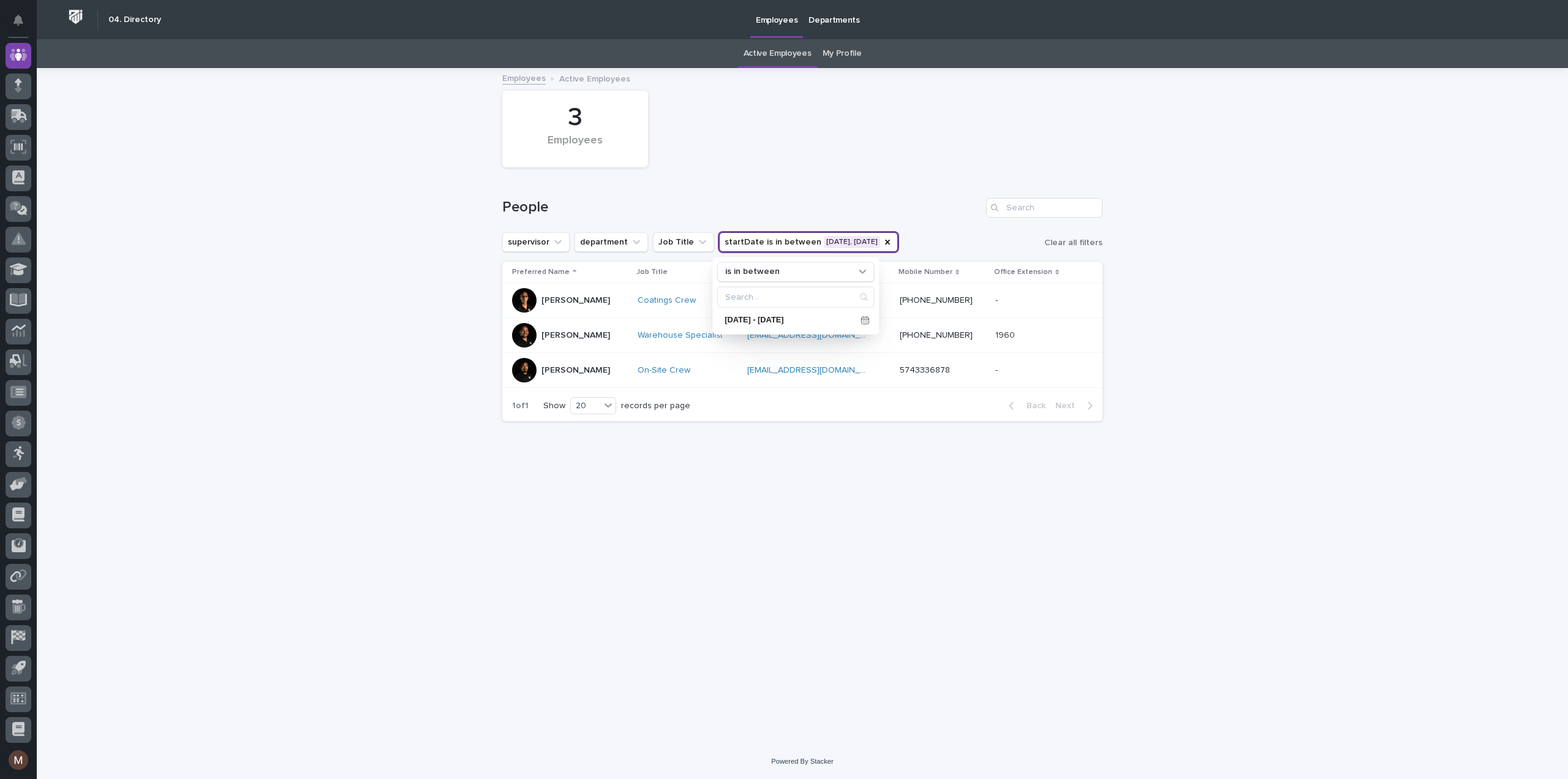
click at [1209, 329] on div "Loading... Saving… Loading... Saving… 3 Employees People supervisor department …" at bounding box center [802, 406] width 1531 height 674
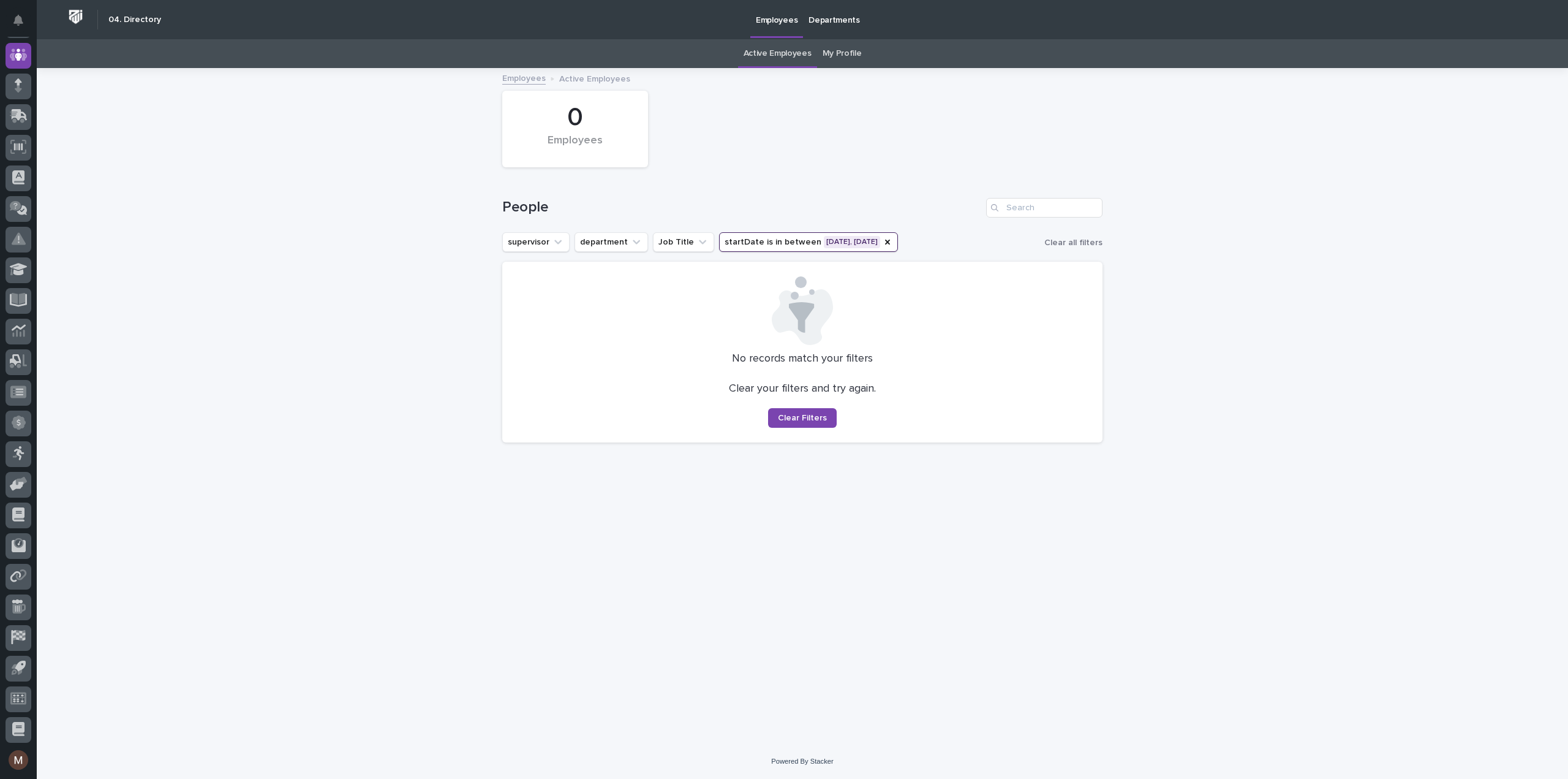
click at [845, 243] on button "startDate is in between [DATE], [DATE]" at bounding box center [808, 242] width 179 height 20
click at [860, 316] on div "[DATE] - [DATE]" at bounding box center [795, 319] width 157 height 18
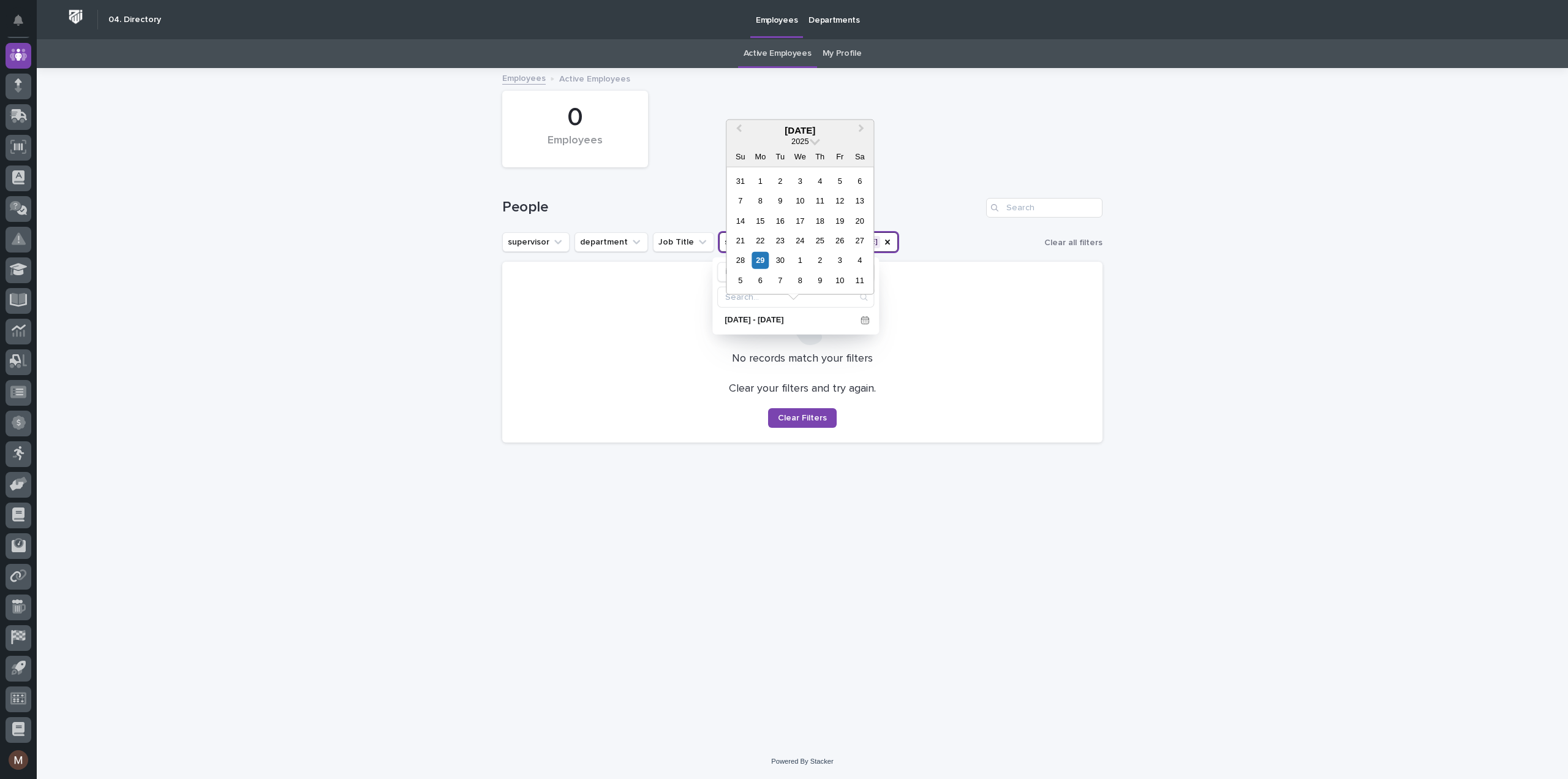
click at [811, 145] on div "2025" at bounding box center [800, 140] width 147 height 11
click at [816, 139] on span at bounding box center [815, 140] width 11 height 11
click at [806, 274] on div "2021" at bounding box center [799, 274] width 72 height 12
click at [820, 258] on div "30" at bounding box center [820, 260] width 16 height 16
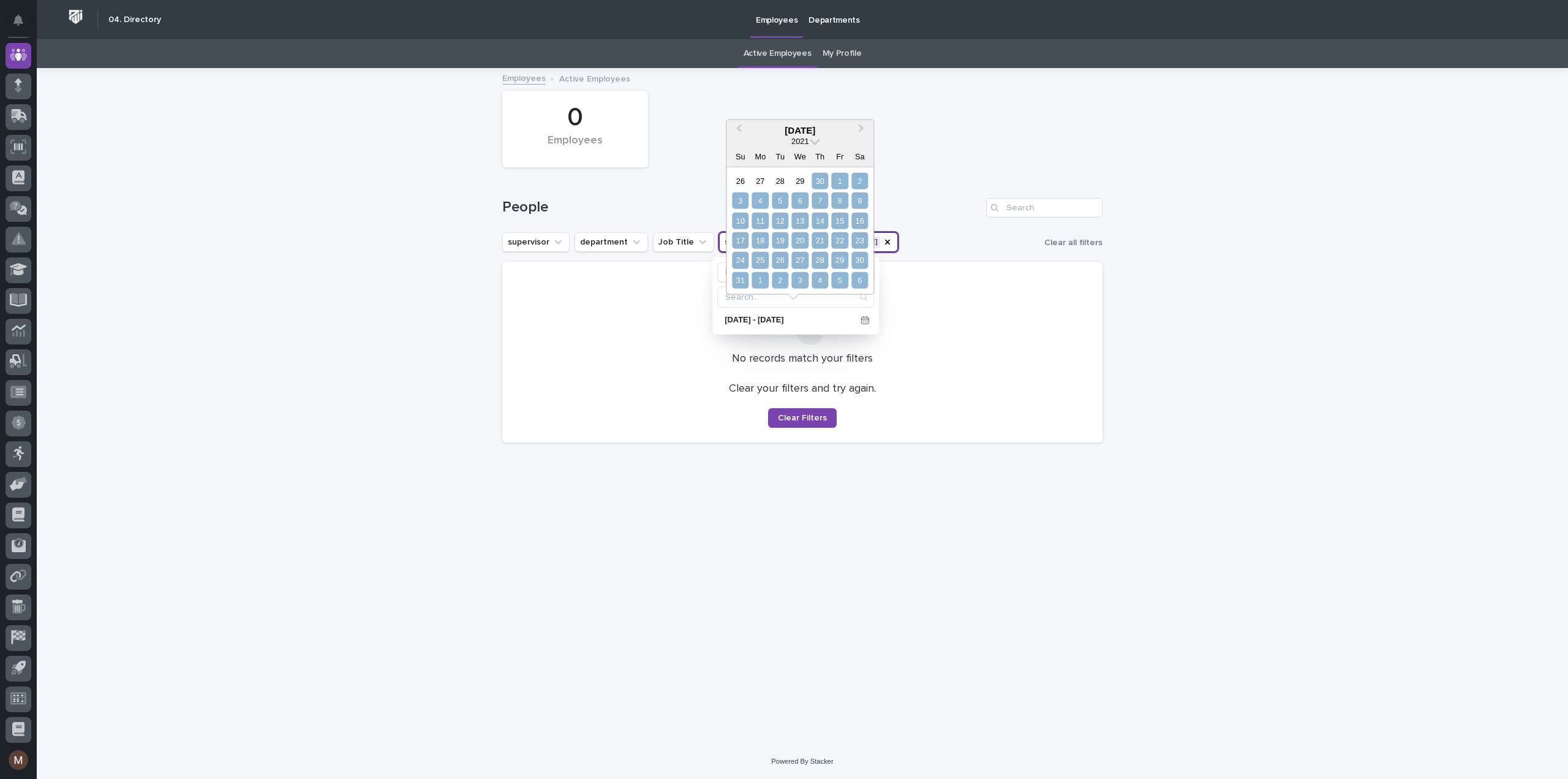
click at [862, 280] on div "6" at bounding box center [859, 280] width 16 height 16
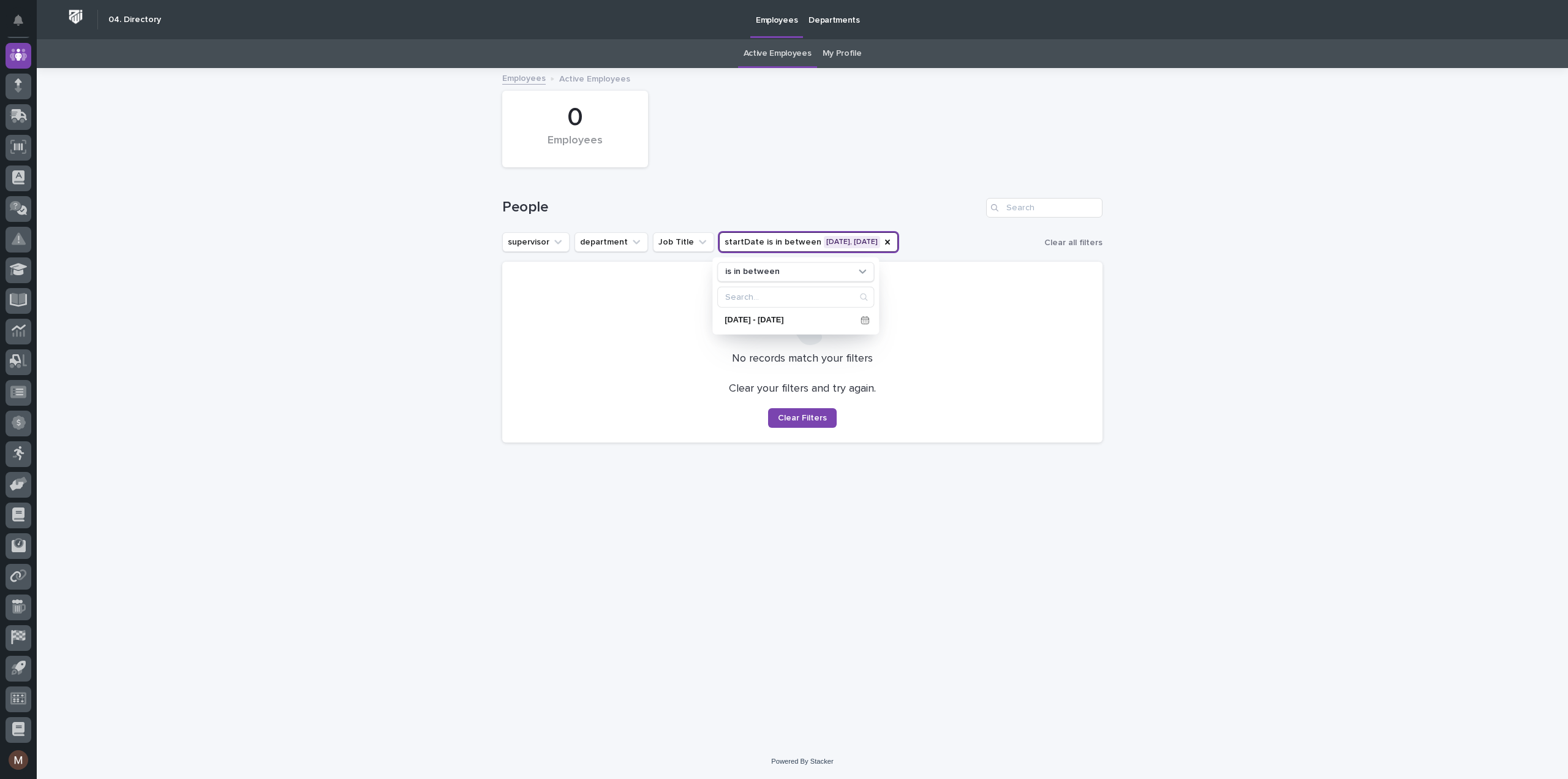
click at [1215, 312] on div "Loading... Saving… Loading... Saving… 0 Employees People supervisor department …" at bounding box center [802, 406] width 1531 height 674
click at [857, 238] on button "startDate is in between [DATE], [DATE]" at bounding box center [808, 242] width 179 height 20
click at [843, 241] on button "startDate is in between [DATE], [DATE]" at bounding box center [808, 242] width 179 height 20
click at [855, 239] on button "startDate is in between [DATE], [DATE]" at bounding box center [808, 242] width 179 height 20
click at [852, 320] on p "[DATE] - [DATE]" at bounding box center [790, 320] width 131 height 8
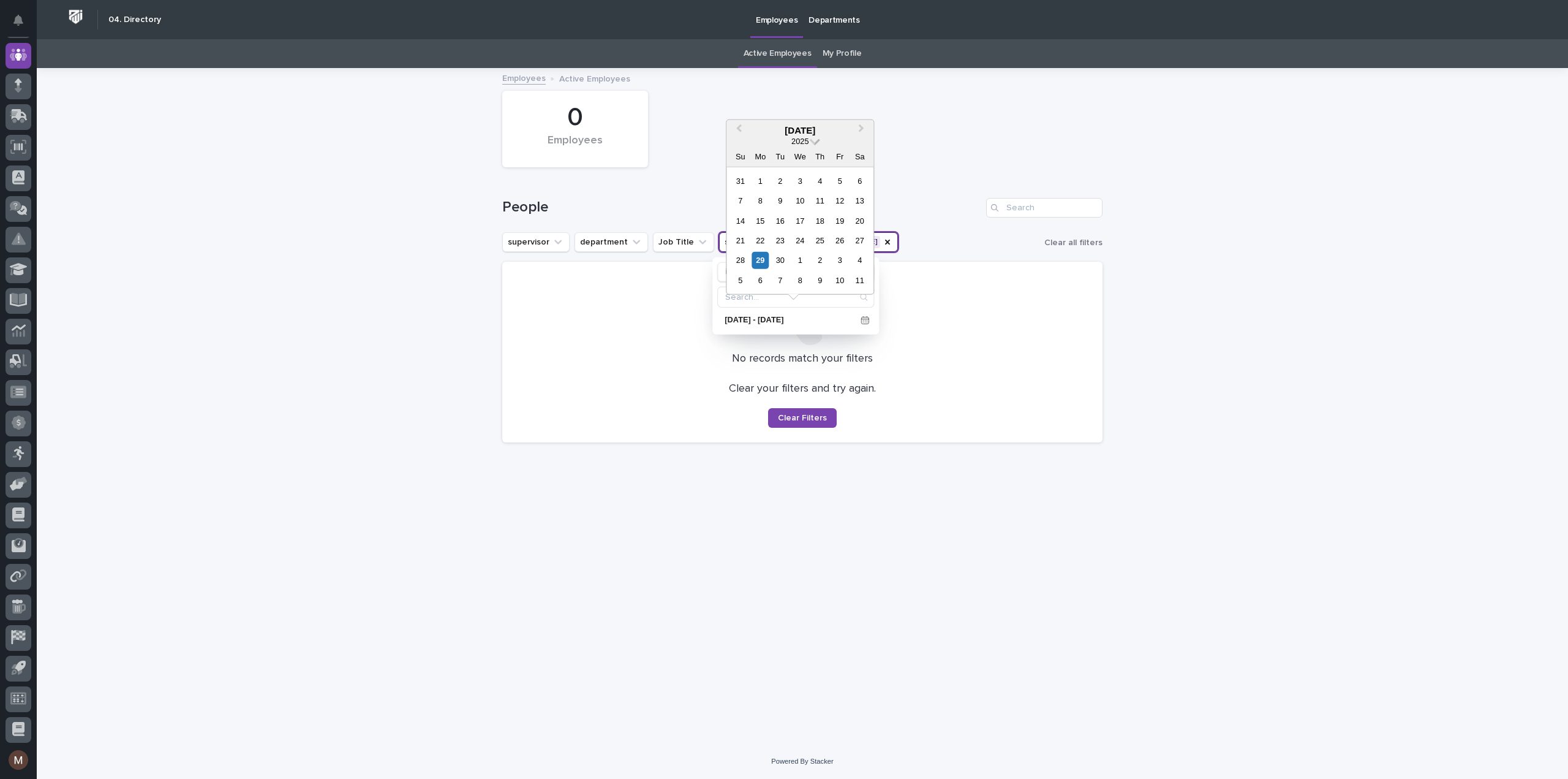
click at [813, 140] on span at bounding box center [815, 140] width 11 height 11
click at [804, 288] on div "2020" at bounding box center [799, 287] width 72 height 12
click at [798, 258] on div "30" at bounding box center [800, 260] width 16 height 16
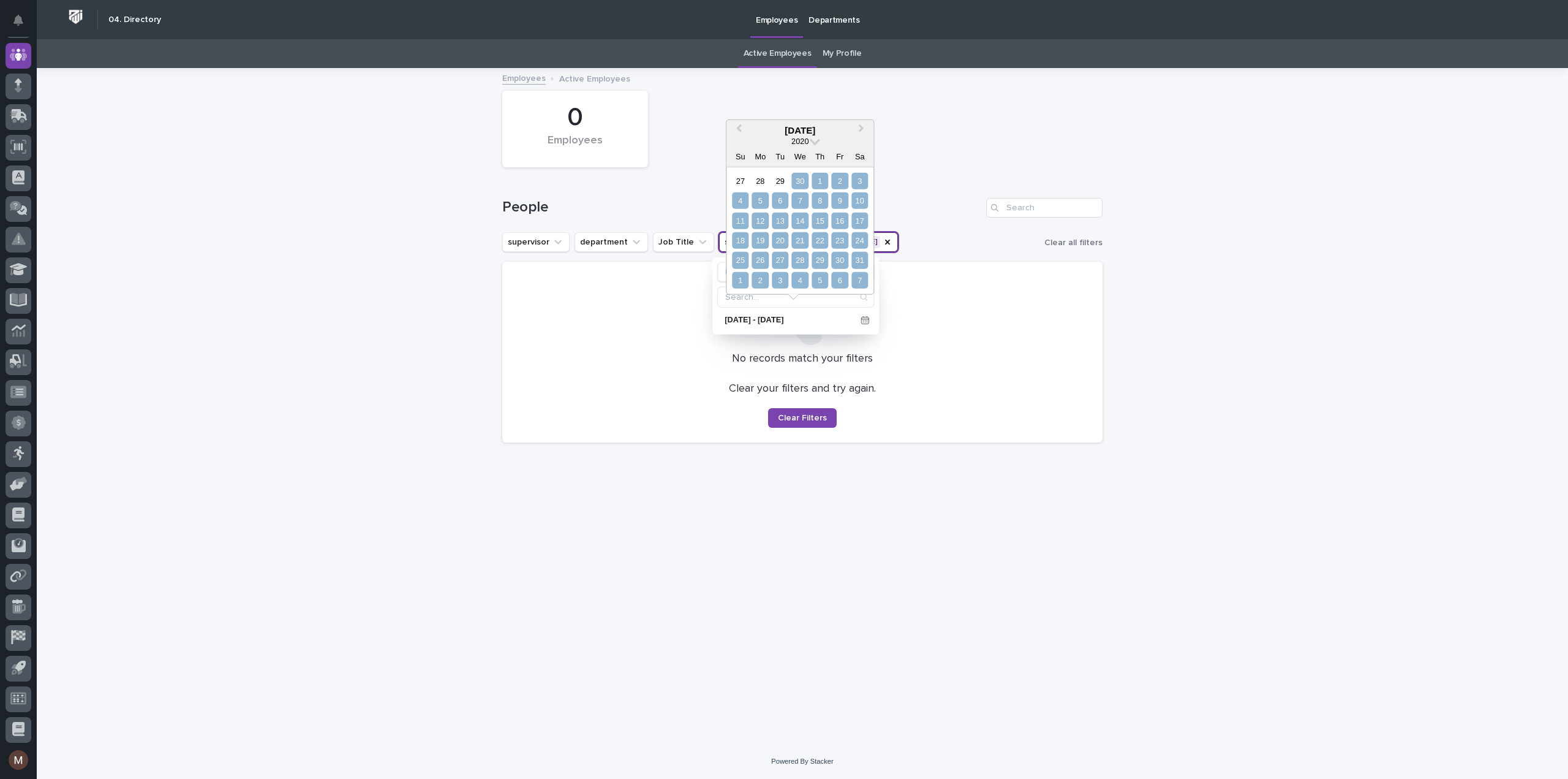
click at [859, 279] on div "7" at bounding box center [859, 280] width 16 height 16
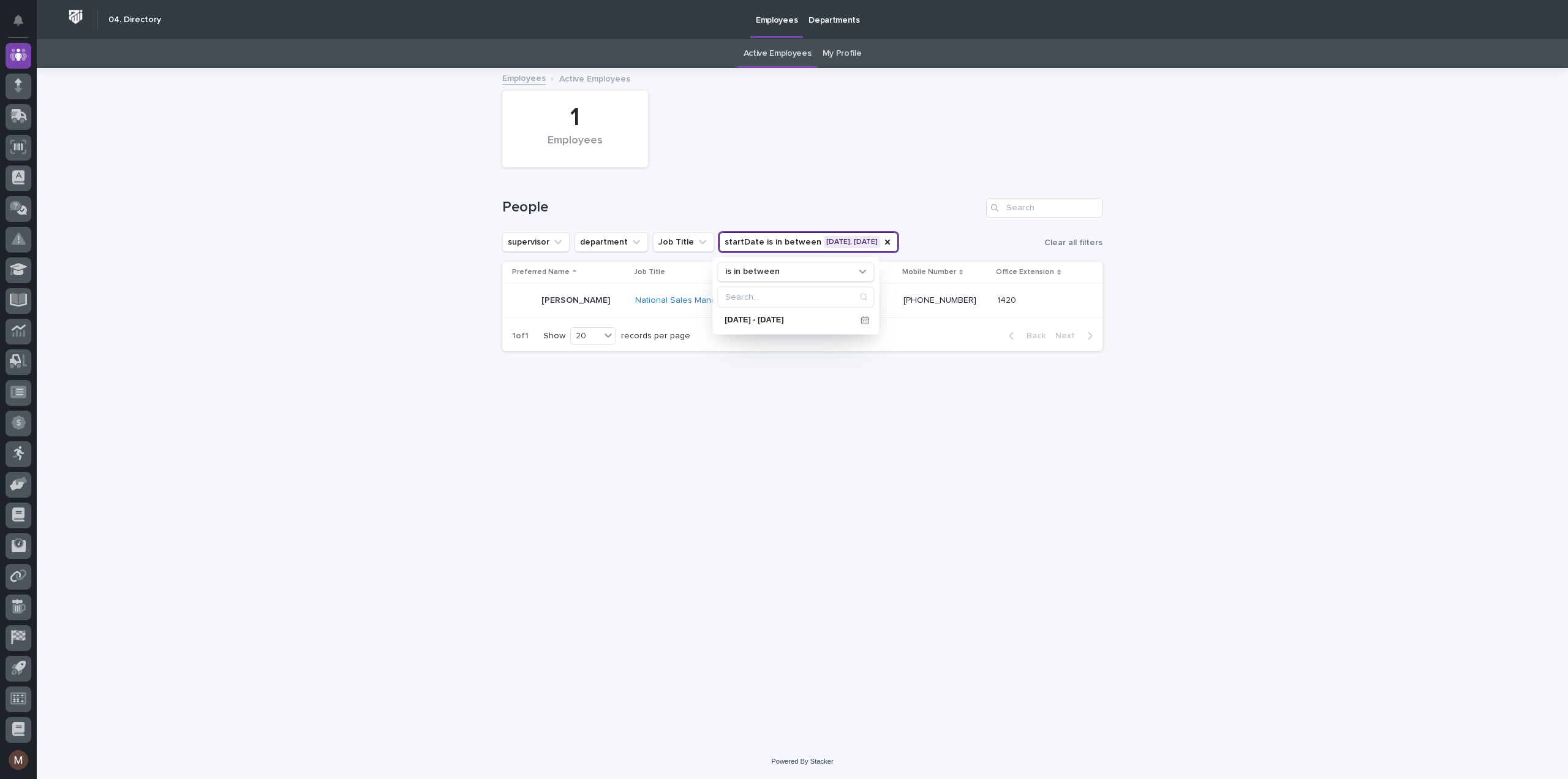
click at [1194, 371] on div "Loading... Saving… Loading... Saving… 1 Employees People supervisor department …" at bounding box center [802, 406] width 1531 height 674
click at [826, 241] on button "startDate is in between [DATE], [DATE]" at bounding box center [808, 242] width 179 height 20
click at [860, 321] on icon at bounding box center [865, 320] width 9 height 9
click at [813, 143] on span at bounding box center [815, 140] width 11 height 11
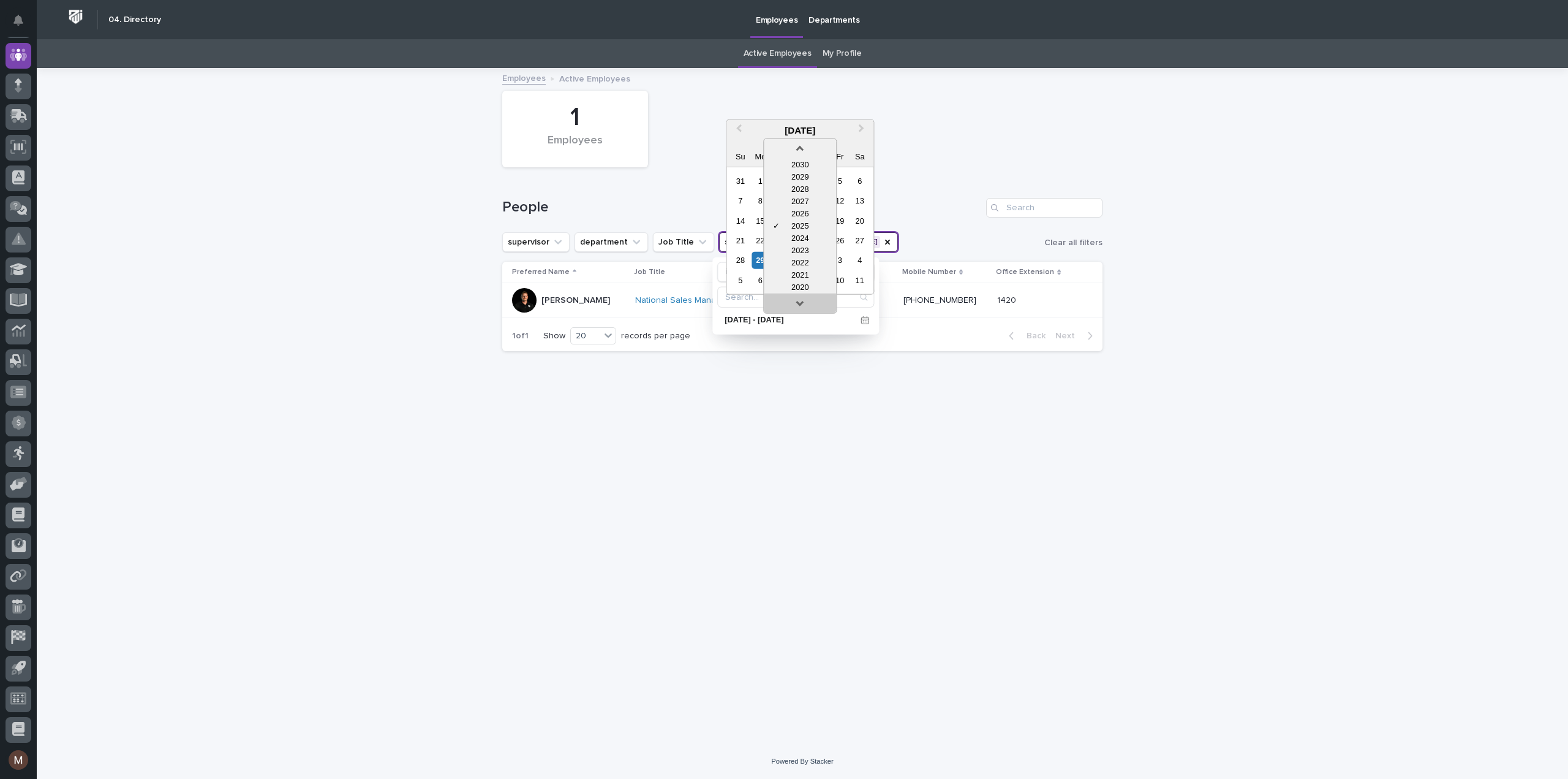
click at [803, 304] on link at bounding box center [799, 305] width 20 height 20
click at [804, 290] on div "2019" at bounding box center [799, 287] width 72 height 12
click at [761, 259] on div "30" at bounding box center [760, 260] width 16 height 16
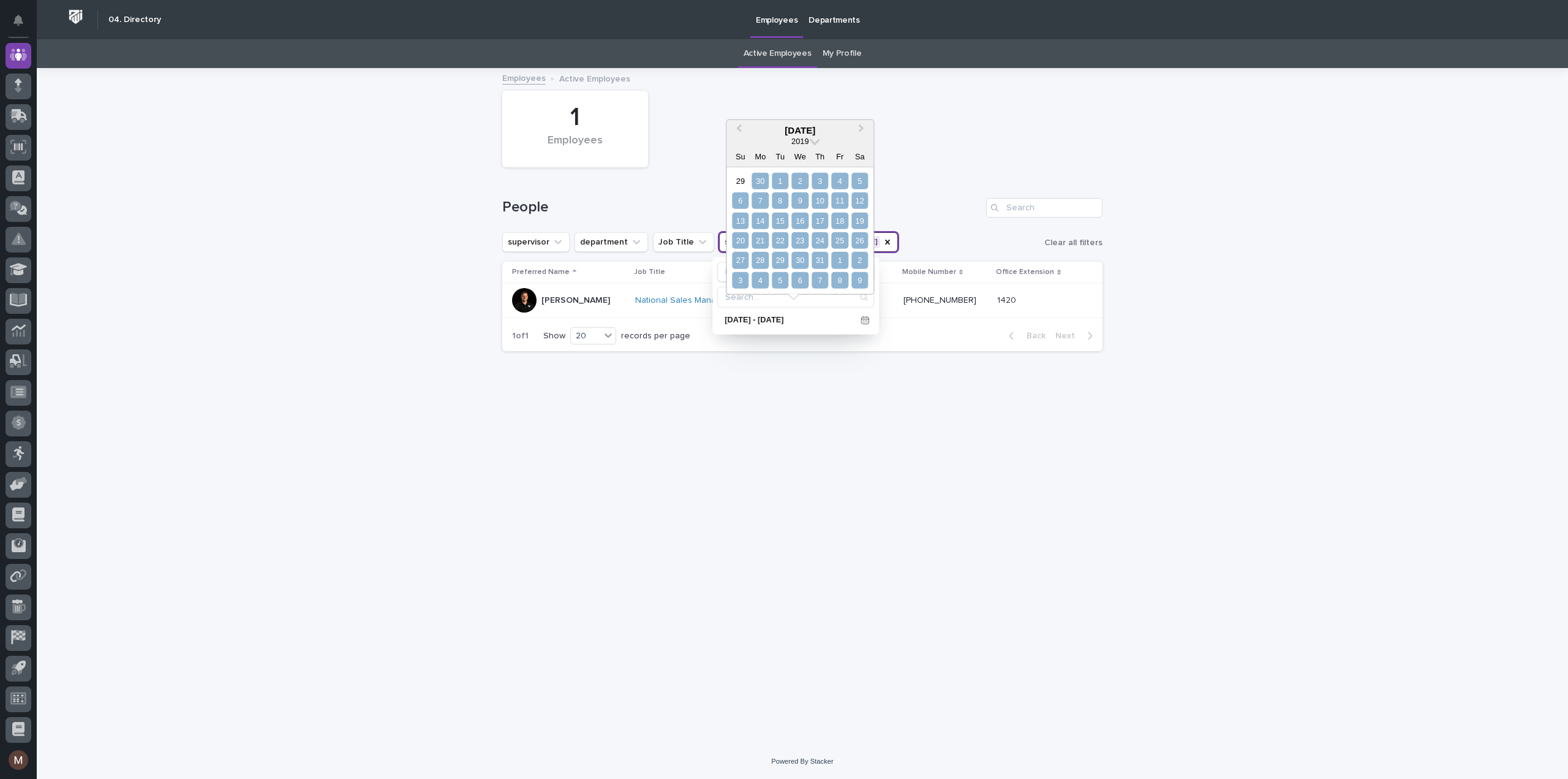
click at [864, 279] on div "9" at bounding box center [859, 280] width 16 height 16
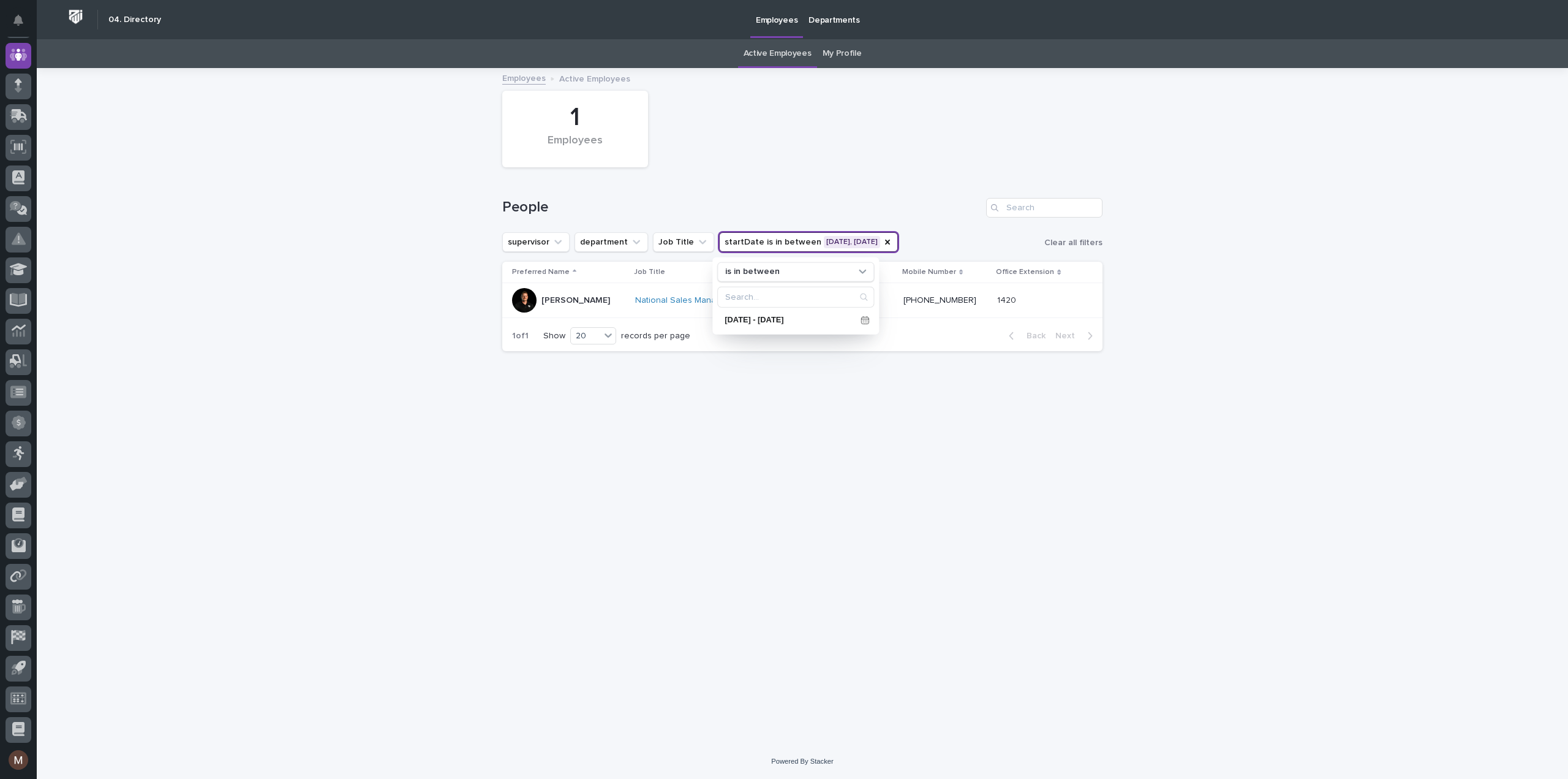
click at [847, 430] on div "Loading... Saving… Loading... Saving… 1 Employees People supervisor department …" at bounding box center [802, 391] width 612 height 644
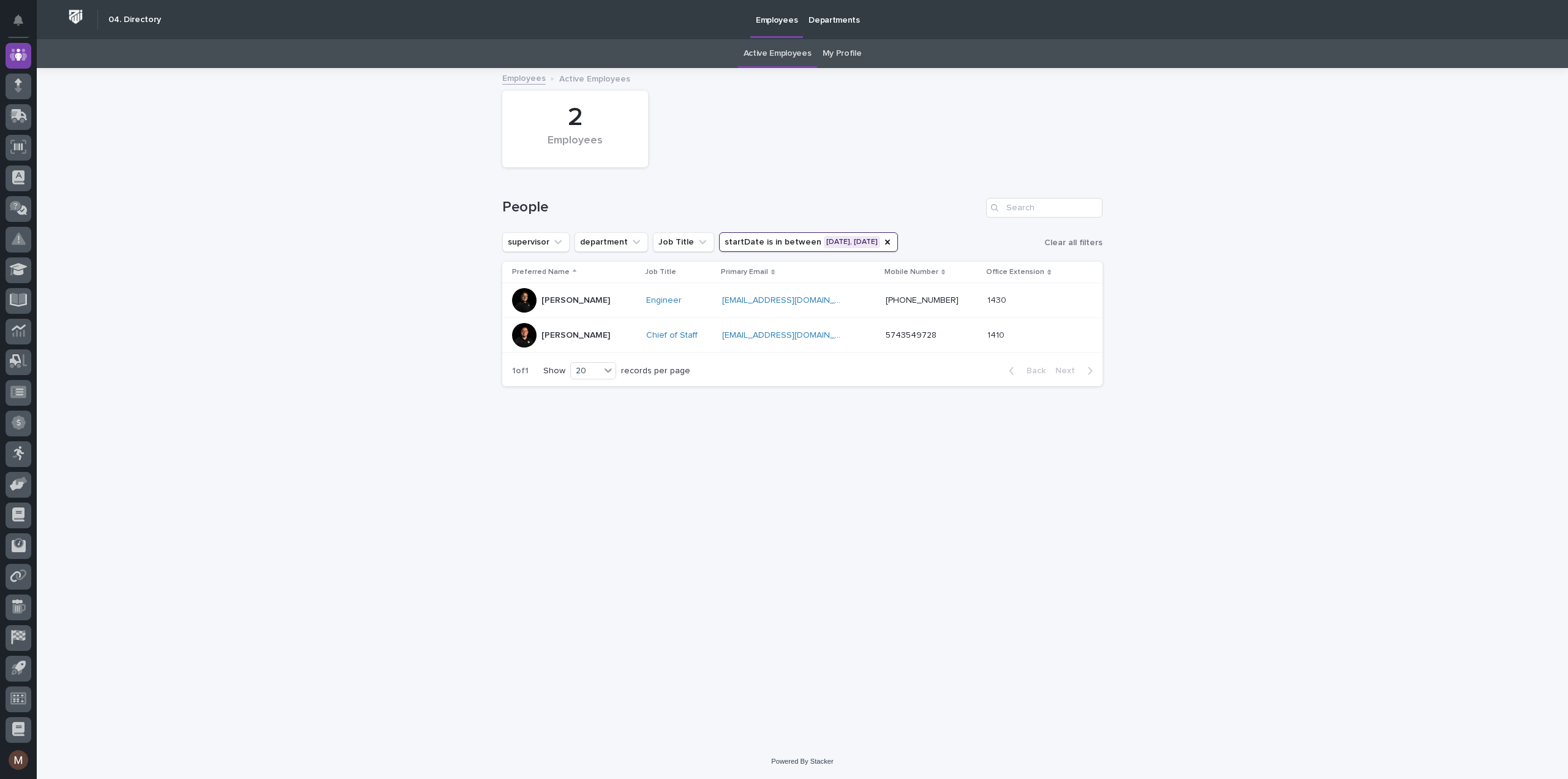
click at [867, 237] on button "startDate is in between [DATE], [DATE]" at bounding box center [808, 242] width 179 height 20
click at [863, 320] on icon at bounding box center [865, 321] width 4 height 3
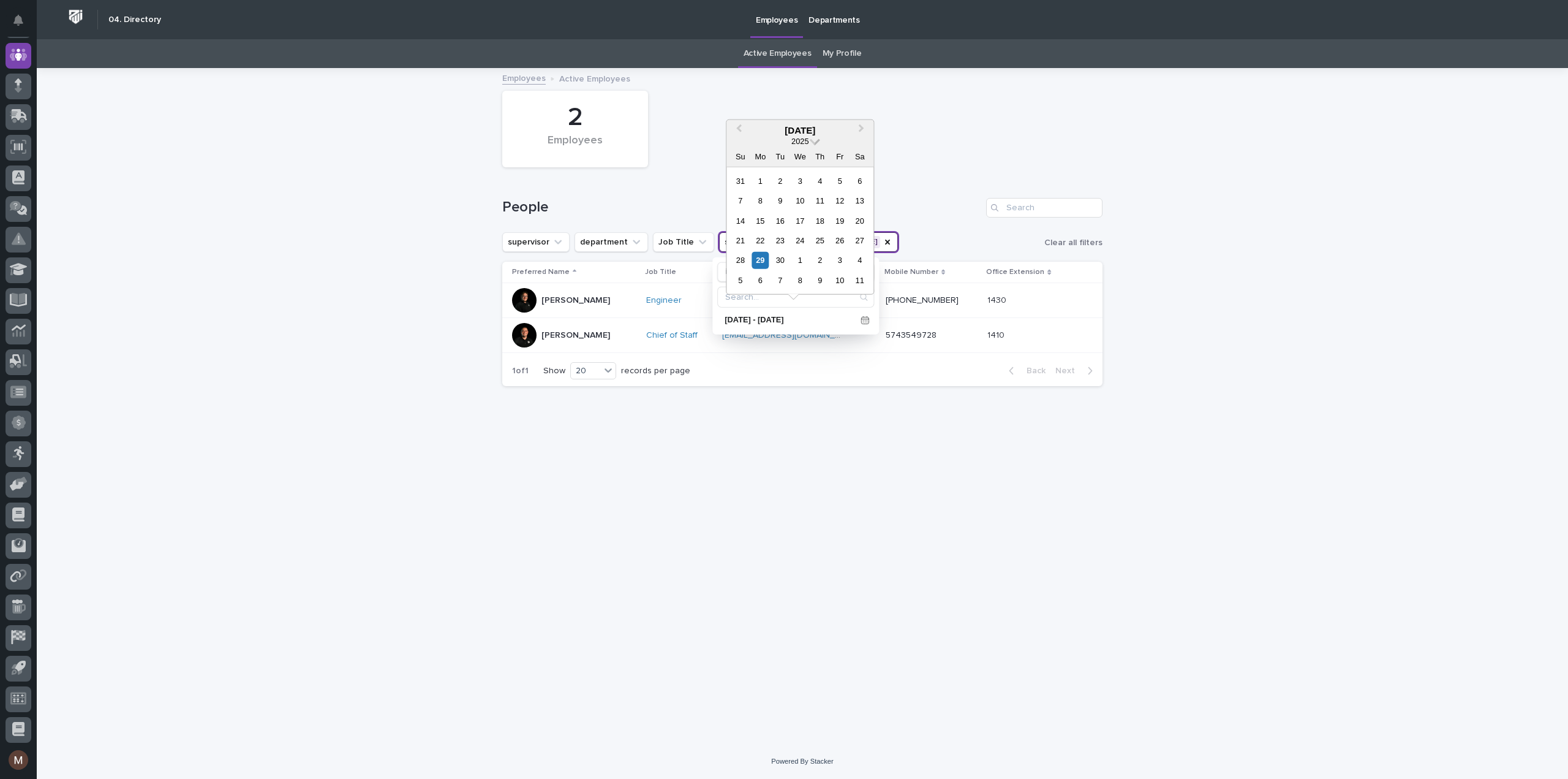
click at [817, 143] on span at bounding box center [815, 140] width 11 height 11
click at [798, 302] on link at bounding box center [799, 305] width 20 height 20
click at [798, 305] on link at bounding box center [799, 305] width 20 height 20
click at [803, 287] on div "2018" at bounding box center [799, 287] width 72 height 12
click at [859, 258] on div "29" at bounding box center [859, 260] width 16 height 16
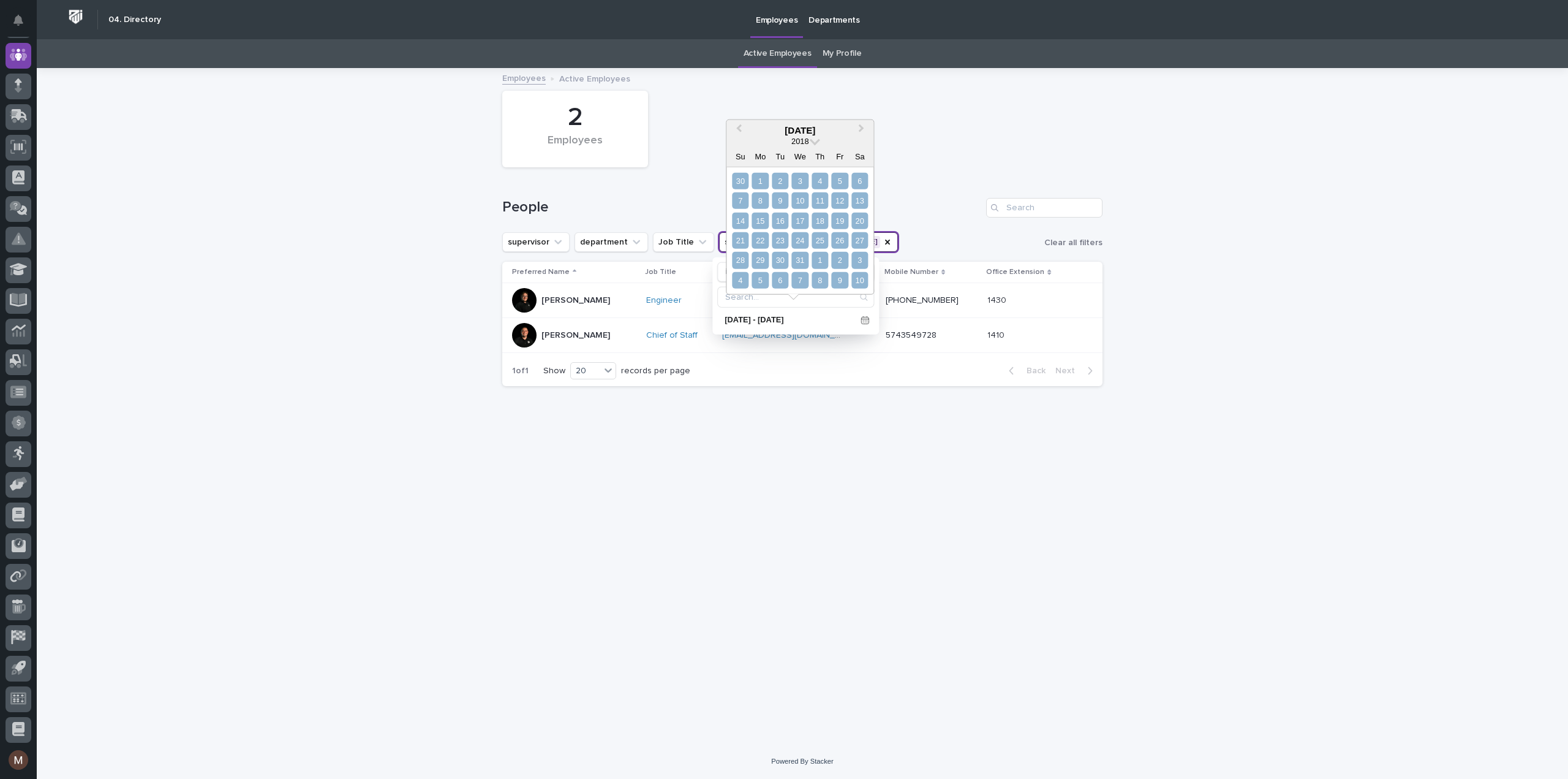
click at [862, 275] on div "10" at bounding box center [859, 280] width 16 height 16
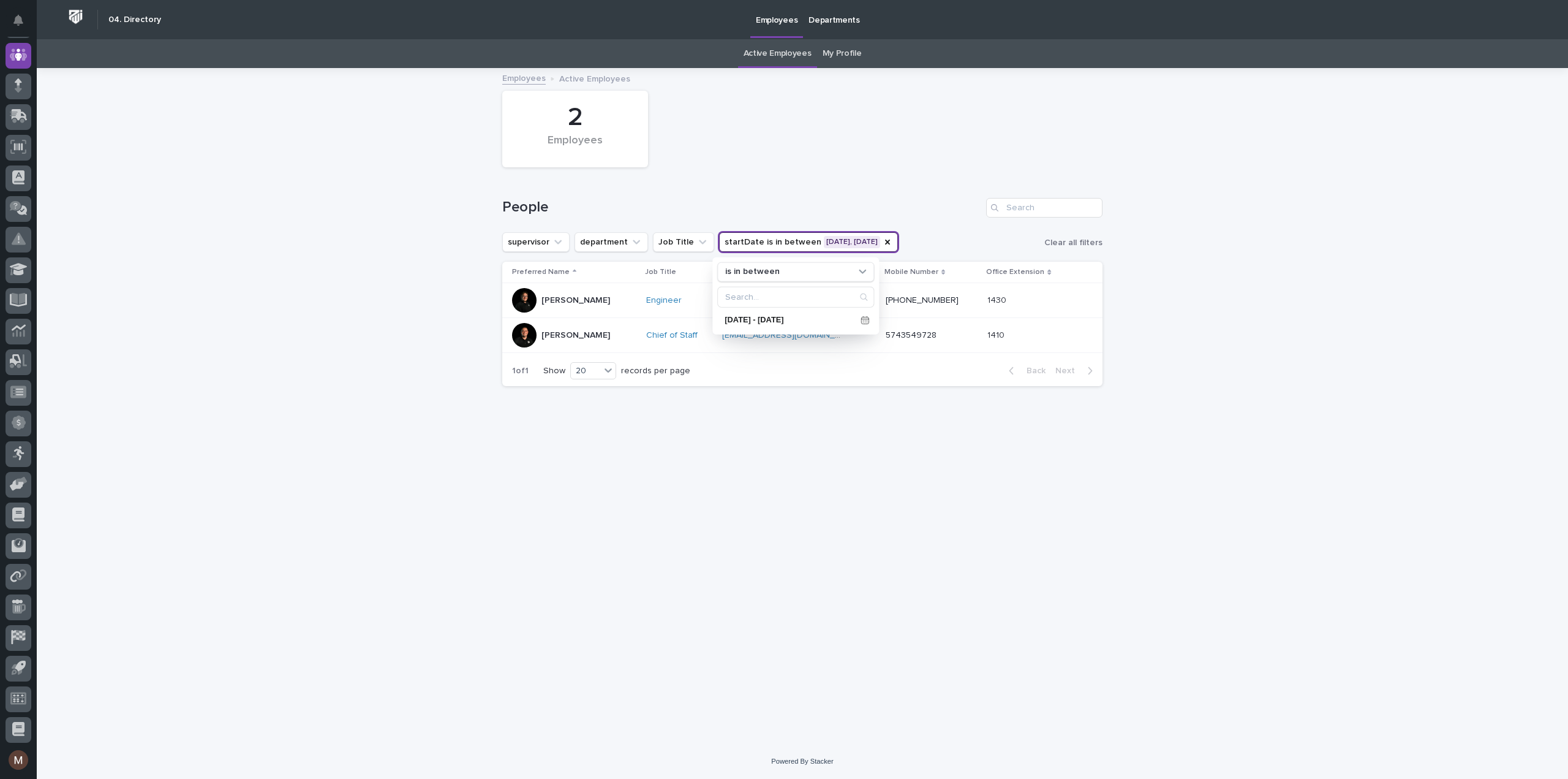
click at [799, 464] on div "Loading... Saving… Loading... Saving… 2 Employees People supervisor department …" at bounding box center [802, 391] width 612 height 644
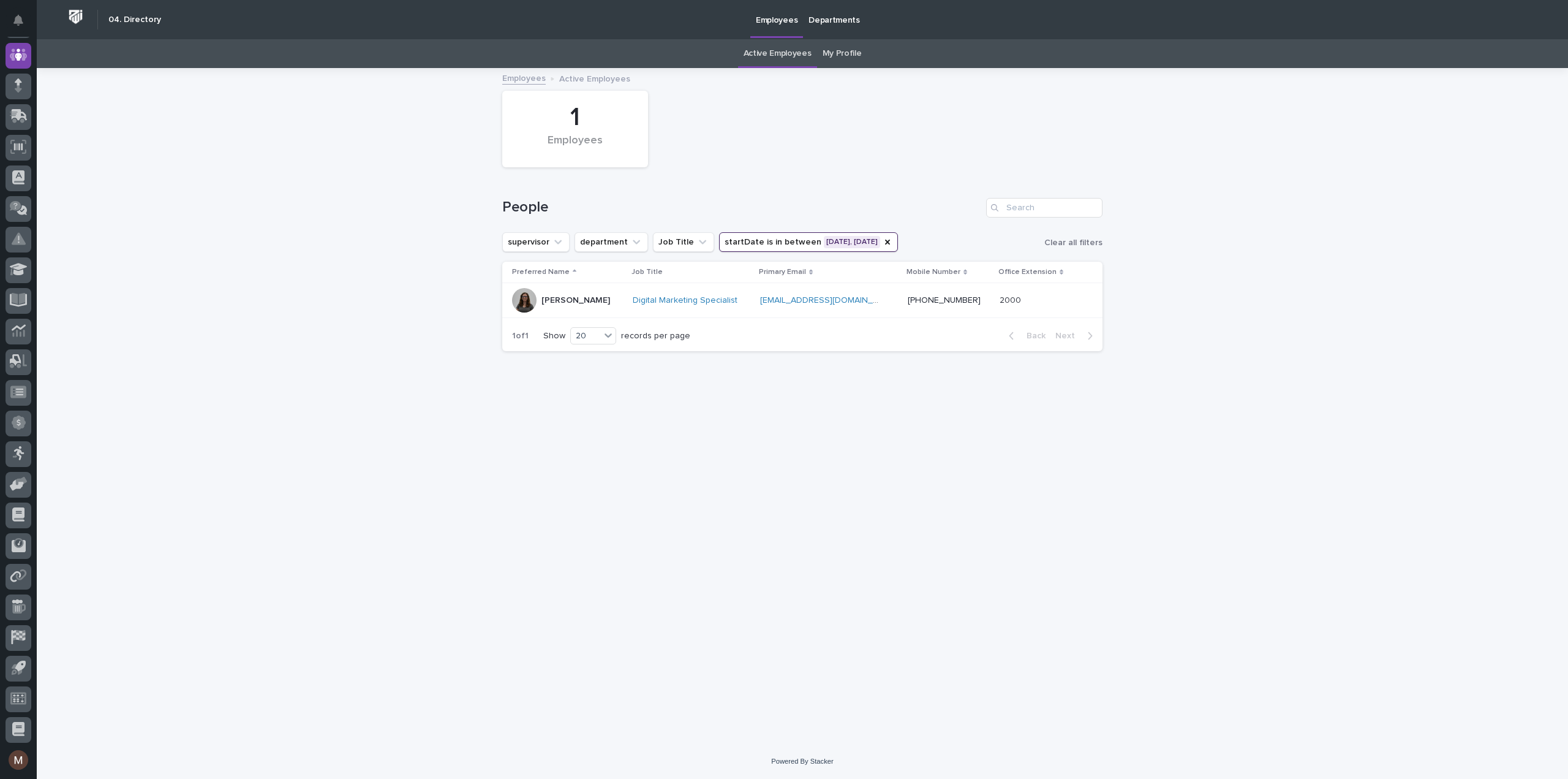
click at [862, 235] on button "startDate is in between [DATE], [DATE]" at bounding box center [808, 242] width 179 height 20
click at [862, 318] on icon at bounding box center [865, 320] width 9 height 9
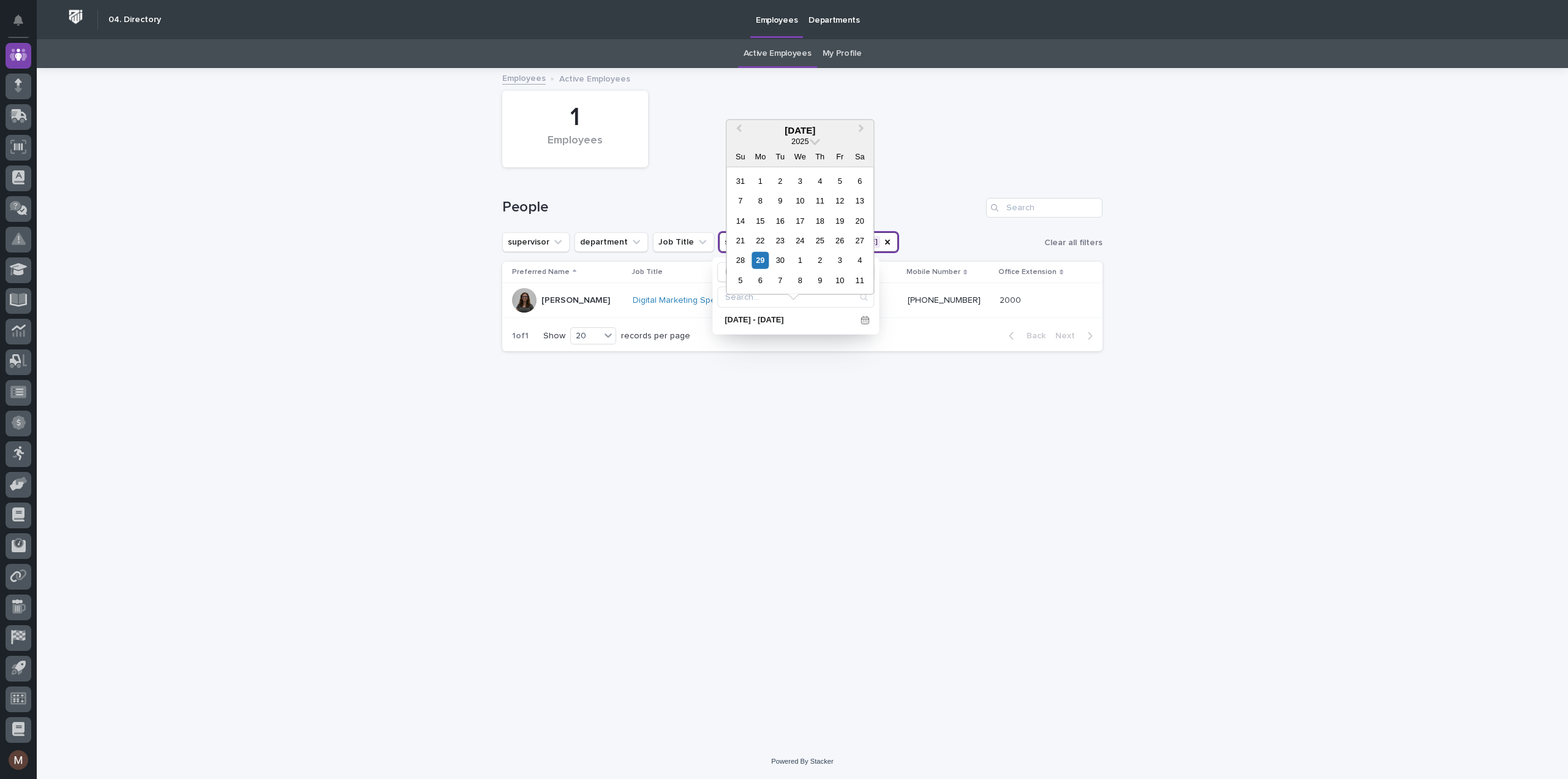
click at [818, 144] on div "2025" at bounding box center [800, 140] width 147 height 11
click at [811, 143] on div "2025" at bounding box center [800, 140] width 147 height 11
click at [813, 142] on span at bounding box center [815, 140] width 11 height 11
click at [792, 305] on link at bounding box center [799, 305] width 20 height 20
click at [793, 304] on link at bounding box center [799, 305] width 20 height 20
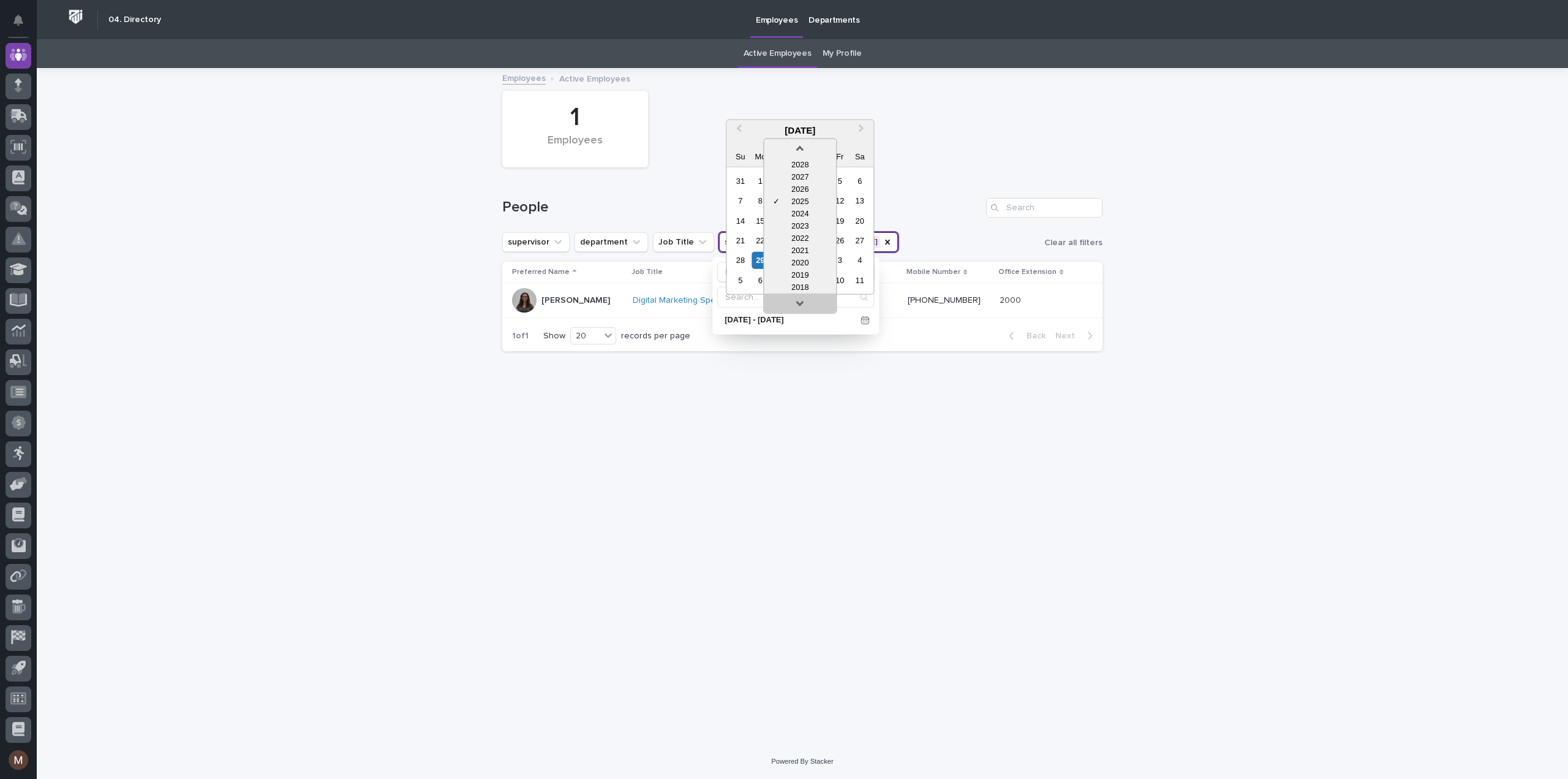
click at [793, 304] on link at bounding box center [799, 305] width 20 height 20
click at [800, 287] on div "2017" at bounding box center [799, 287] width 72 height 12
click at [839, 258] on div "29" at bounding box center [840, 260] width 16 height 16
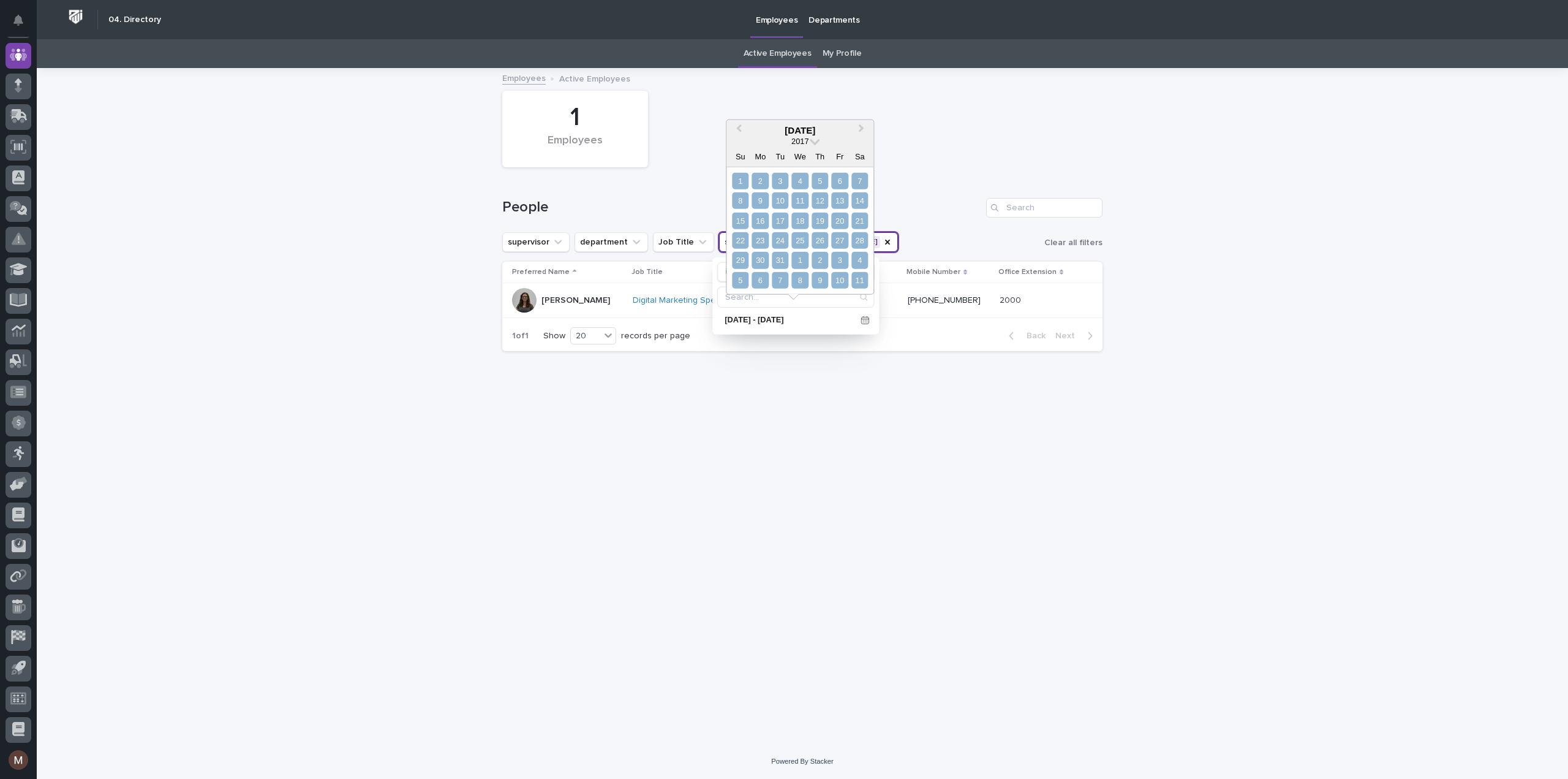
click at [857, 271] on div "5 6 7 8 9 10 11" at bounding box center [800, 280] width 139 height 20
click at [859, 278] on div "11" at bounding box center [859, 280] width 16 height 16
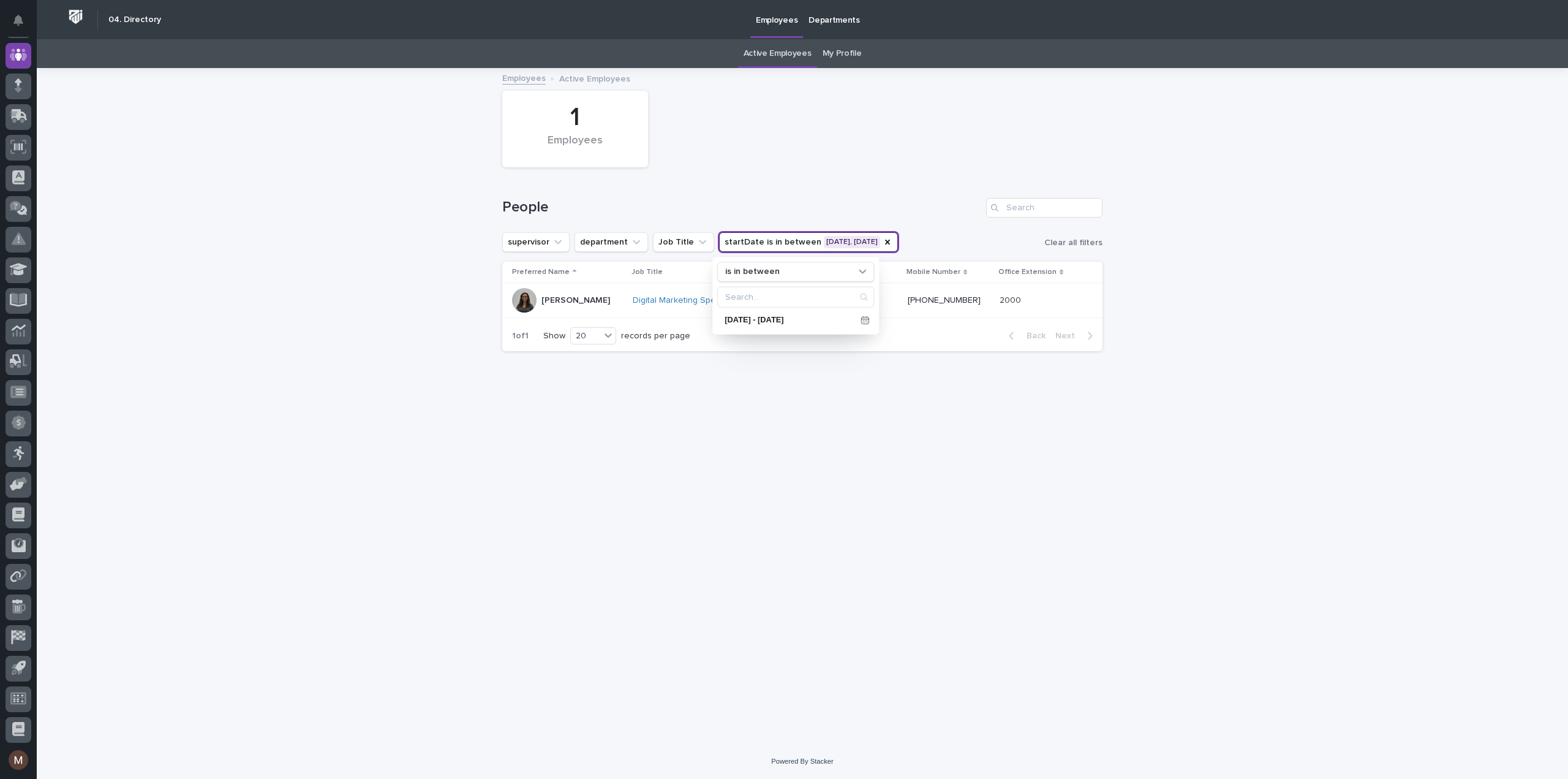
click at [807, 530] on div "Loading... Saving… Loading... Saving… 1 Employees People supervisor department …" at bounding box center [802, 391] width 612 height 644
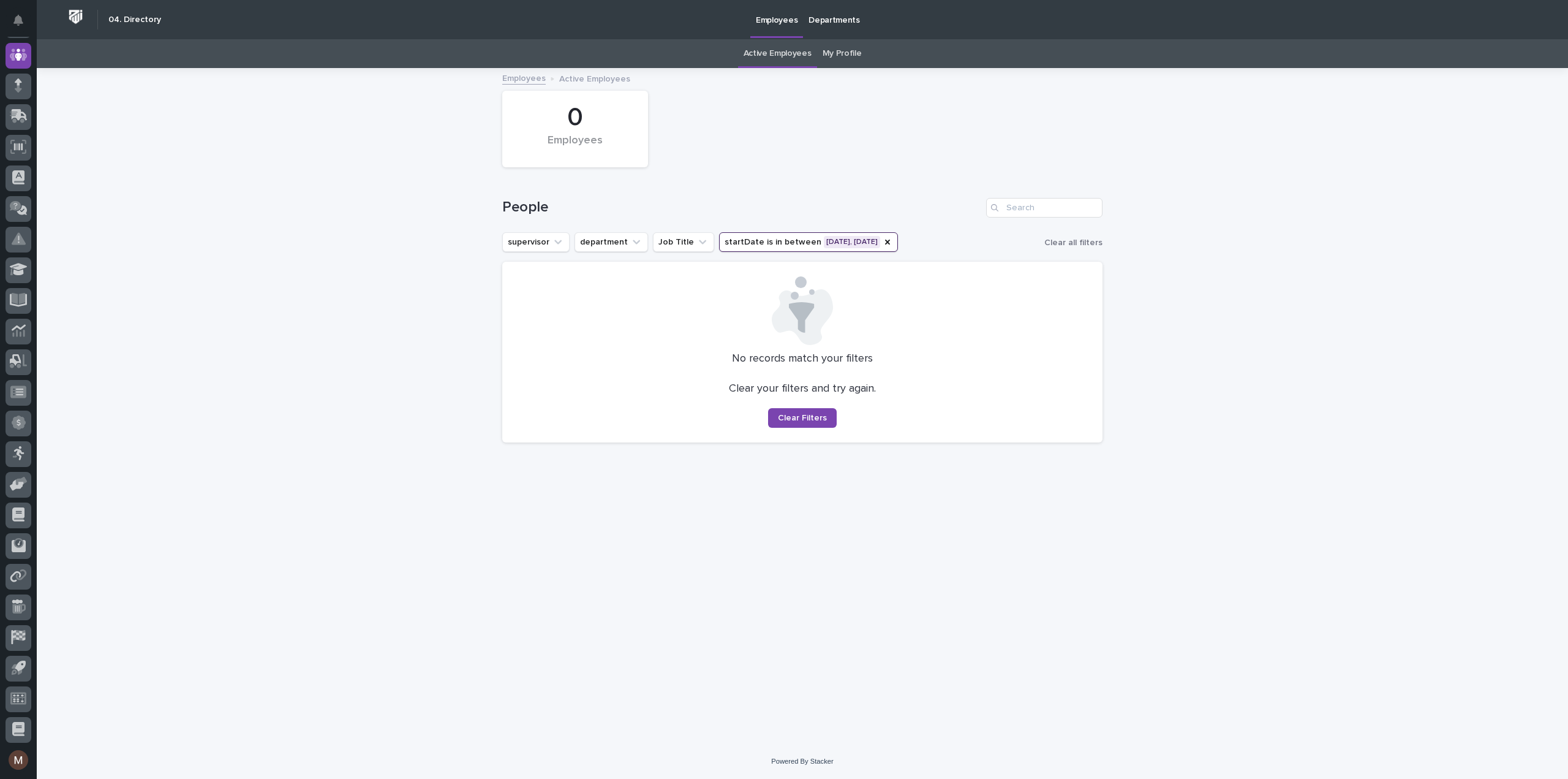
click at [849, 237] on button "startDate is in between [DATE], [DATE]" at bounding box center [808, 242] width 179 height 20
click at [865, 324] on div "[DATE] - [DATE]" at bounding box center [795, 319] width 157 height 18
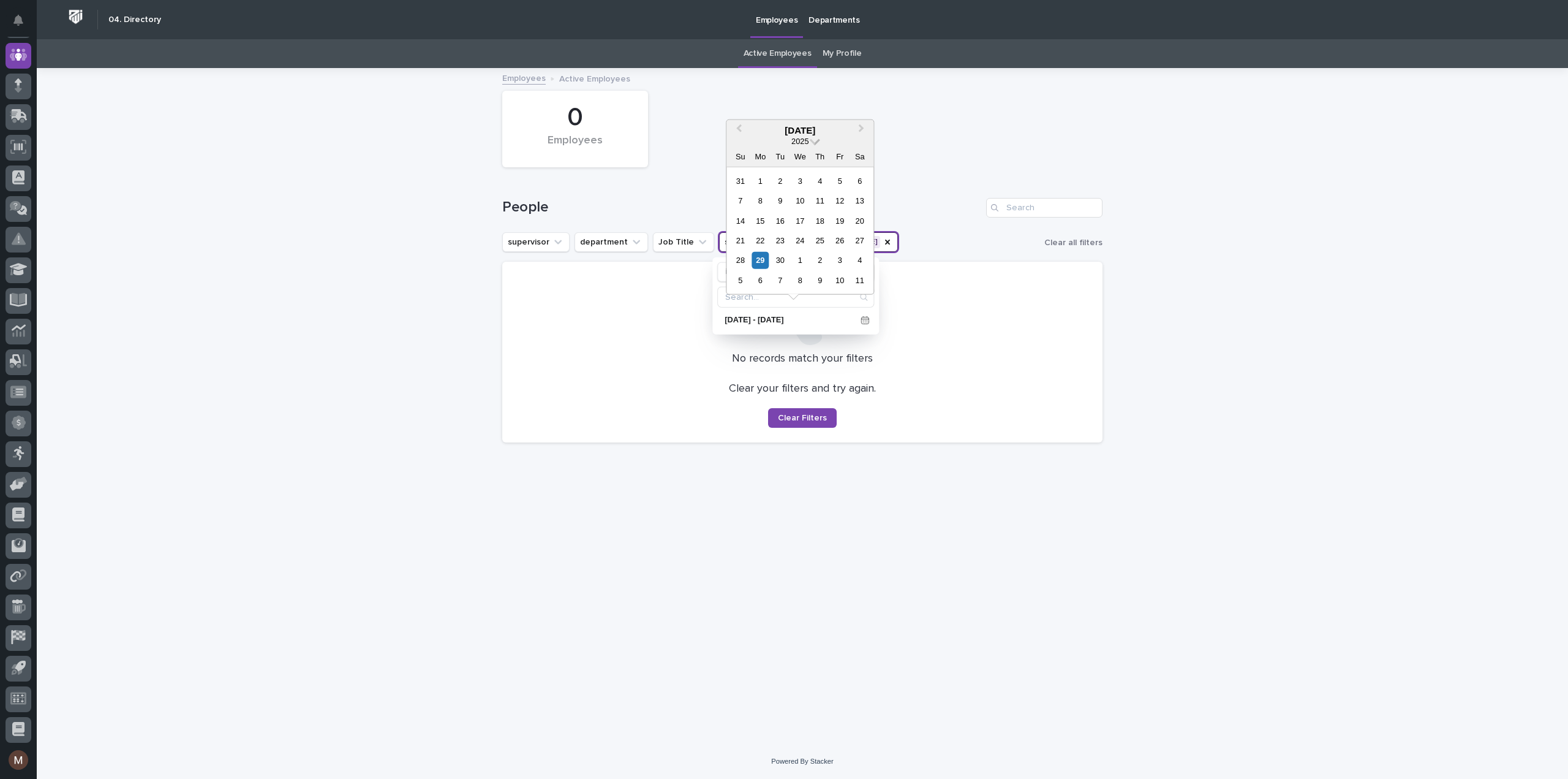
click at [814, 140] on span at bounding box center [815, 140] width 11 height 11
click at [804, 310] on link at bounding box center [799, 305] width 20 height 20
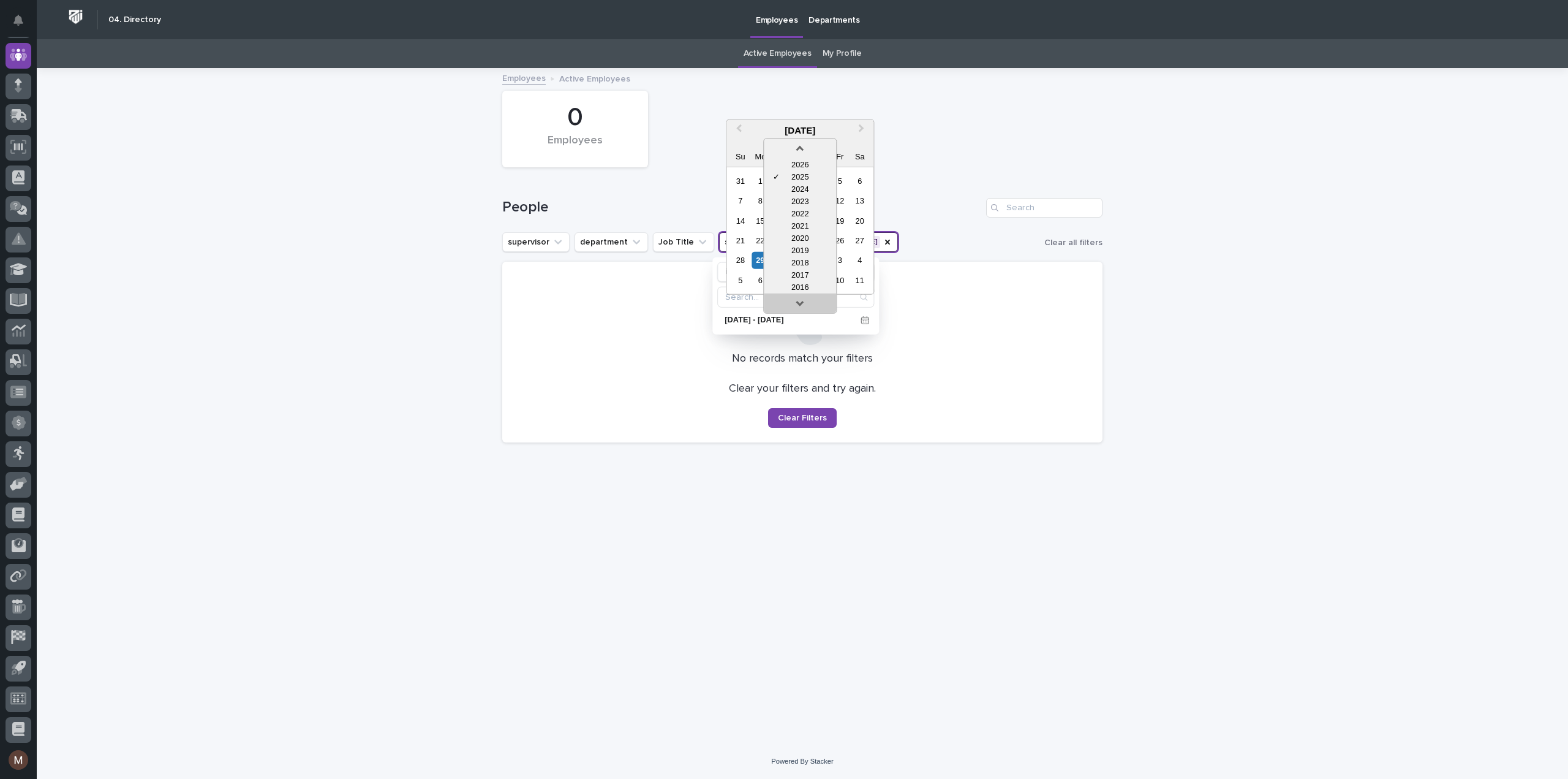
click at [804, 310] on link at bounding box center [799, 305] width 20 height 20
click at [804, 278] on div "2016" at bounding box center [799, 274] width 72 height 12
click at [835, 261] on div "30" at bounding box center [840, 260] width 16 height 16
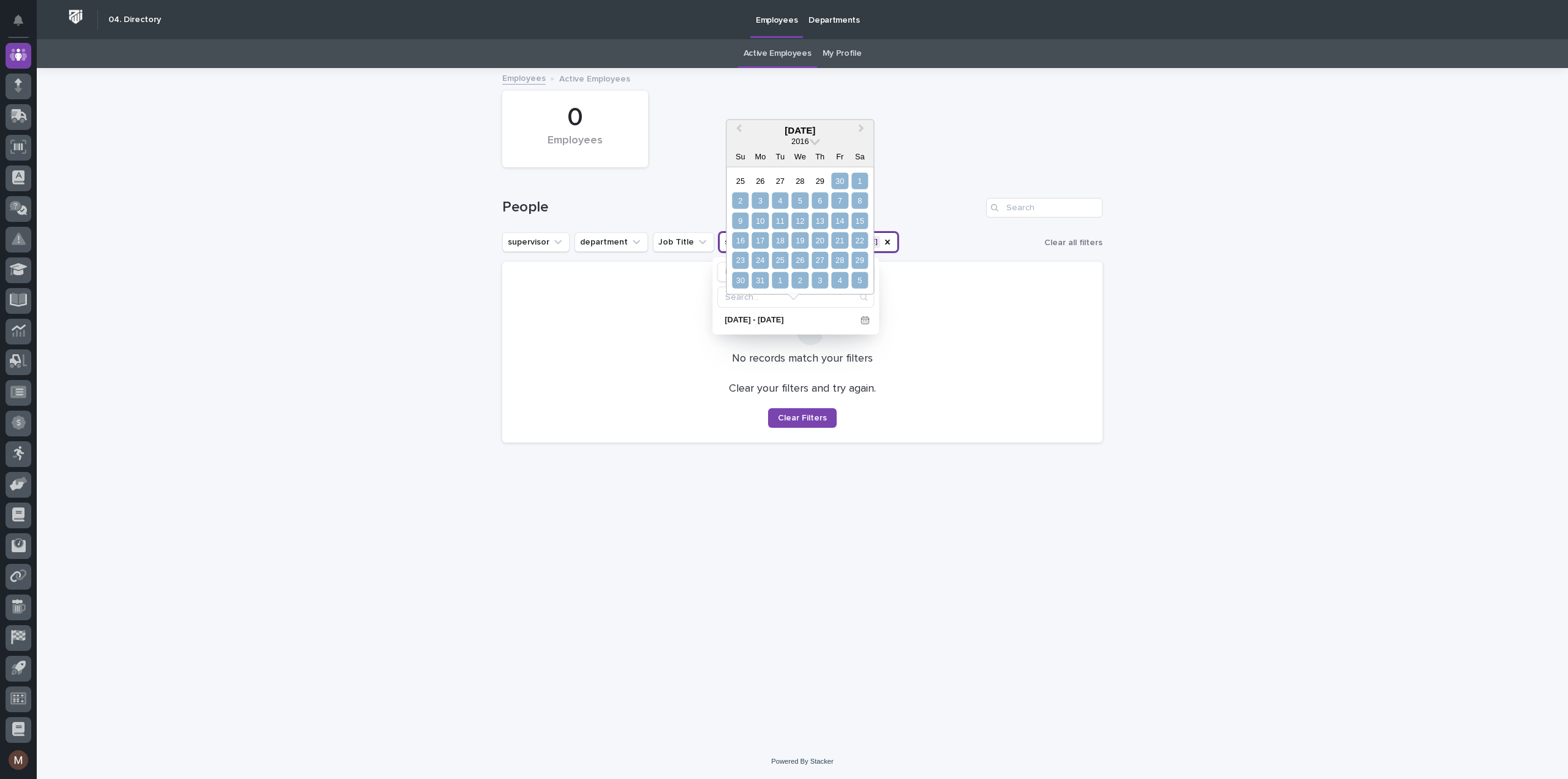
click at [861, 277] on div "5" at bounding box center [859, 280] width 16 height 16
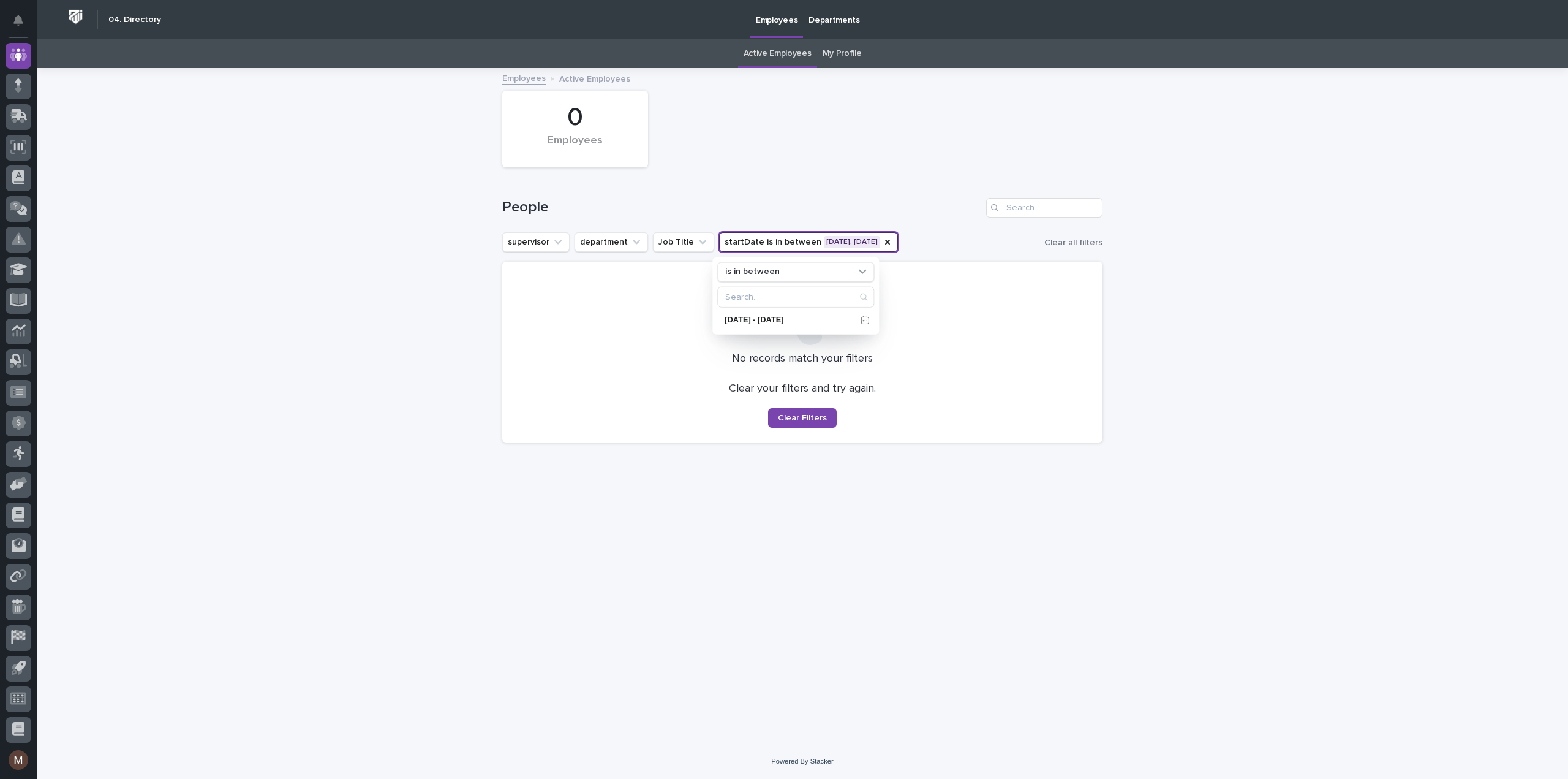
click at [886, 517] on div "Loading... Saving… Loading... Saving… 0 Employees People supervisor department …" at bounding box center [802, 391] width 612 height 644
click at [847, 240] on button "startDate is in between [DATE], [DATE]" at bounding box center [808, 242] width 179 height 20
click at [866, 319] on icon at bounding box center [865, 320] width 9 height 9
click at [813, 141] on span at bounding box center [815, 140] width 11 height 11
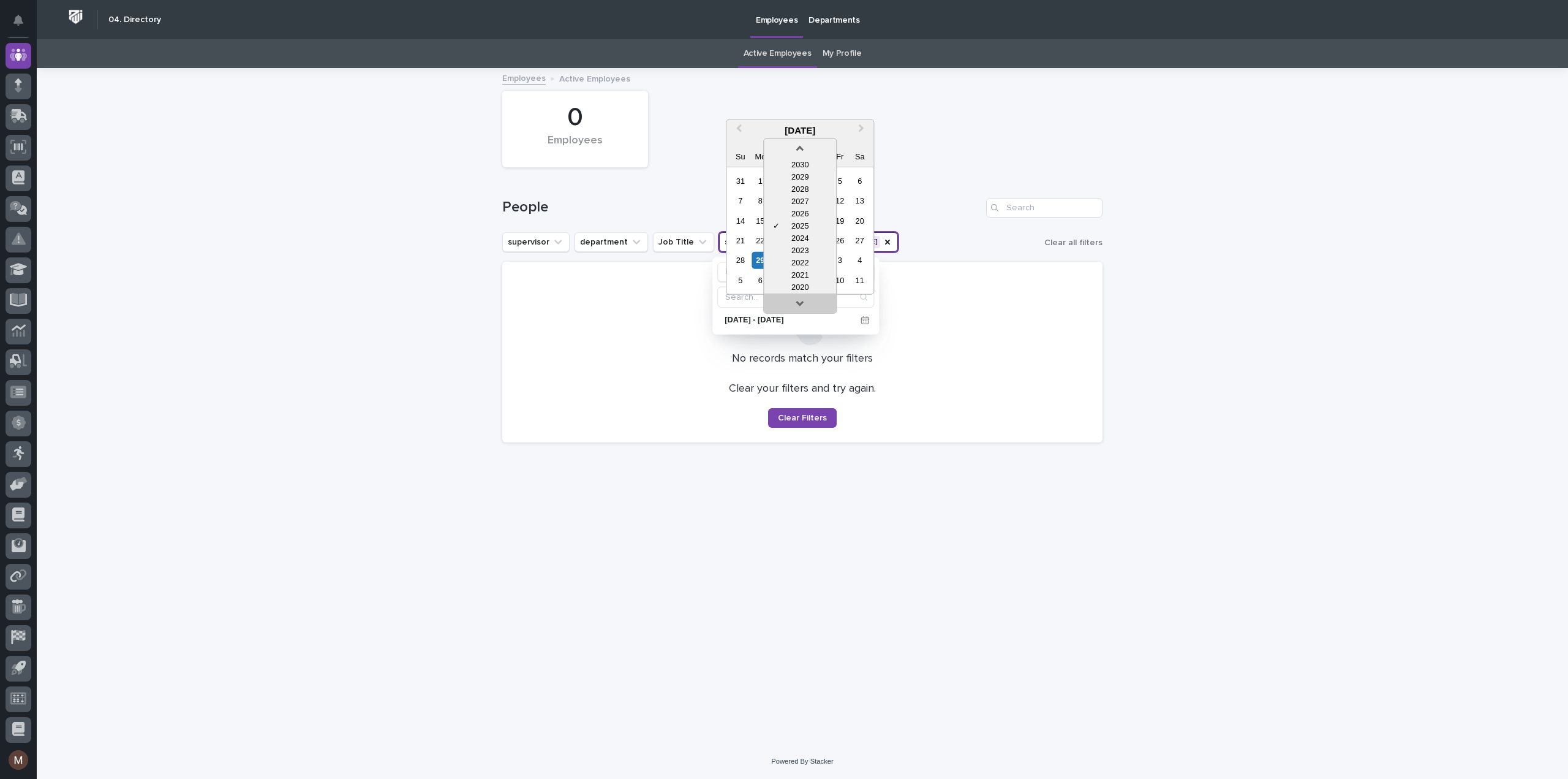
click at [794, 297] on link at bounding box center [799, 305] width 20 height 20
click at [794, 298] on link at bounding box center [799, 305] width 20 height 20
click at [795, 295] on div at bounding box center [799, 302] width 72 height 20
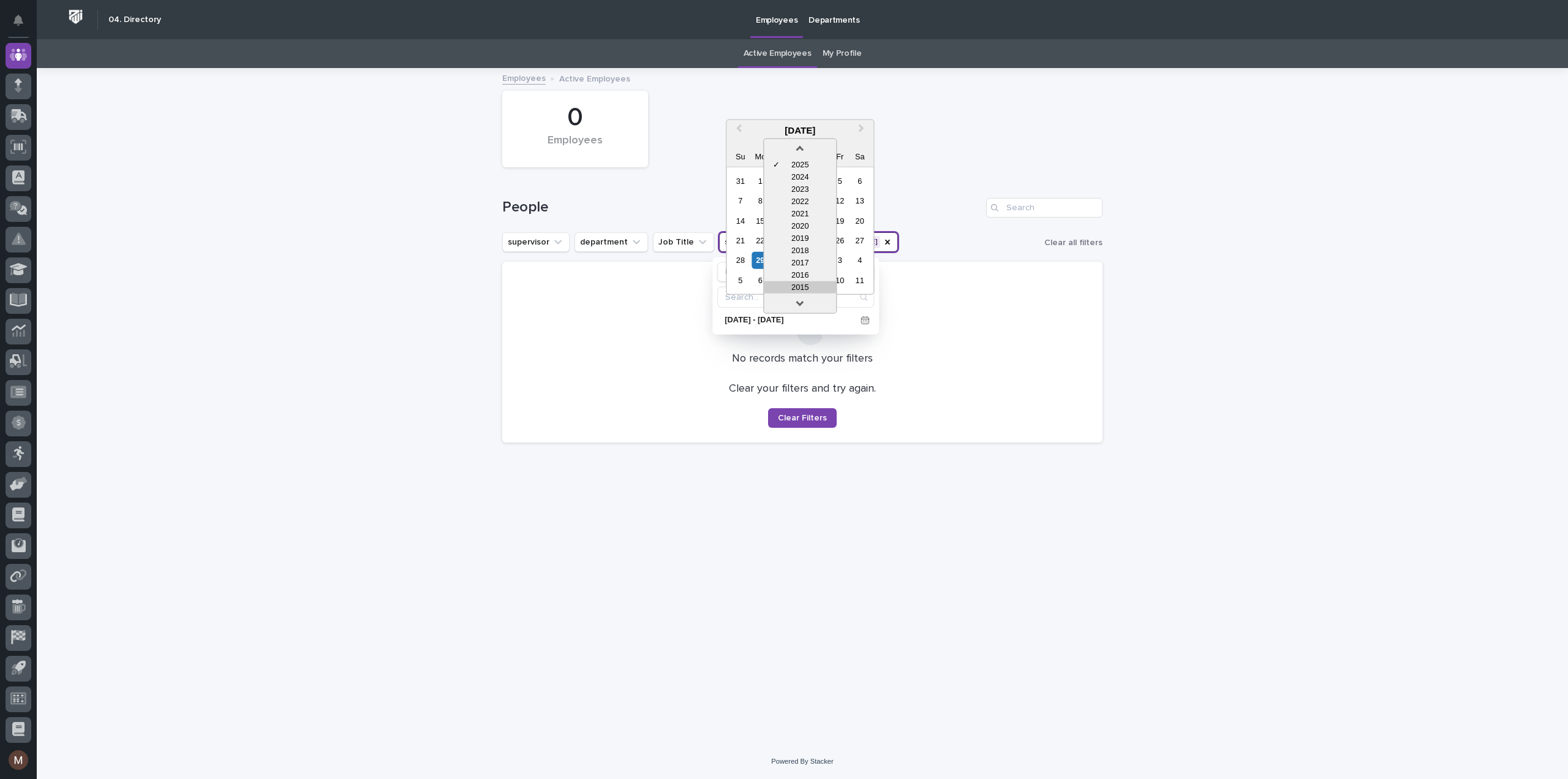
click at [803, 286] on div "2015" at bounding box center [799, 287] width 72 height 12
click at [803, 260] on div "30" at bounding box center [800, 260] width 16 height 16
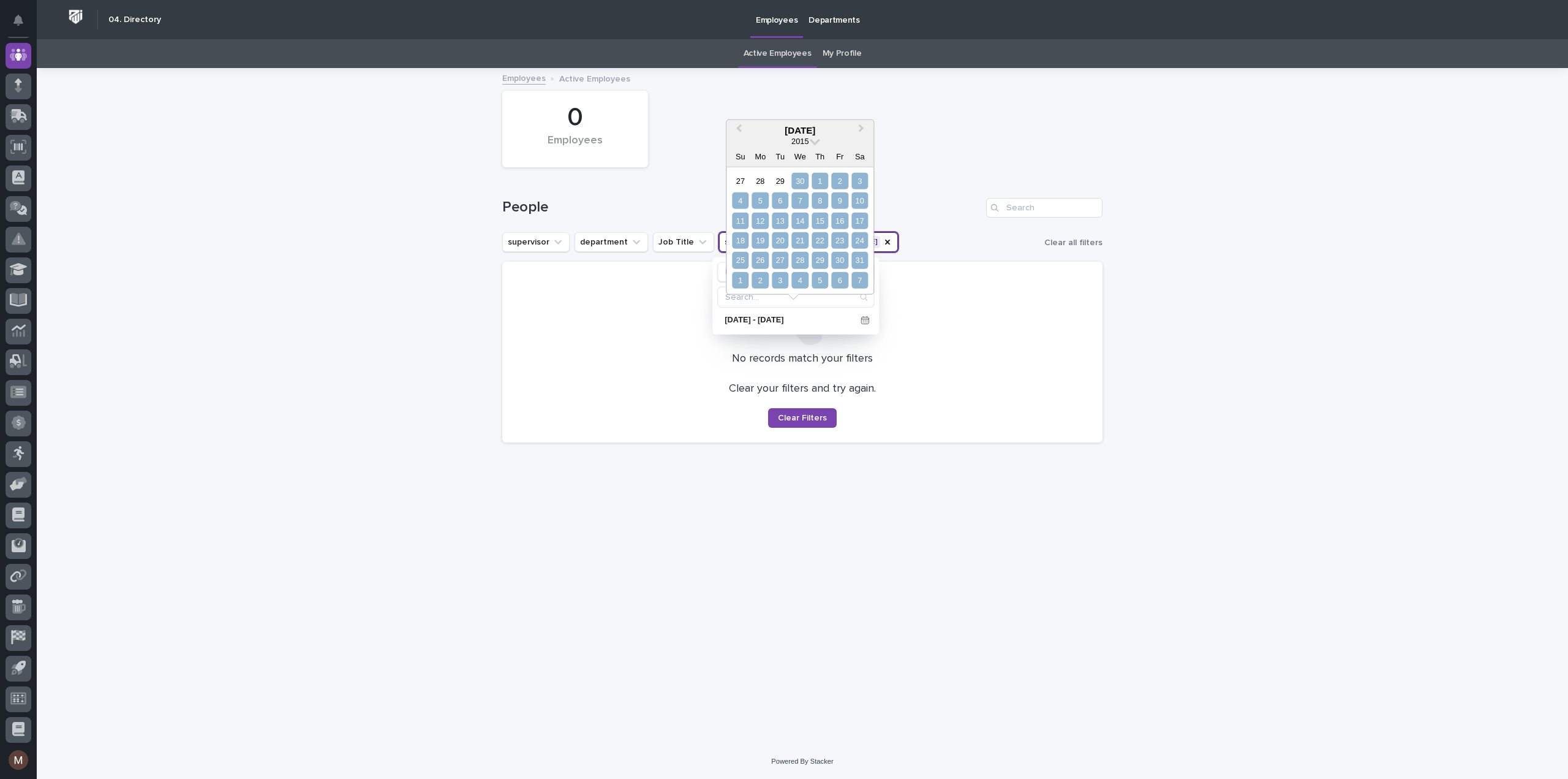
click at [859, 281] on div "7" at bounding box center [859, 280] width 16 height 16
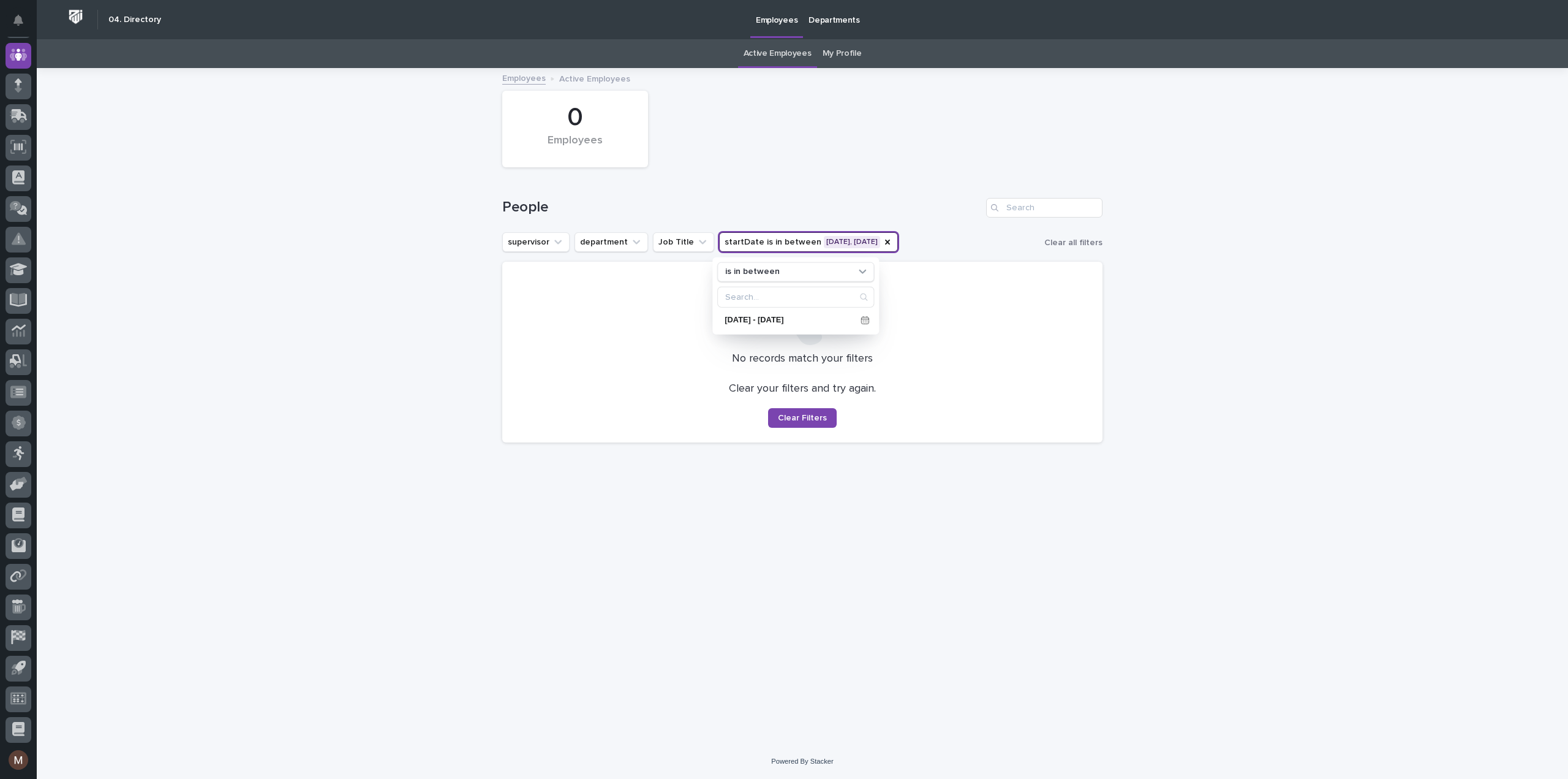
click at [1248, 509] on div "Loading... Saving… Loading... Saving… 0 Employees People supervisor department …" at bounding box center [802, 406] width 1531 height 674
click at [864, 238] on button "startDate is in between [DATE], [DATE]" at bounding box center [808, 242] width 179 height 20
click at [866, 319] on icon at bounding box center [865, 320] width 9 height 9
click at [816, 143] on span at bounding box center [815, 140] width 11 height 11
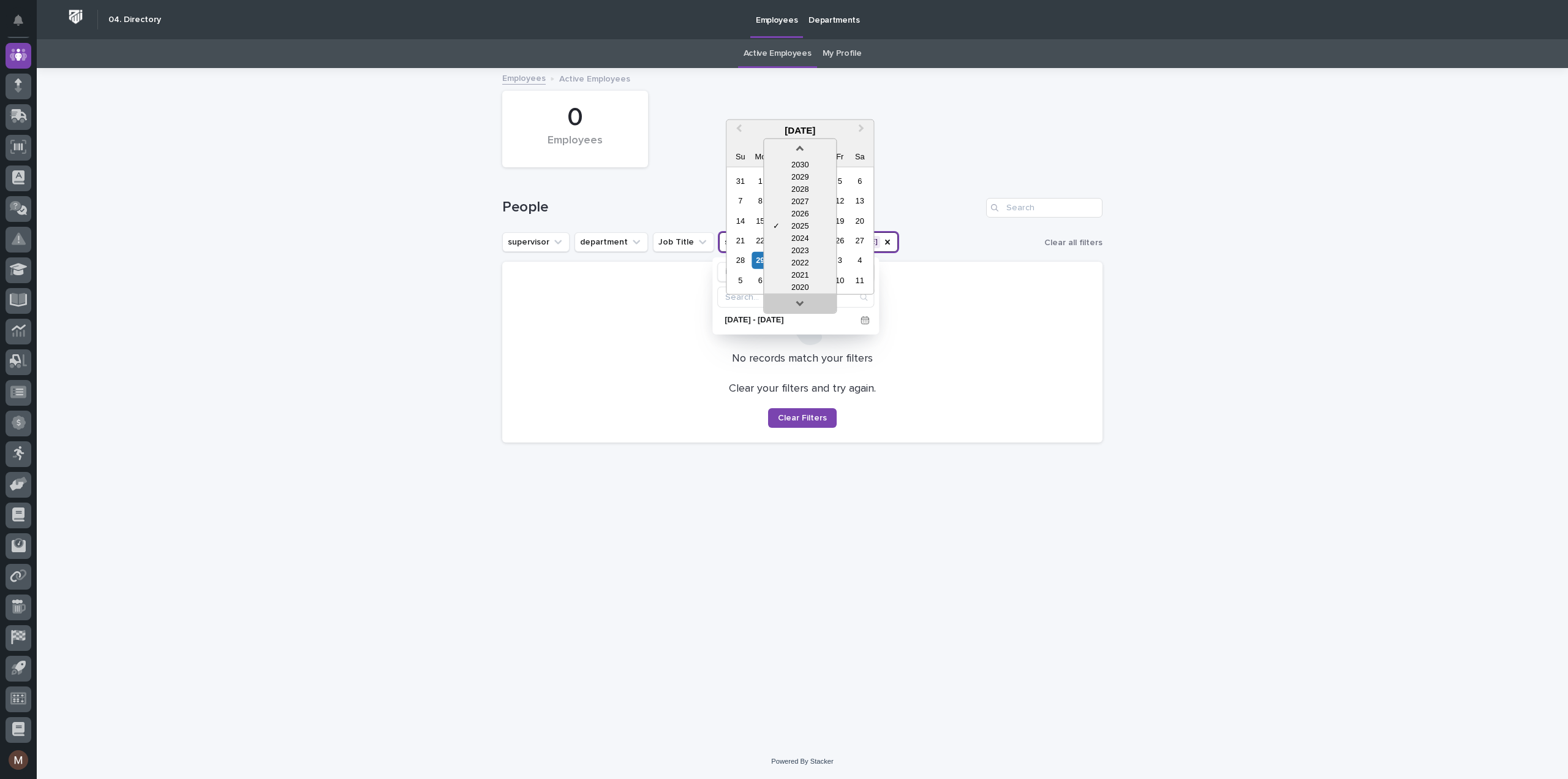
click at [790, 303] on link at bounding box center [799, 305] width 20 height 20
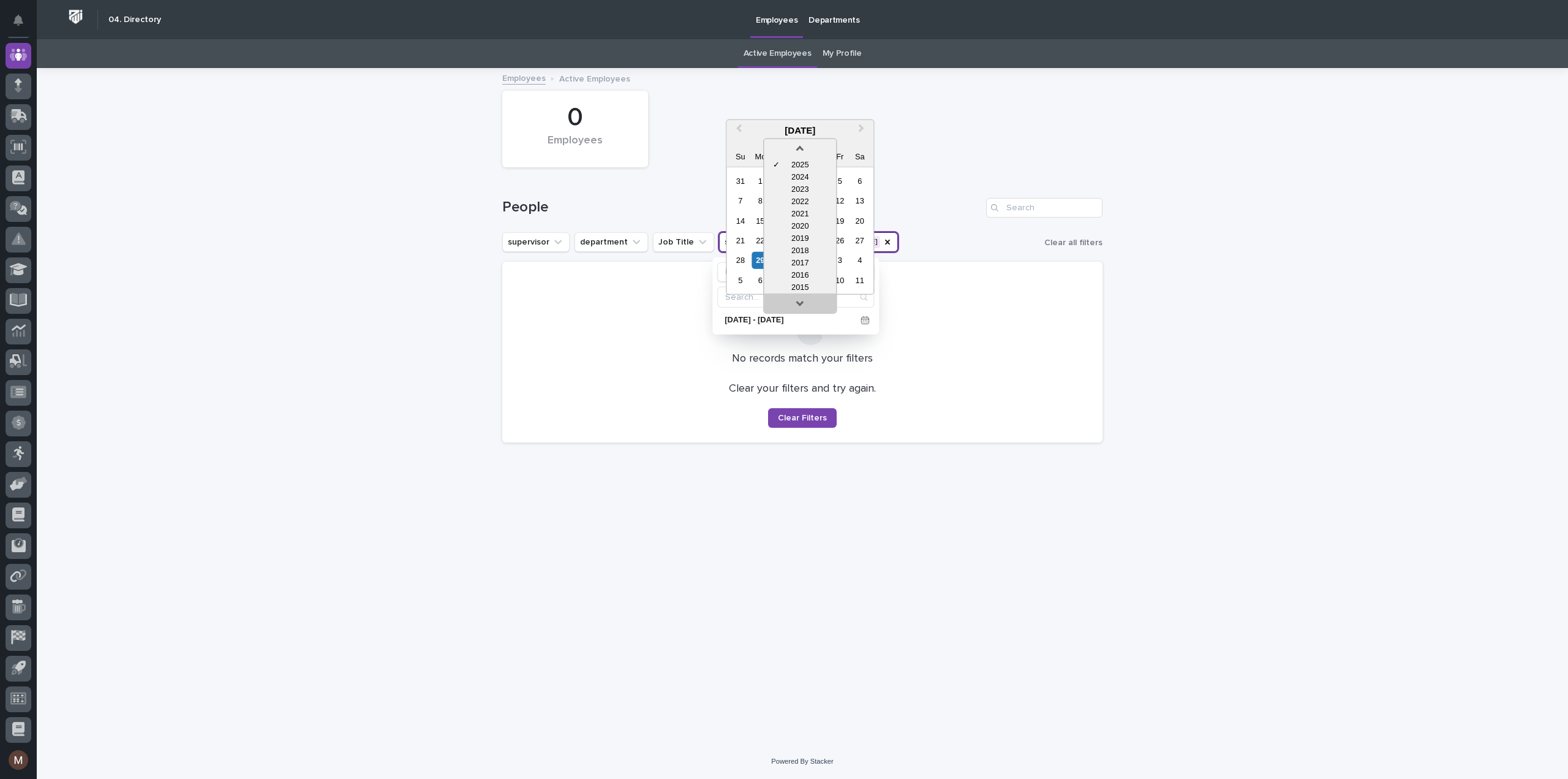
click at [790, 303] on link at bounding box center [799, 305] width 20 height 20
click at [801, 276] on div "2014" at bounding box center [799, 274] width 72 height 12
click at [777, 256] on div "30" at bounding box center [780, 260] width 16 height 16
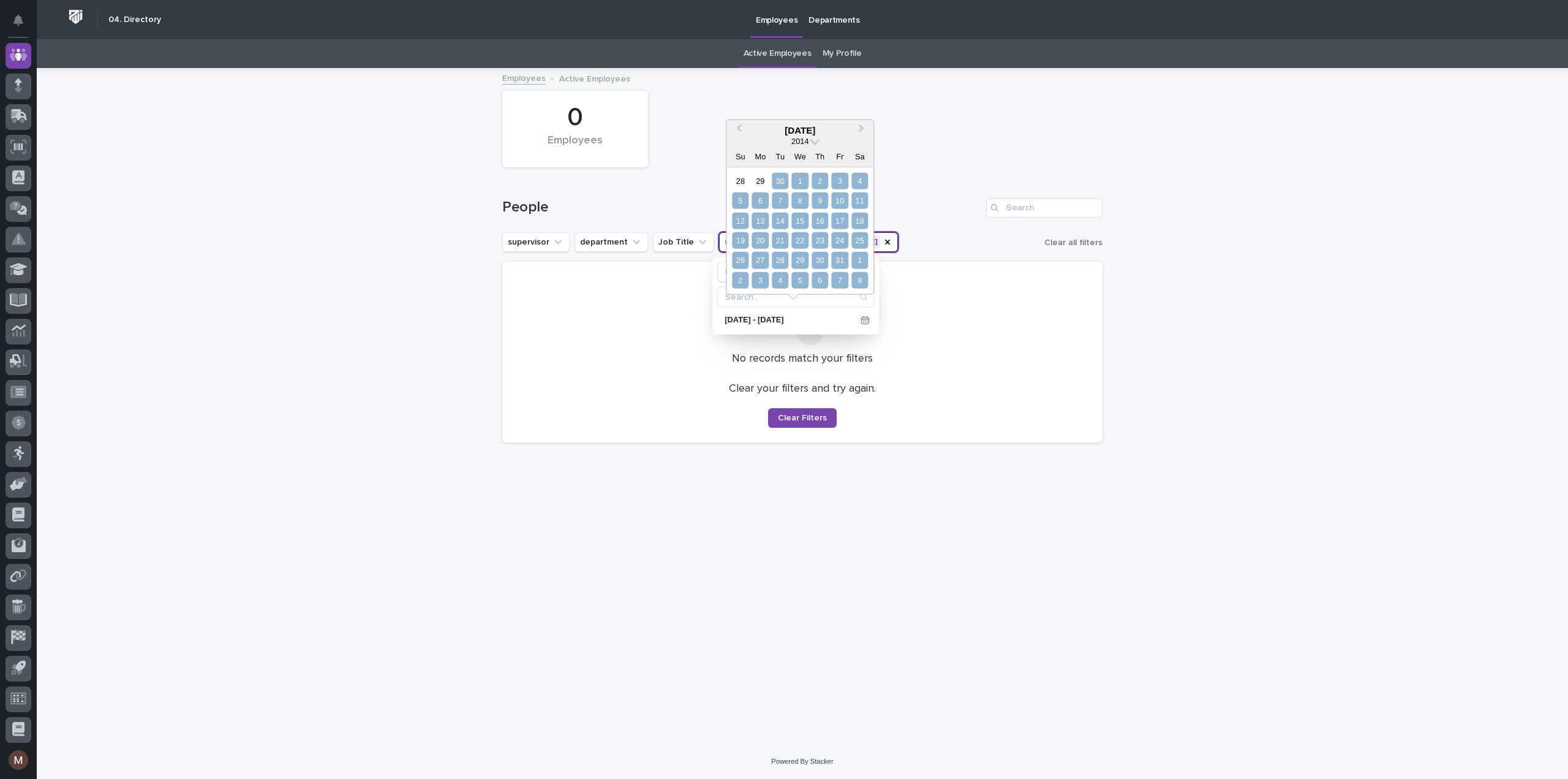
click at [861, 282] on div "8" at bounding box center [859, 280] width 16 height 16
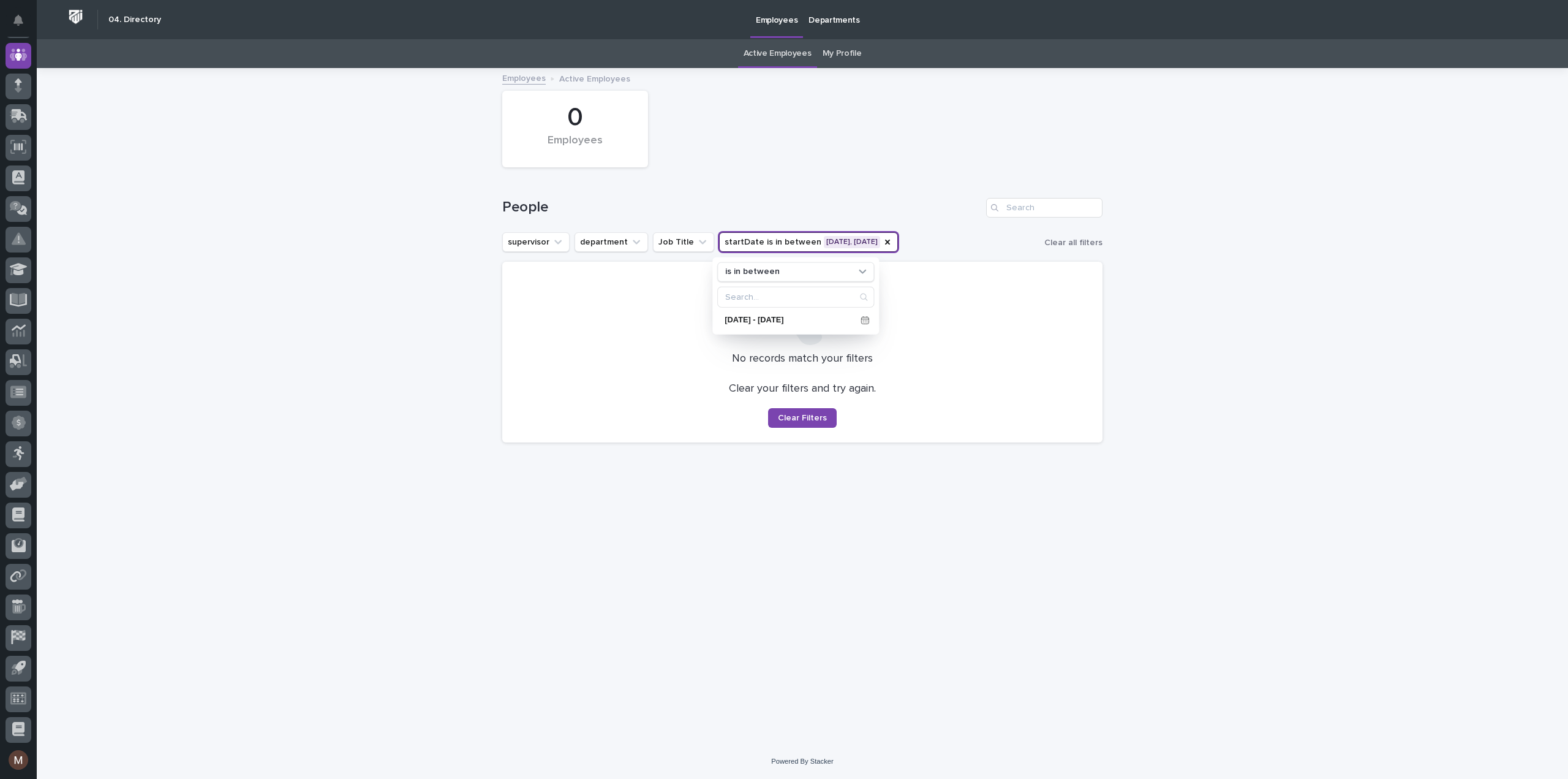
click at [1299, 289] on div "Loading... Saving… Loading... Saving… 0 Employees People supervisor department …" at bounding box center [802, 406] width 1531 height 674
click at [864, 238] on button "startDate is in between [DATE], [DATE]" at bounding box center [808, 242] width 179 height 20
click at [823, 317] on p "[DATE] - [DATE]" at bounding box center [790, 320] width 131 height 8
click at [817, 143] on span at bounding box center [815, 140] width 11 height 11
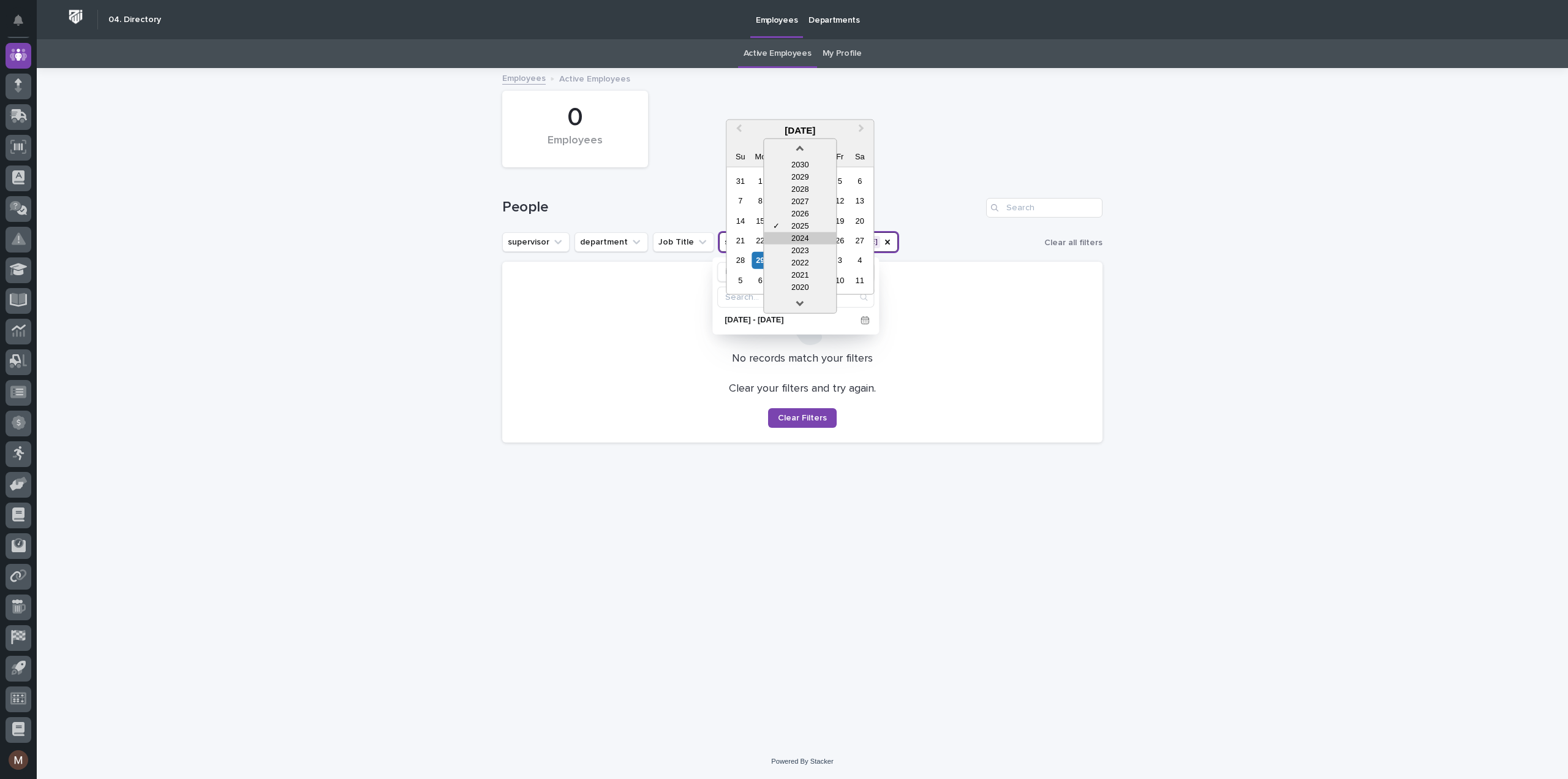
click at [796, 235] on div "2024" at bounding box center [799, 237] width 72 height 12
click at [762, 261] on div "30" at bounding box center [760, 260] width 16 height 16
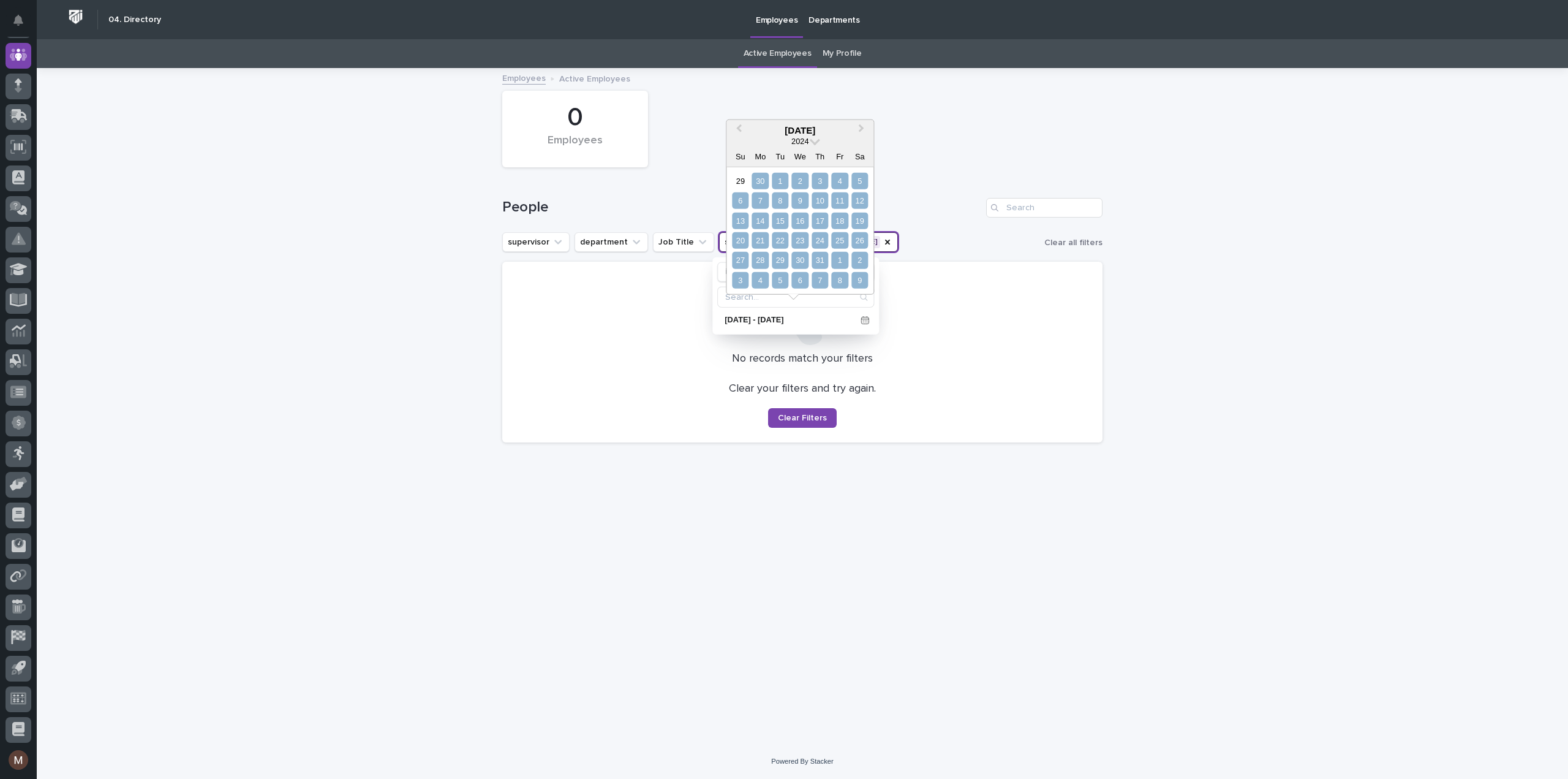
click at [861, 285] on div "9" at bounding box center [859, 280] width 16 height 16
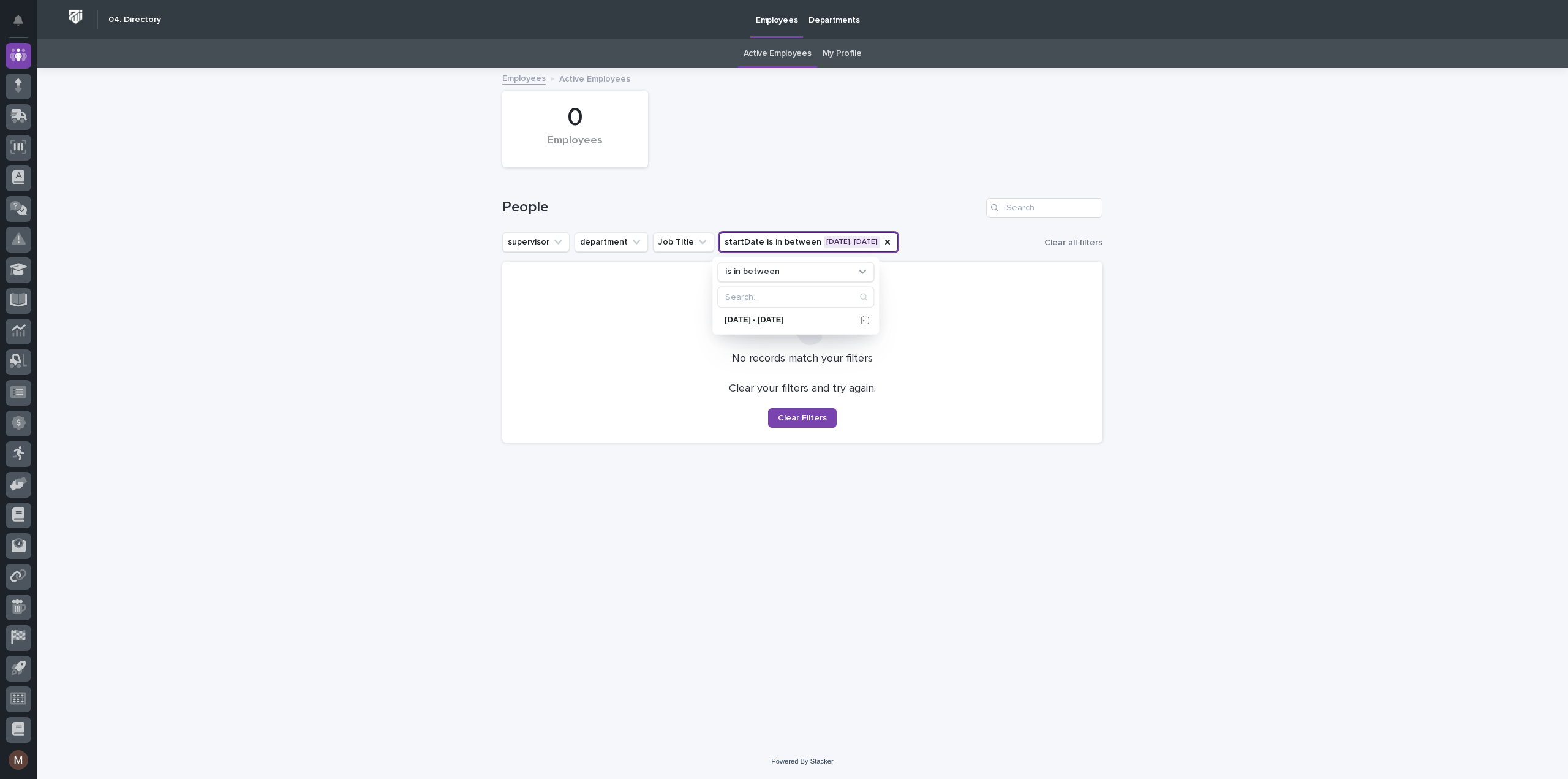
click at [1328, 384] on div "Loading... Saving… Loading... Saving… 0 Employees People supervisor department …" at bounding box center [802, 406] width 1531 height 674
click at [945, 515] on div "Loading... Saving… Loading... Saving… 0 Employees People supervisor department …" at bounding box center [802, 391] width 612 height 644
click at [879, 241] on button "startDate is in between [DATE], [DATE]" at bounding box center [808, 242] width 179 height 20
click at [801, 327] on div "[DATE] - [DATE]" at bounding box center [795, 319] width 157 height 18
click at [811, 135] on div "[DATE]" at bounding box center [800, 130] width 147 height 11
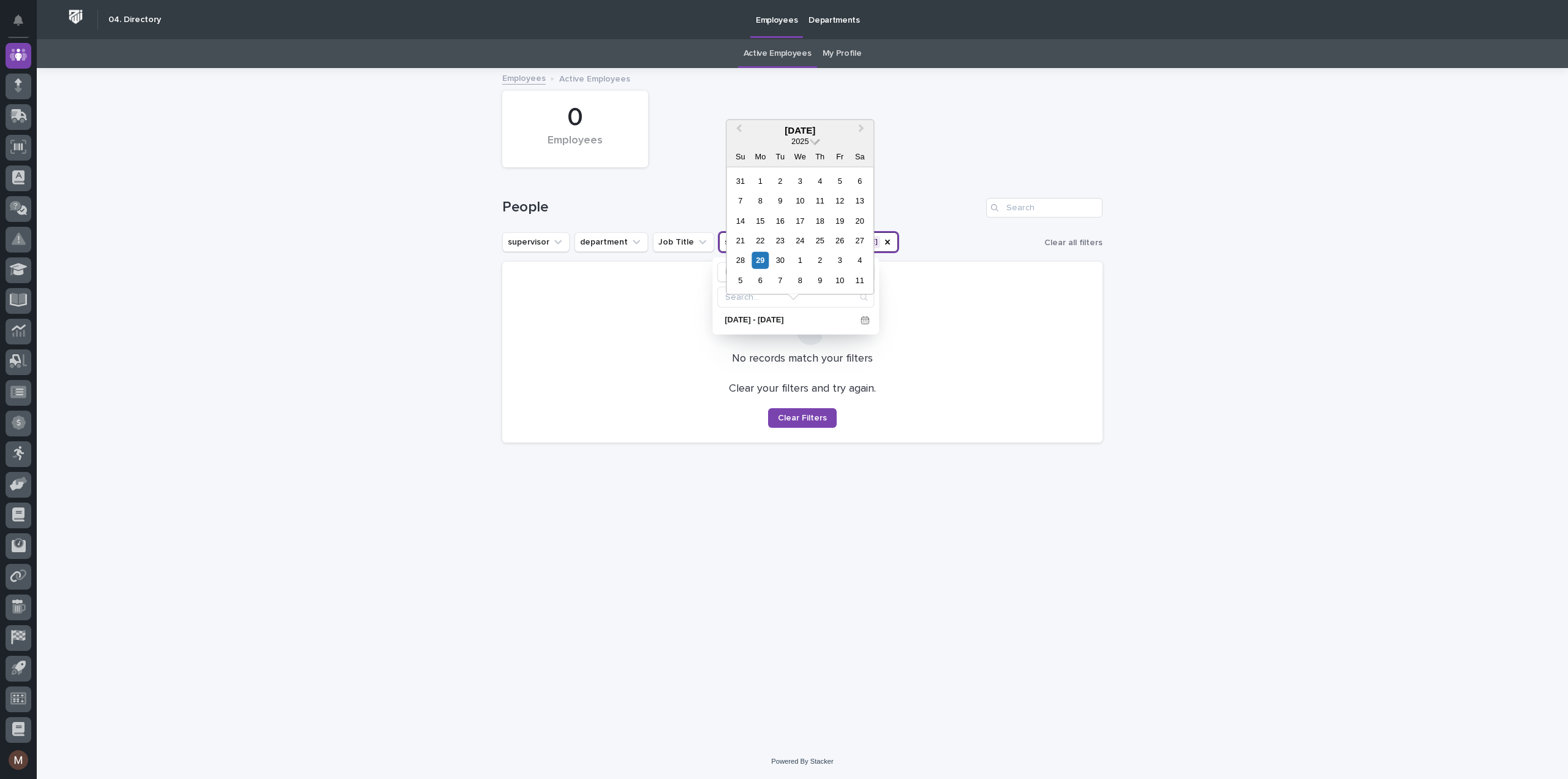
click at [811, 139] on span at bounding box center [815, 140] width 11 height 11
click at [804, 251] on div "2023" at bounding box center [799, 249] width 72 height 12
click at [862, 258] on div "30" at bounding box center [859, 260] width 16 height 16
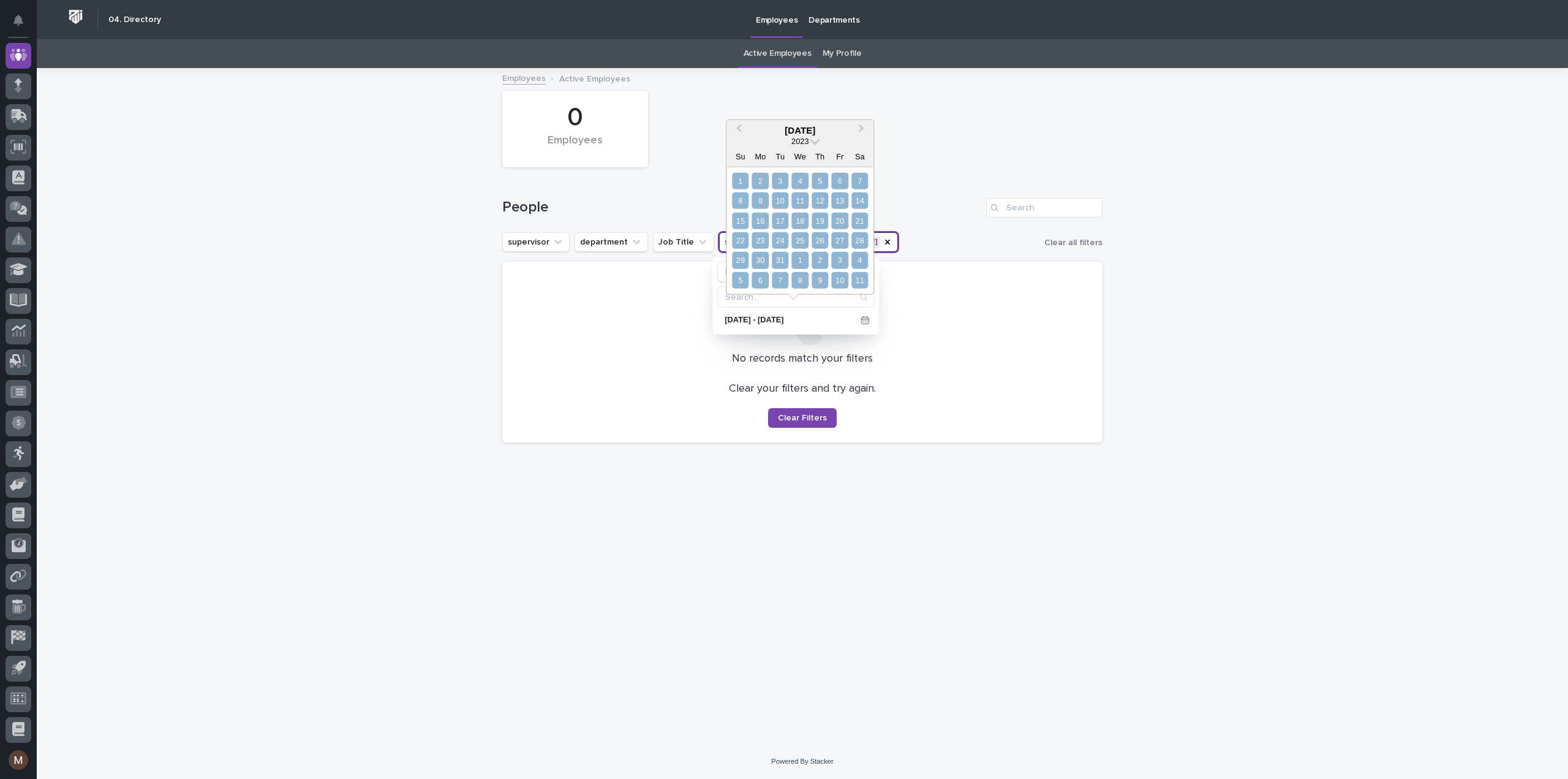
click at [859, 278] on div "11" at bounding box center [859, 280] width 16 height 16
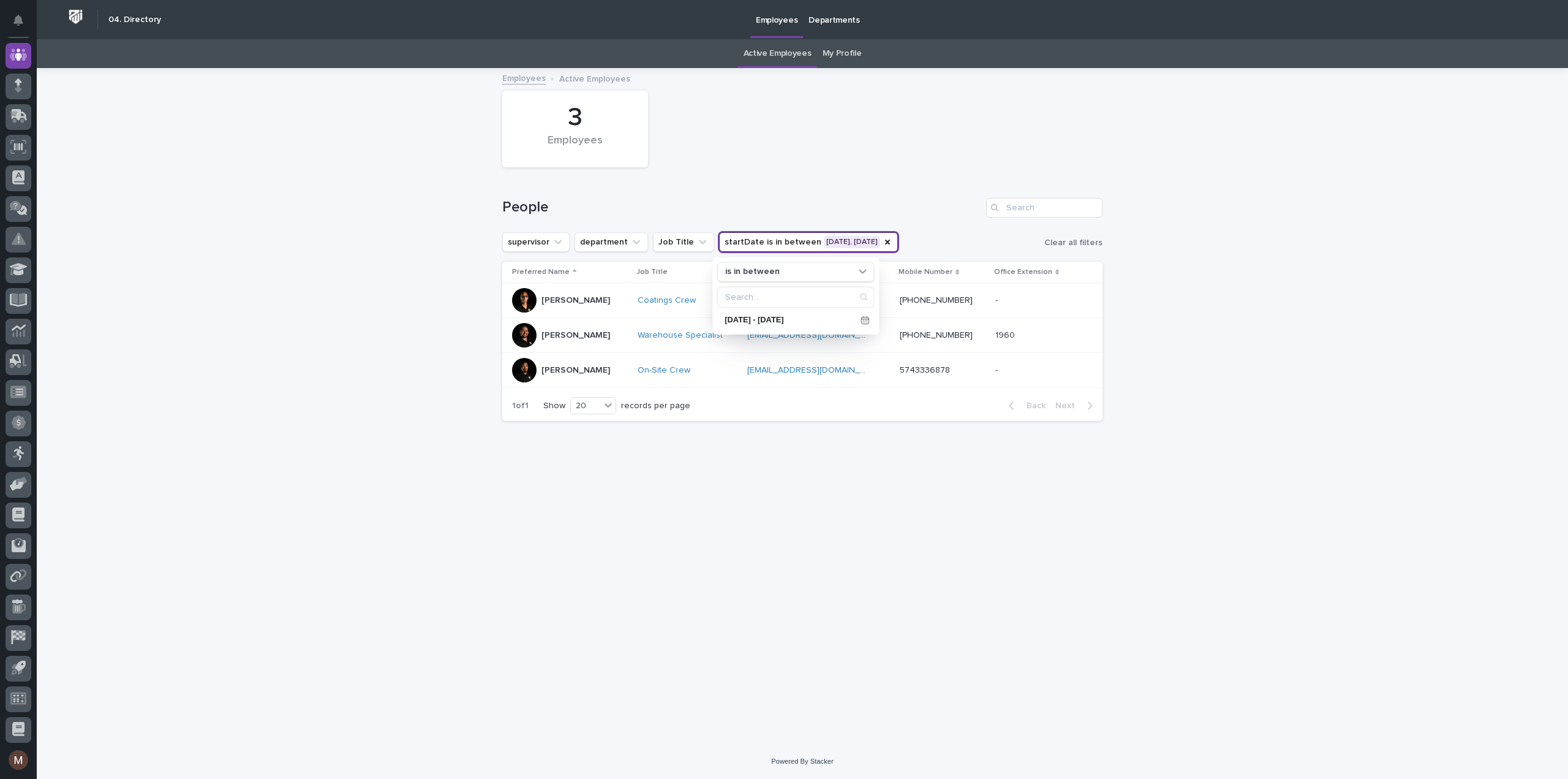
click at [949, 541] on div "Loading... Saving… Loading... Saving… 3 Employees People supervisor department …" at bounding box center [802, 391] width 612 height 644
click at [842, 50] on link "My Profile" at bounding box center [842, 54] width 39 height 29
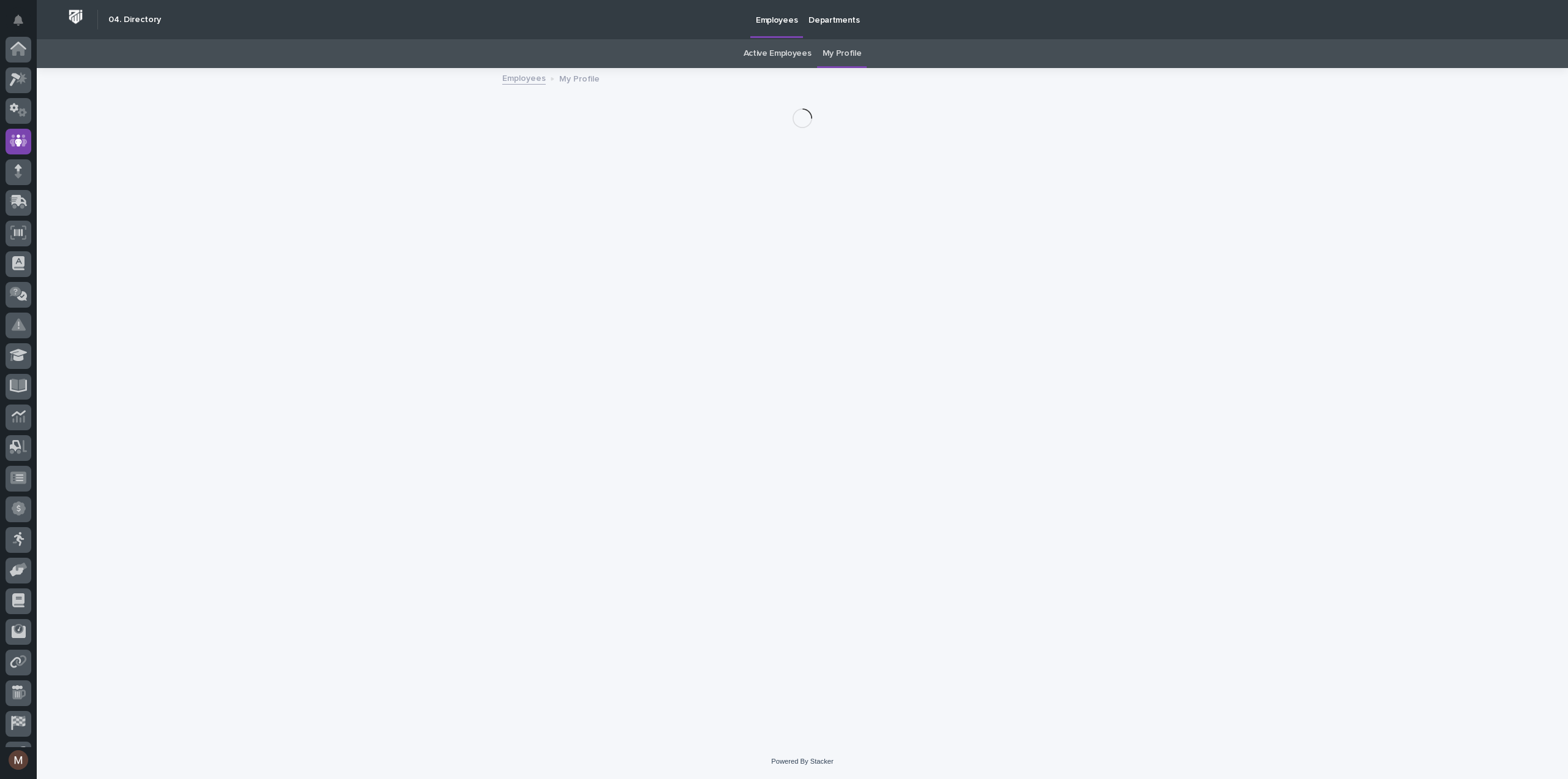
scroll to position [86, 0]
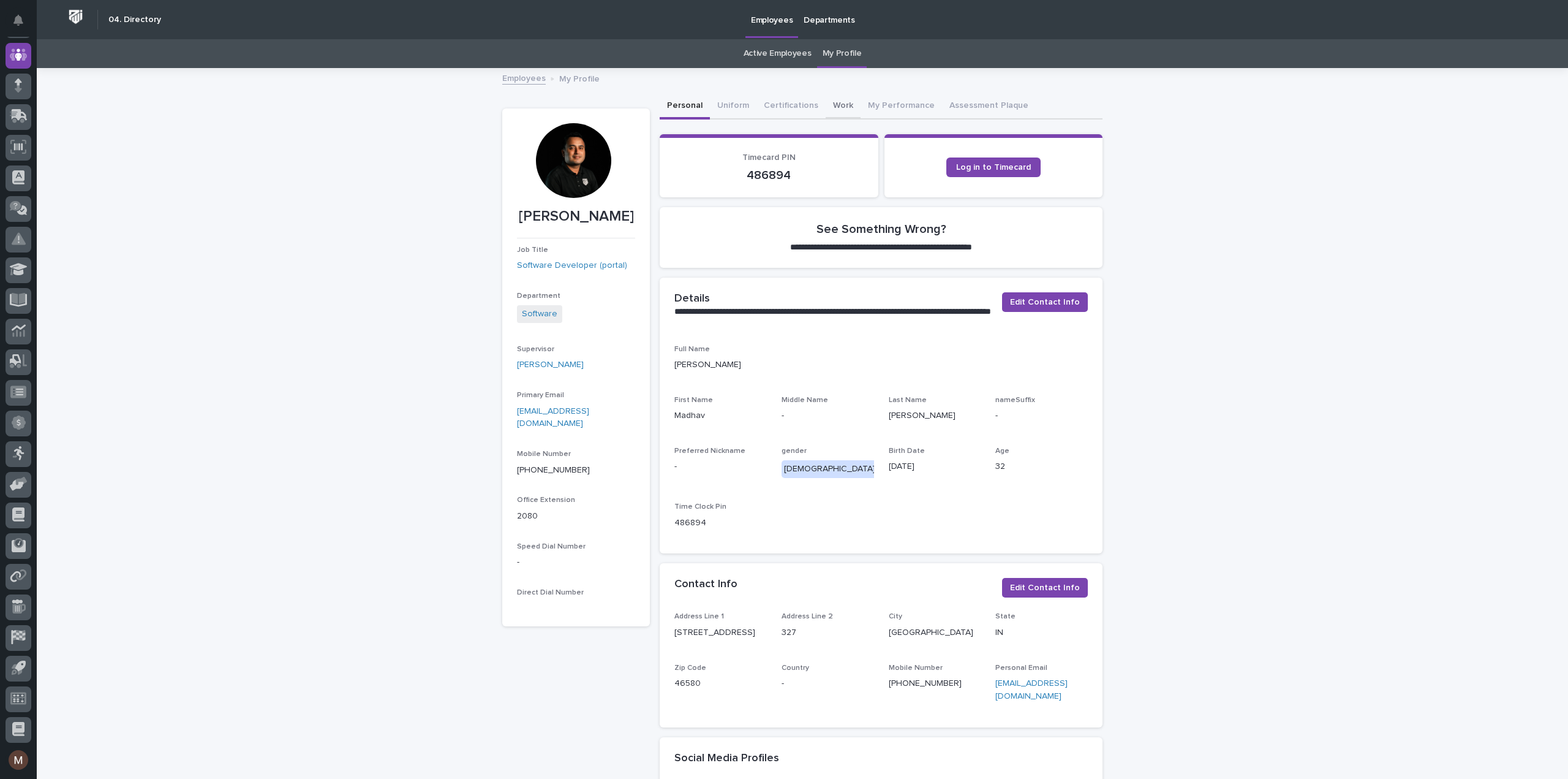
click at [826, 102] on button "Work" at bounding box center [843, 106] width 35 height 26
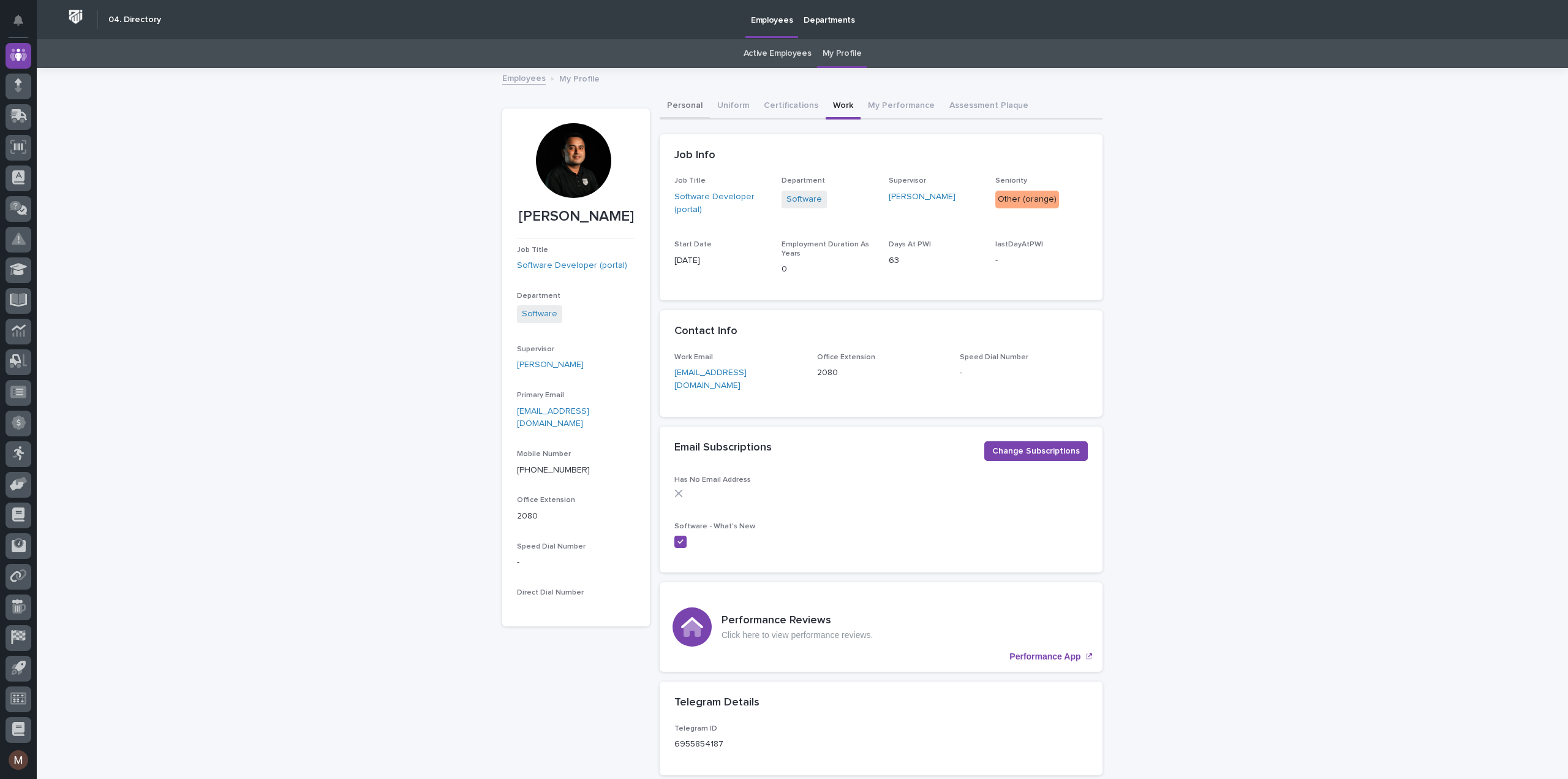
click at [680, 106] on button "Personal" at bounding box center [685, 106] width 50 height 26
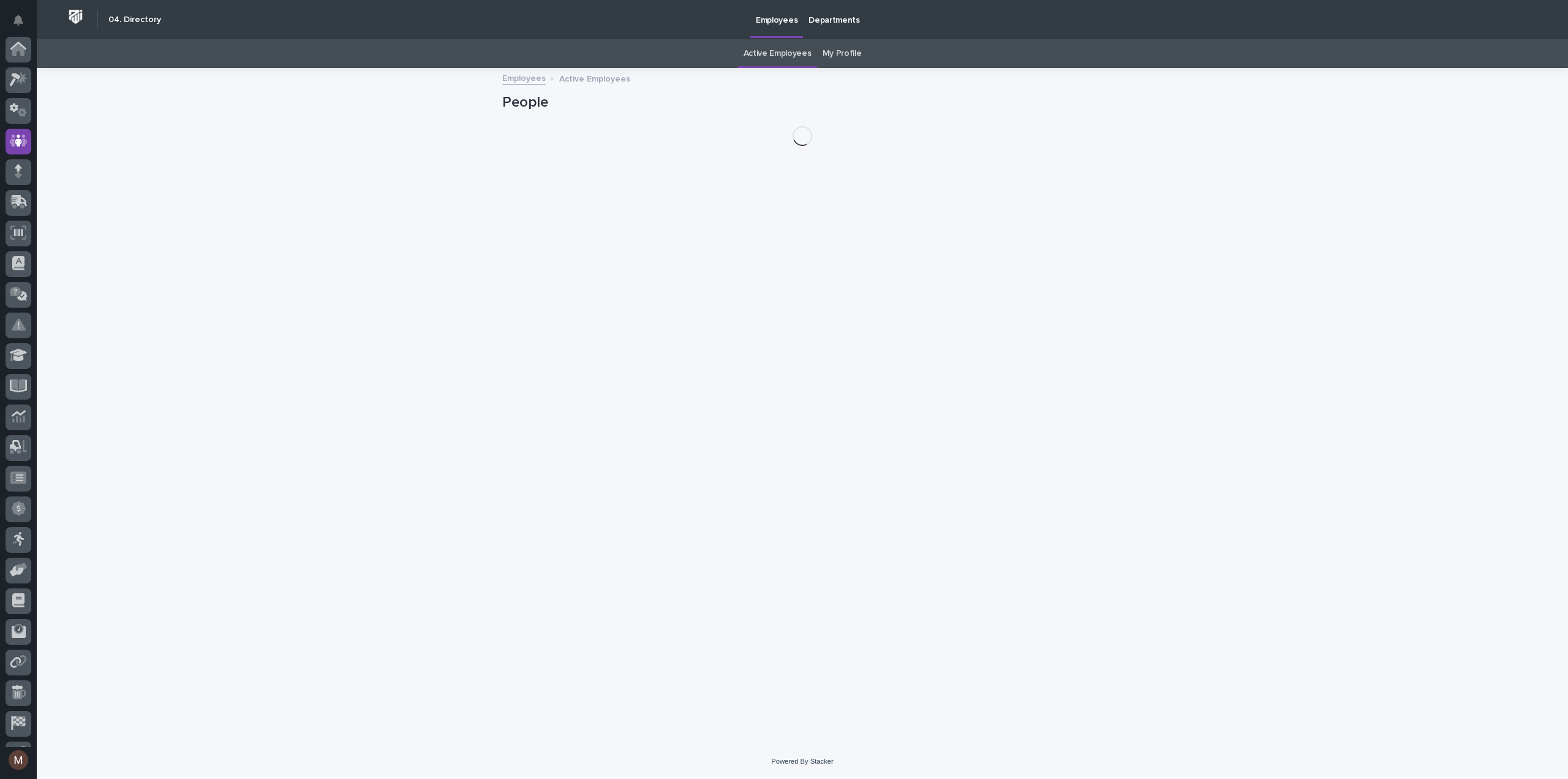
scroll to position [86, 0]
